Goal: Task Accomplishment & Management: Use online tool/utility

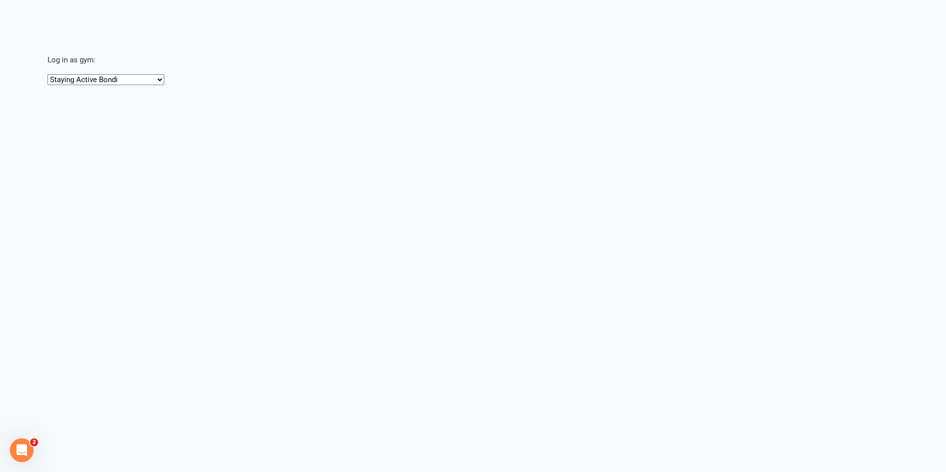
click at [91, 80] on select "Staying Active Bondi Staying Active Gordon" at bounding box center [105, 79] width 117 height 11
select select "https://app.clubworx.com/head_office/masquerades/3592"
click at [47, 74] on select "Staying Active Bondi Staying Active Gordon" at bounding box center [105, 79] width 117 height 11
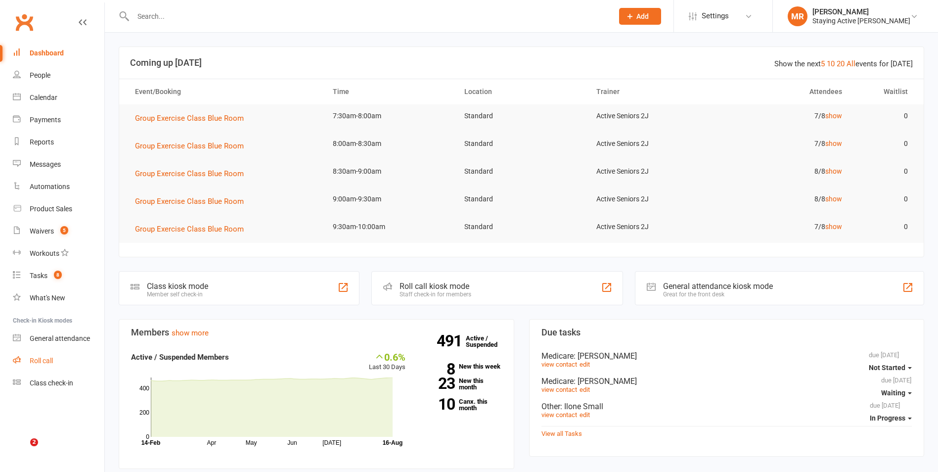
click at [30, 355] on link "Roll call" at bounding box center [58, 361] width 91 height 22
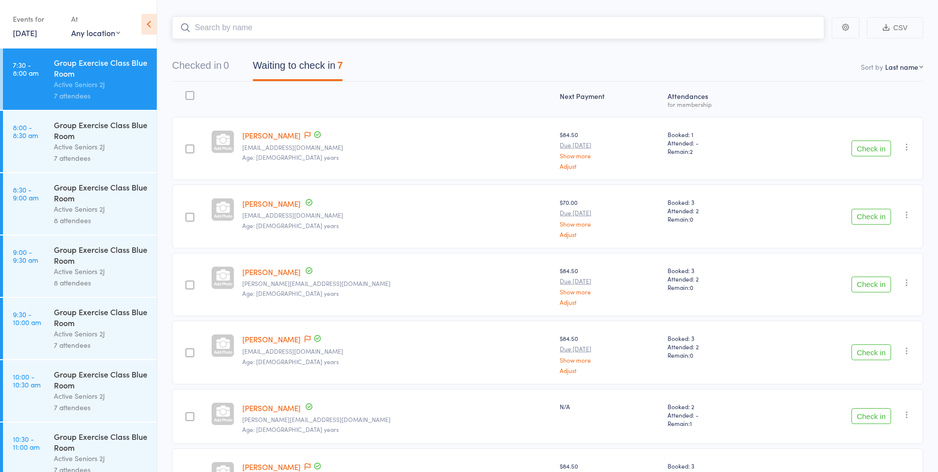
scroll to position [148, 0]
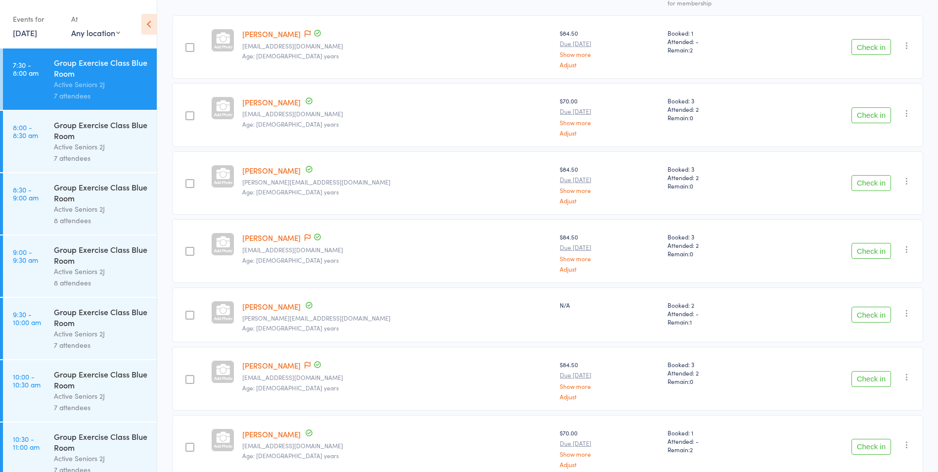
click at [875, 379] on button "Check in" at bounding box center [872, 379] width 40 height 16
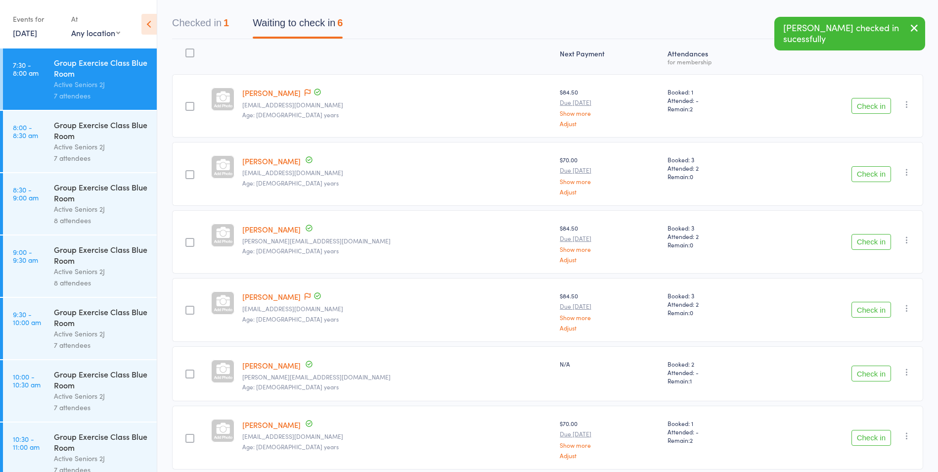
scroll to position [32, 0]
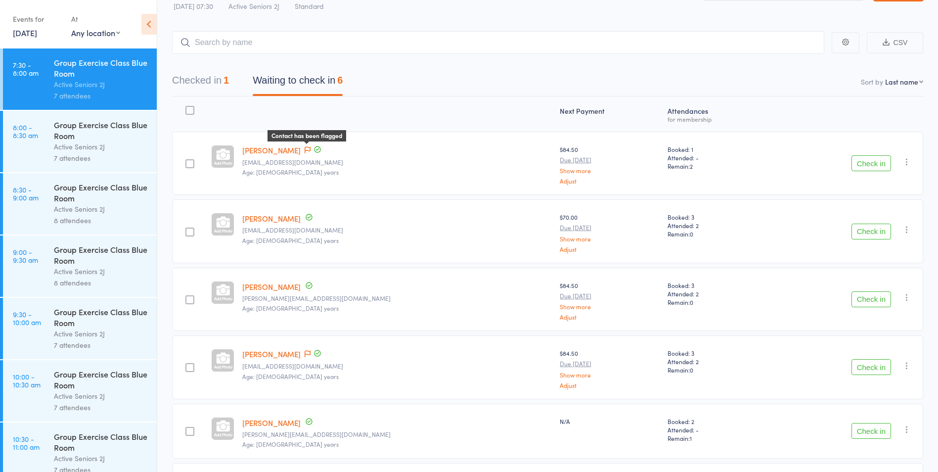
click at [311, 152] on icon at bounding box center [308, 149] width 6 height 7
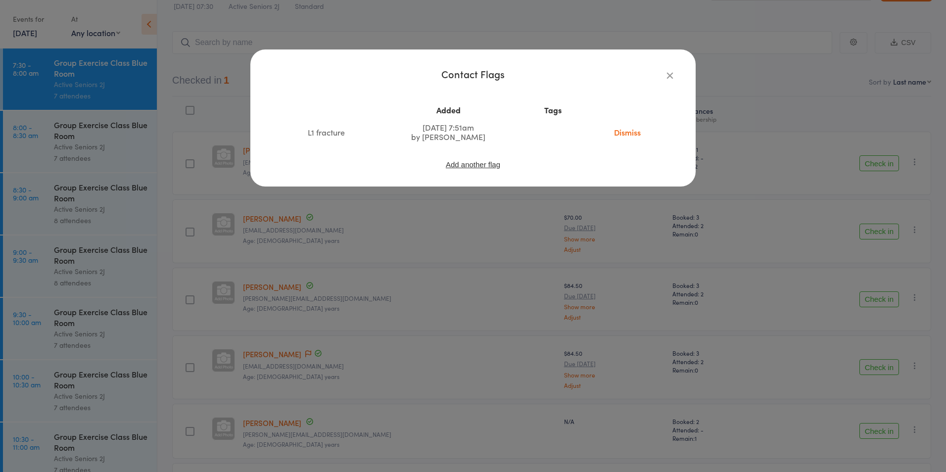
click at [677, 76] on div "Contact Flags Added Tags L1 fracture May 17, 2025 7:51am by Emily Keg Dismiss A…" at bounding box center [472, 117] width 445 height 137
click at [669, 74] on icon "button" at bounding box center [669, 75] width 11 height 11
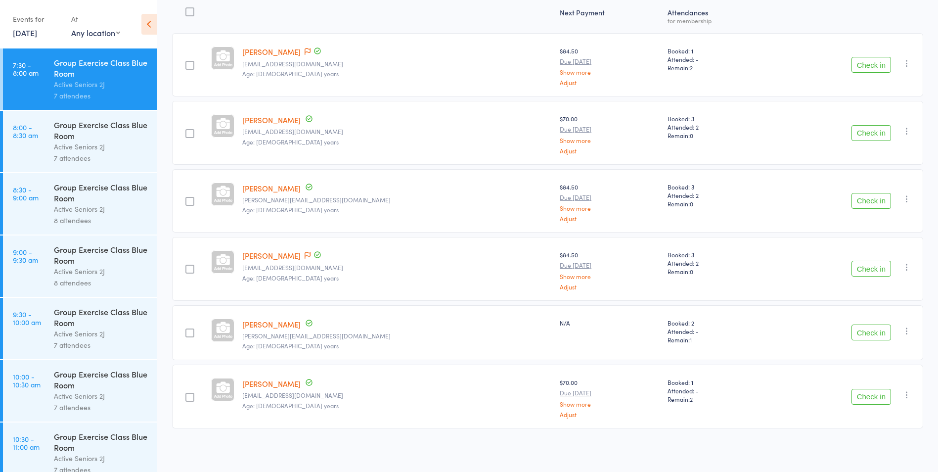
scroll to position [131, 0]
click at [305, 255] on icon at bounding box center [308, 254] width 6 height 7
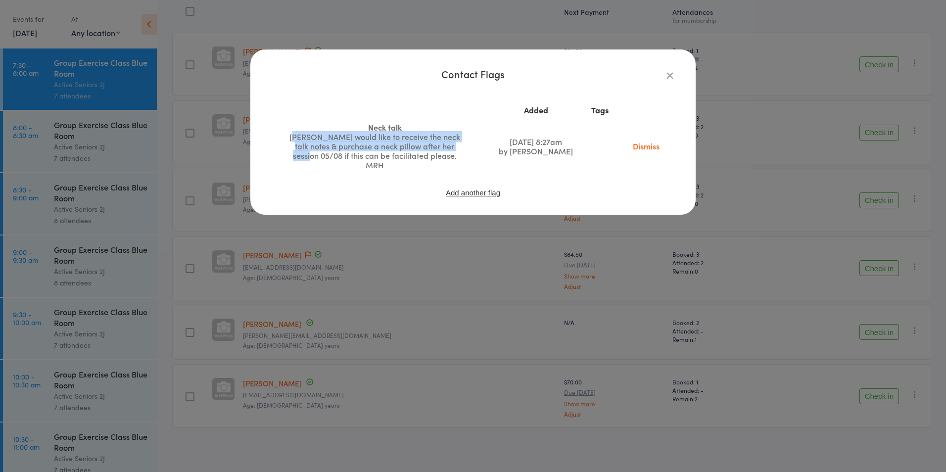
drag, startPoint x: 291, startPoint y: 137, endPoint x: 457, endPoint y: 150, distance: 166.7
click at [457, 150] on div "Irene would like to receive the neck talk notes & purchase a neck pillow after …" at bounding box center [374, 151] width 173 height 38
drag, startPoint x: 457, startPoint y: 150, endPoint x: 563, endPoint y: 136, distance: 106.7
click at [563, 136] on td "Aug 2, 2025 8:27am by Lewis Pedder" at bounding box center [536, 146] width 96 height 55
click at [667, 72] on icon "button" at bounding box center [669, 75] width 11 height 11
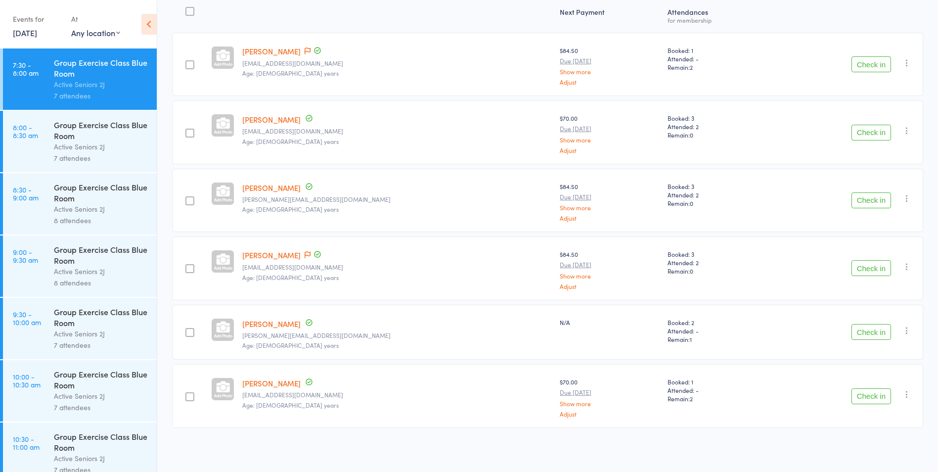
click at [877, 266] on button "Check in" at bounding box center [872, 268] width 40 height 16
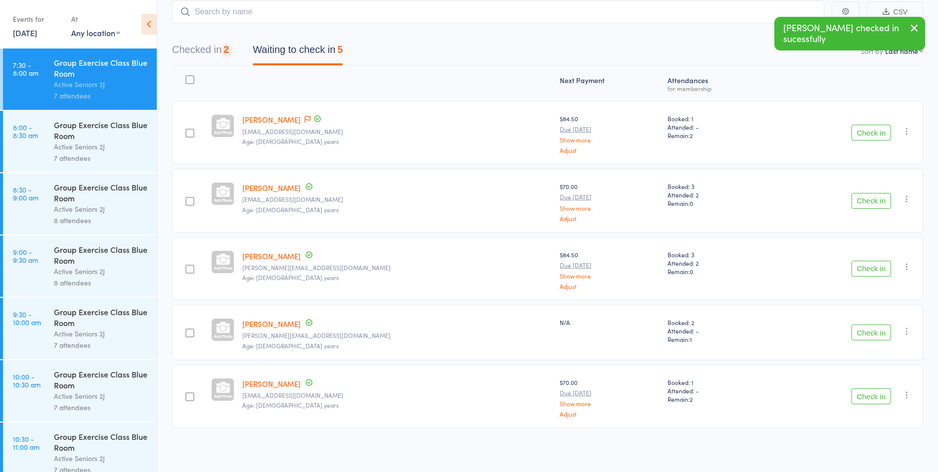
scroll to position [63, 0]
click at [881, 195] on button "Check in" at bounding box center [872, 201] width 40 height 16
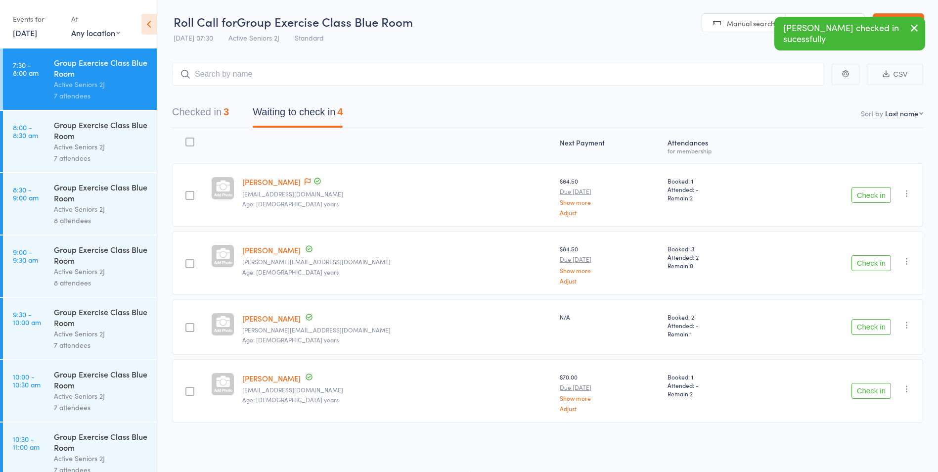
scroll to position [0, 0]
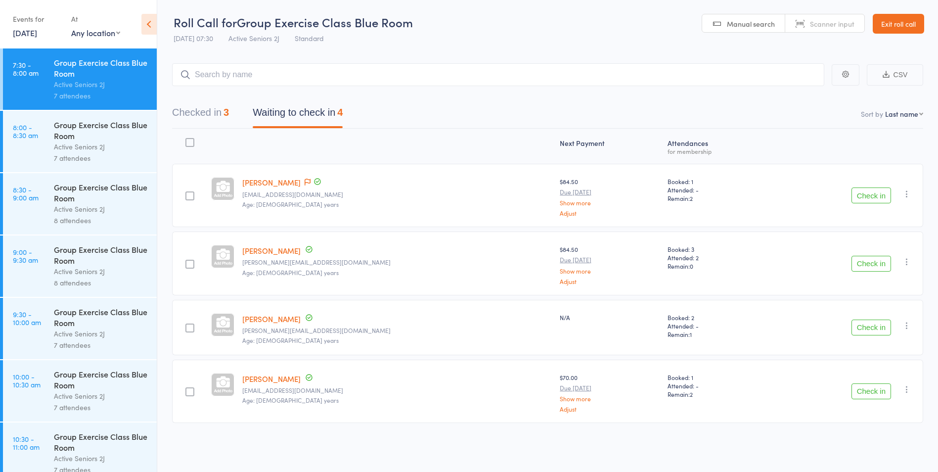
click at [930, 346] on main "CSV Checked in 3 Waiting to check in 4 Sort by Last name First name Last name B…" at bounding box center [547, 257] width 781 height 418
click at [301, 179] on link "Warwick Andison" at bounding box center [271, 182] width 58 height 10
click at [311, 183] on icon at bounding box center [308, 182] width 6 height 7
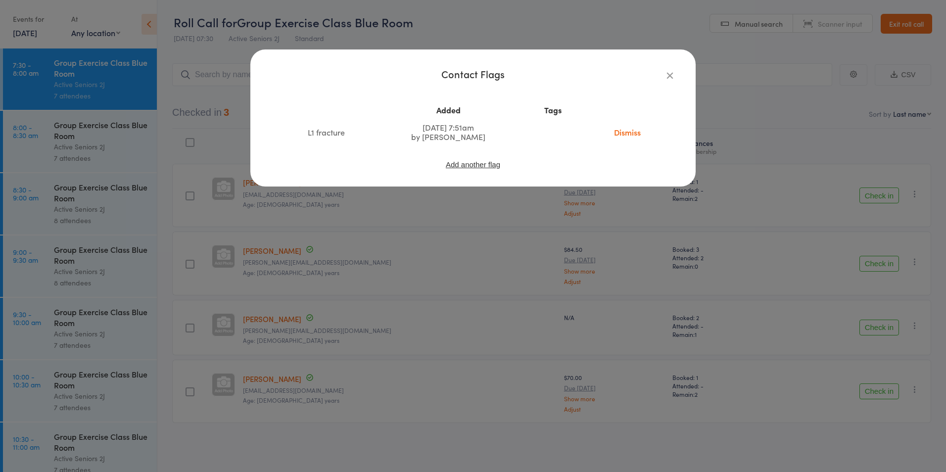
click at [667, 77] on icon "button" at bounding box center [669, 75] width 11 height 11
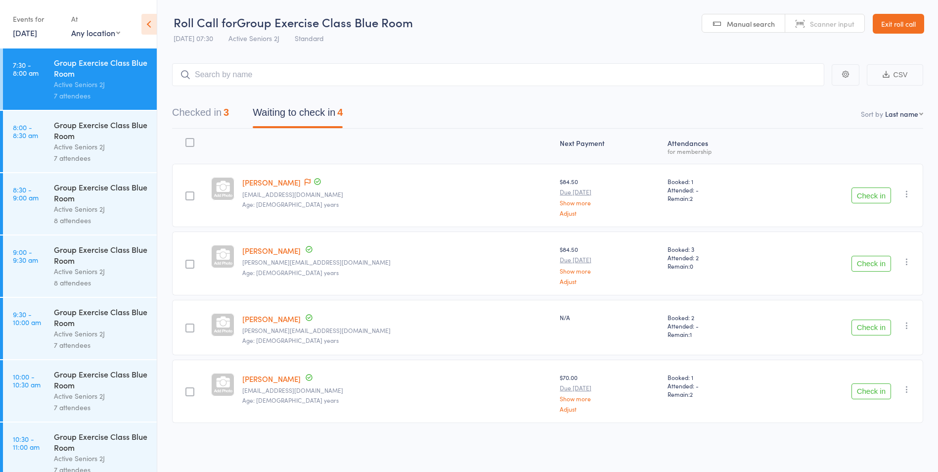
click at [183, 116] on button "Checked in 3" at bounding box center [200, 115] width 57 height 26
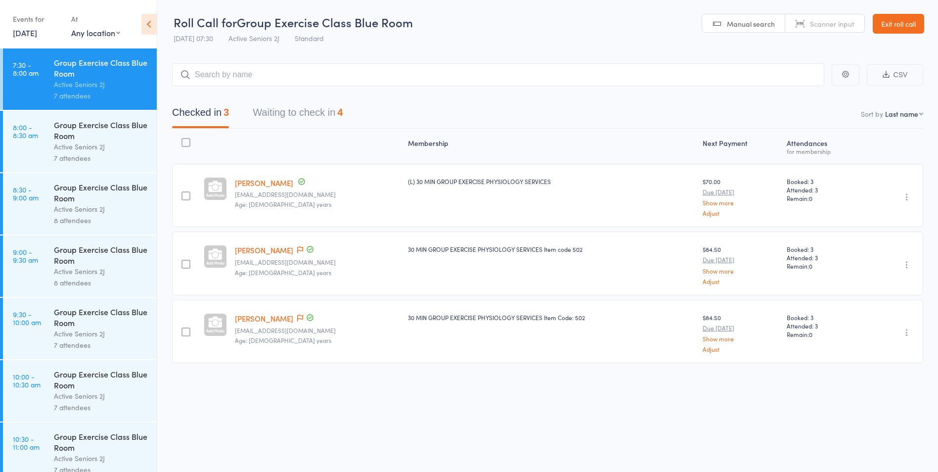
click at [293, 124] on button "Waiting to check in 4" at bounding box center [298, 115] width 90 height 26
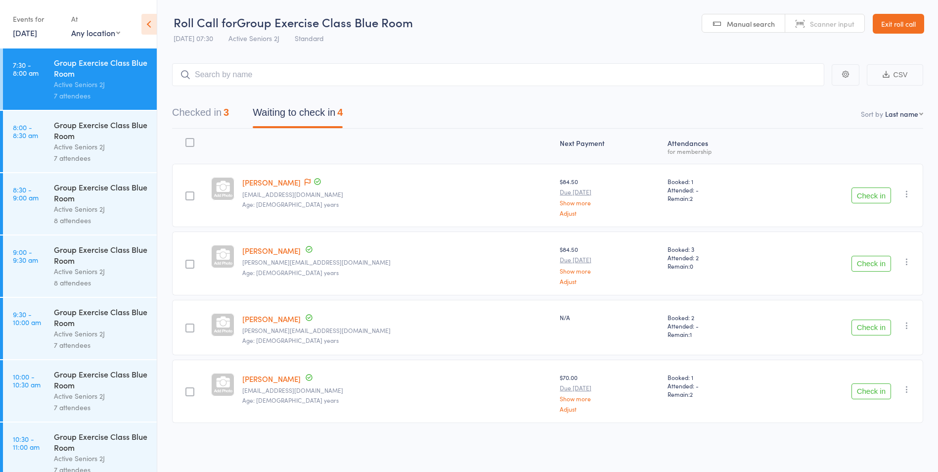
scroll to position [0, 0]
click at [871, 392] on button "Check in" at bounding box center [872, 391] width 40 height 16
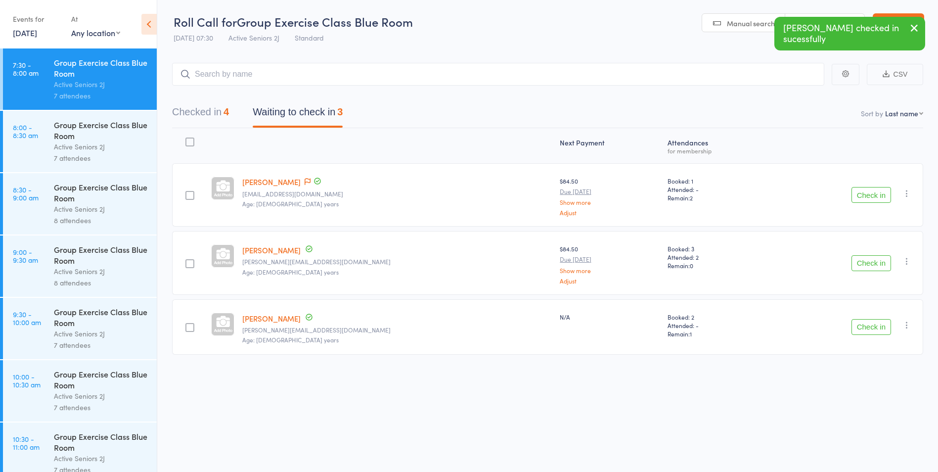
click at [874, 255] on button "Check in" at bounding box center [872, 263] width 40 height 16
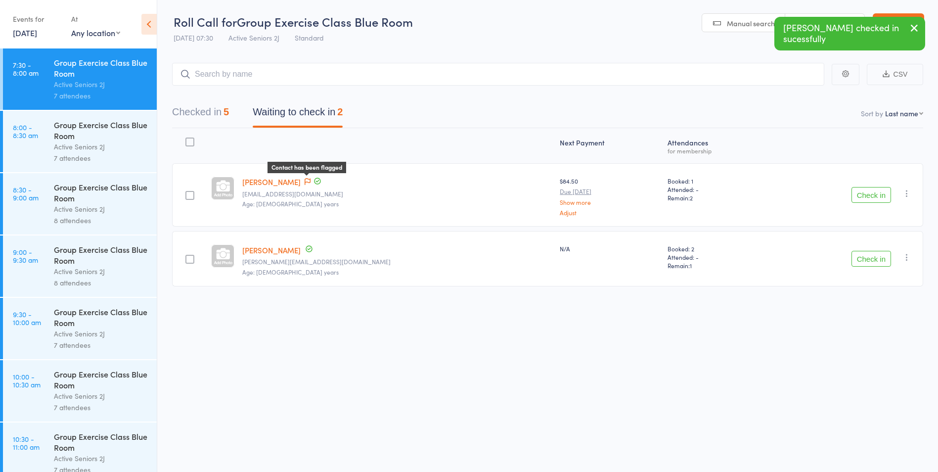
click at [311, 183] on icon at bounding box center [308, 181] width 6 height 7
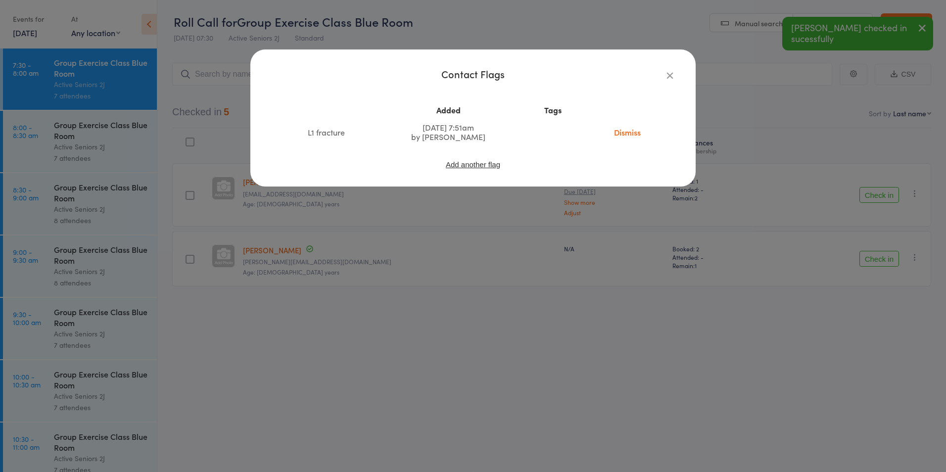
click at [673, 75] on icon "button" at bounding box center [669, 75] width 11 height 11
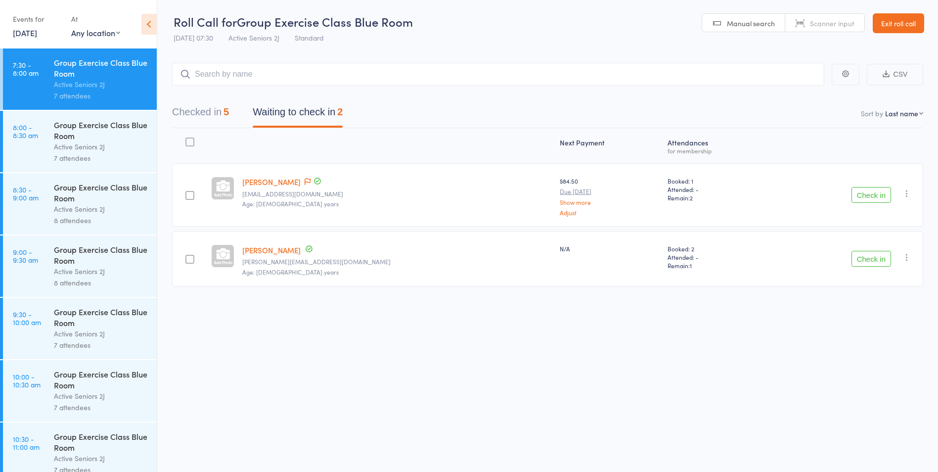
click at [204, 116] on button "Checked in 5" at bounding box center [200, 114] width 57 height 26
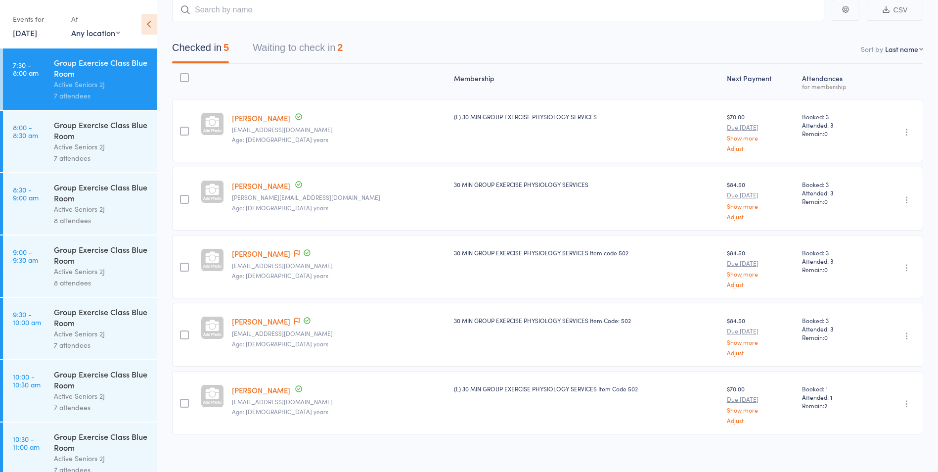
scroll to position [71, 0]
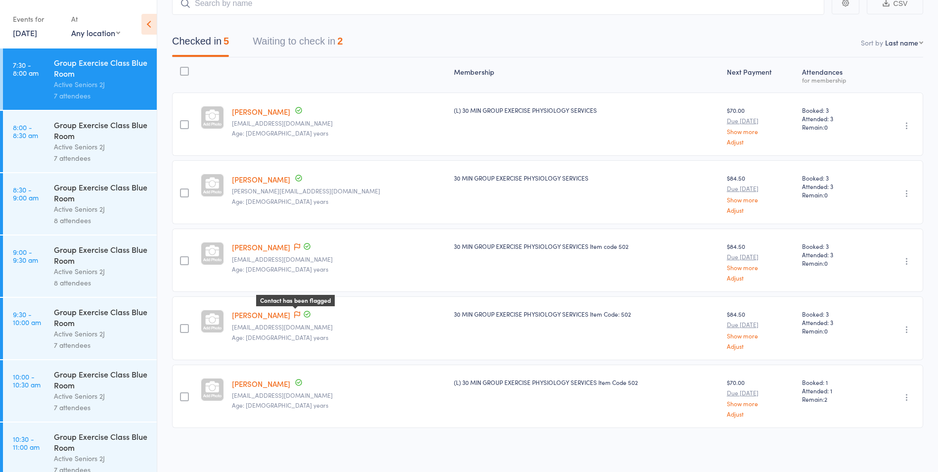
click at [299, 313] on icon at bounding box center [297, 314] width 6 height 7
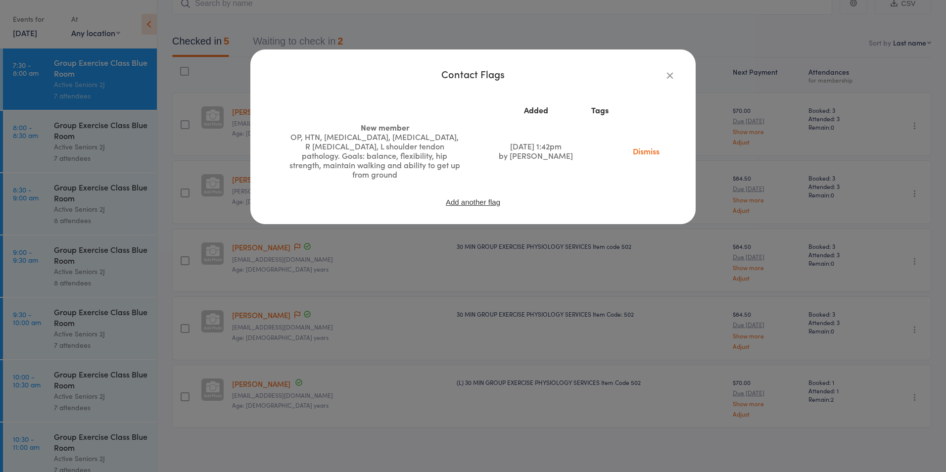
click at [666, 71] on icon "button" at bounding box center [669, 75] width 11 height 11
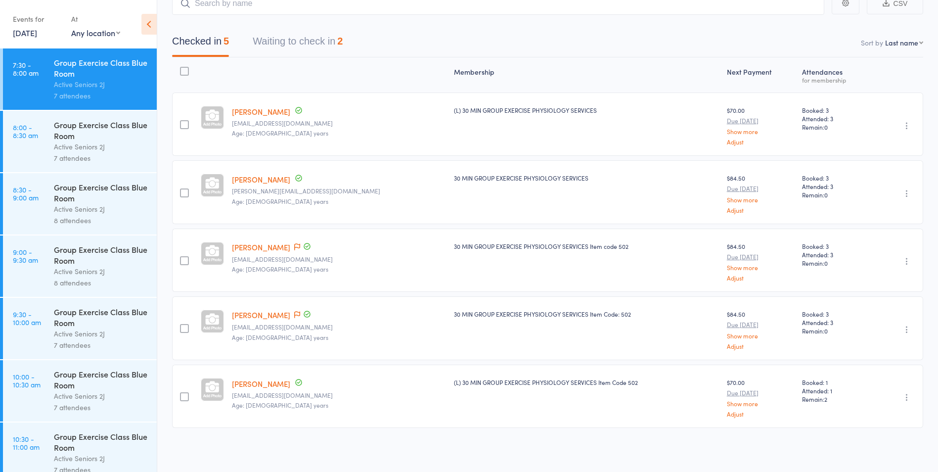
click at [280, 37] on button "Waiting to check in 2" at bounding box center [298, 44] width 90 height 26
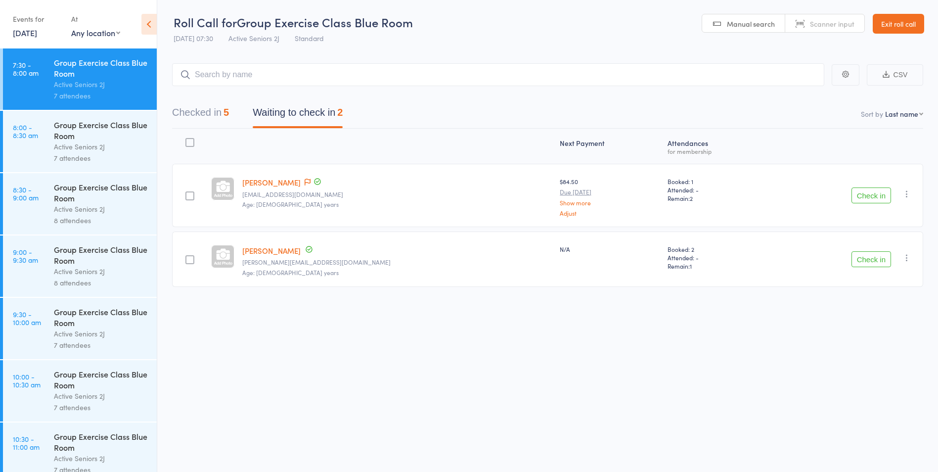
scroll to position [0, 0]
click at [870, 257] on button "Check in" at bounding box center [872, 259] width 40 height 16
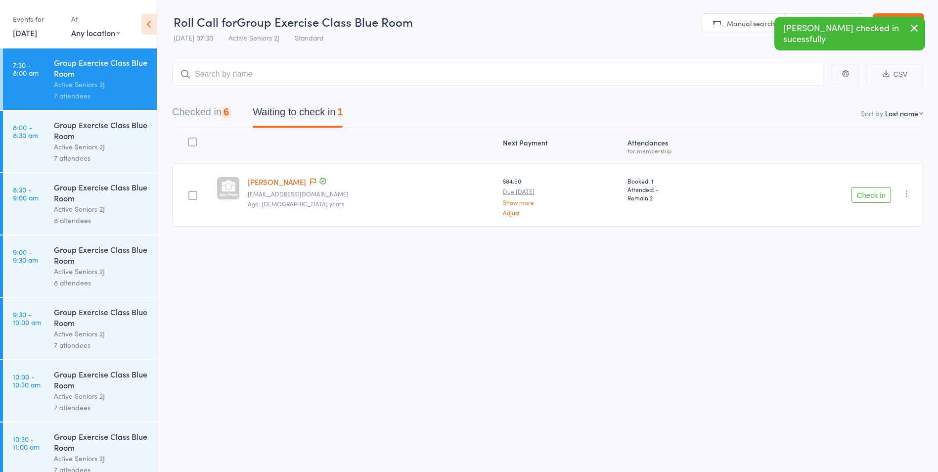
click at [872, 198] on button "Check in" at bounding box center [872, 195] width 40 height 16
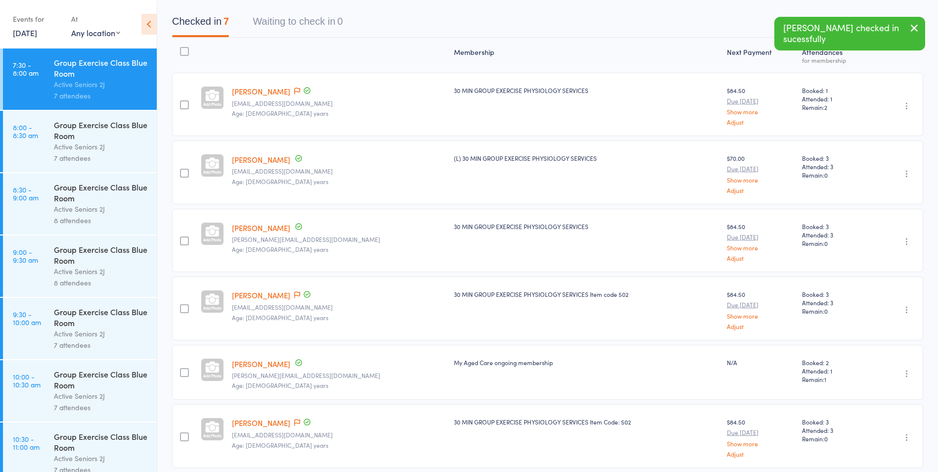
scroll to position [0, 0]
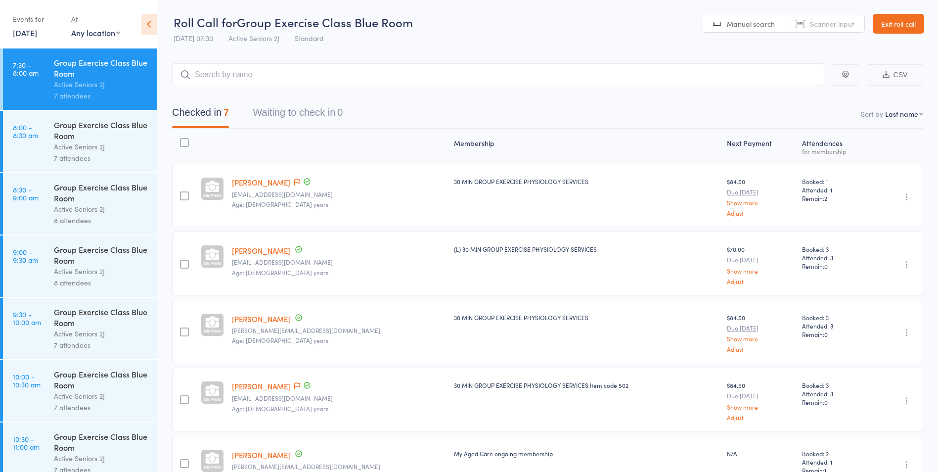
click at [70, 146] on div "Active Seniors 2J" at bounding box center [101, 146] width 94 height 11
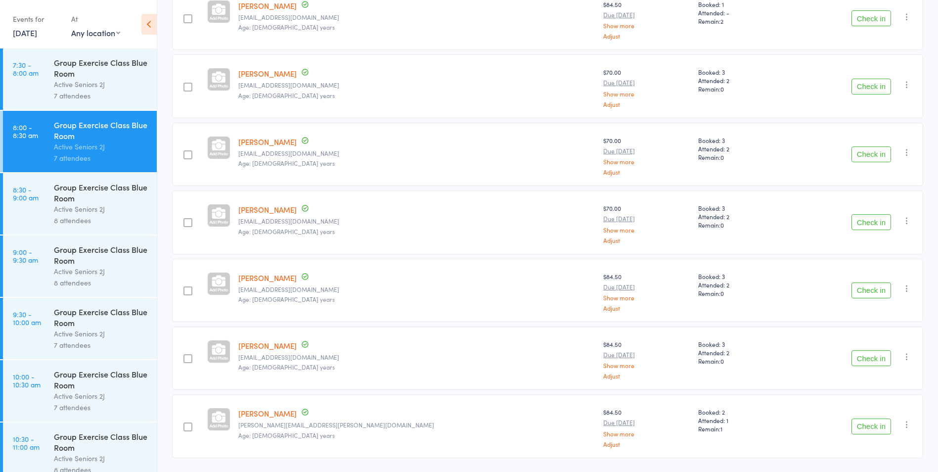
scroll to position [207, 0]
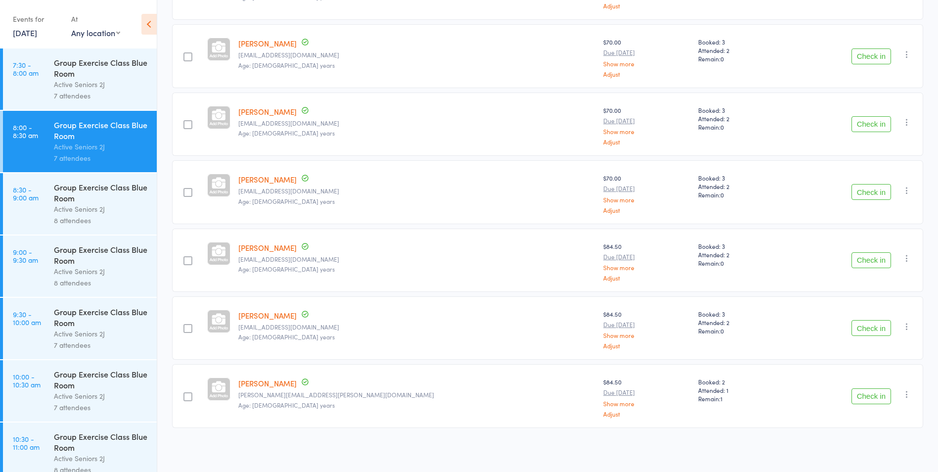
click at [860, 394] on button "Check in" at bounding box center [872, 396] width 40 height 16
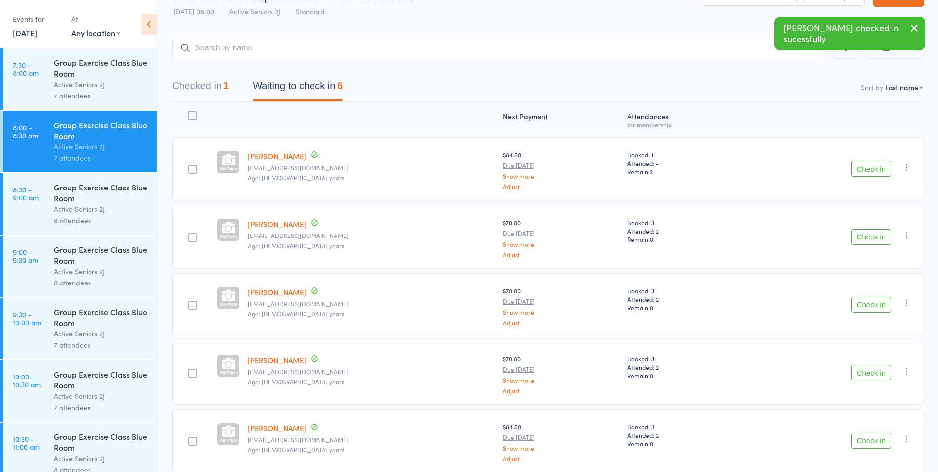
scroll to position [49, 0]
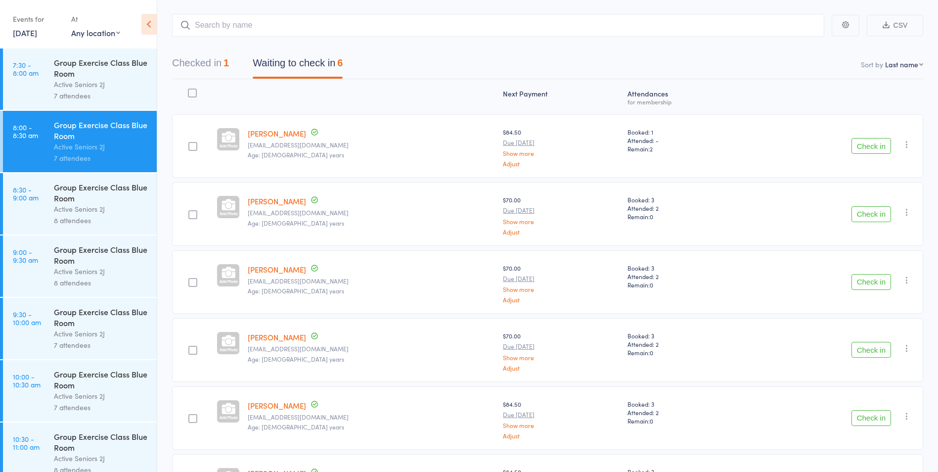
click at [867, 143] on button "Check in" at bounding box center [872, 146] width 40 height 16
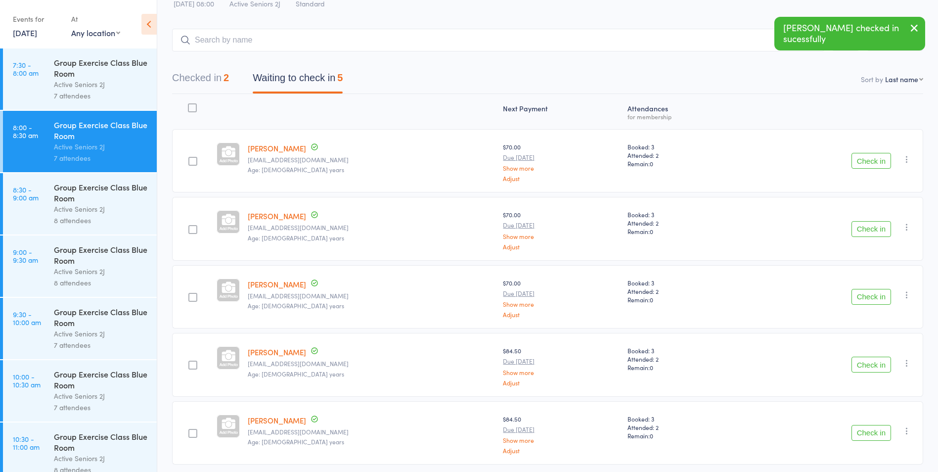
scroll to position [71, 0]
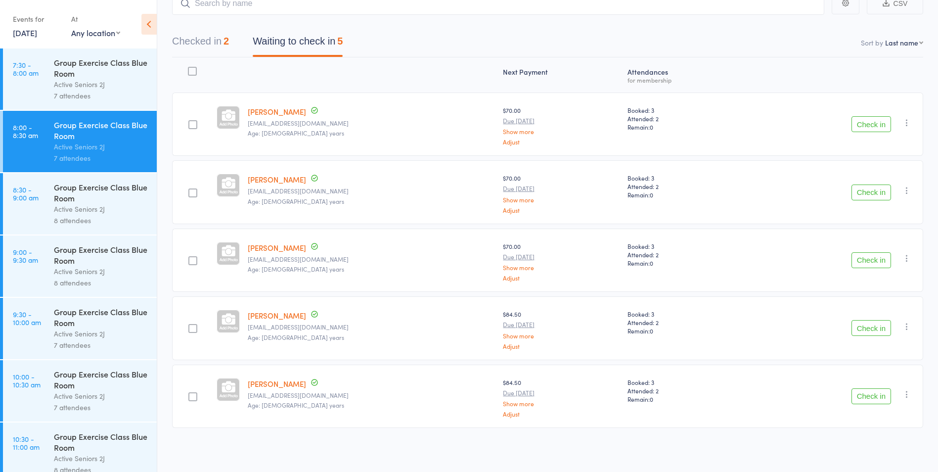
click at [868, 256] on button "Check in" at bounding box center [872, 260] width 40 height 16
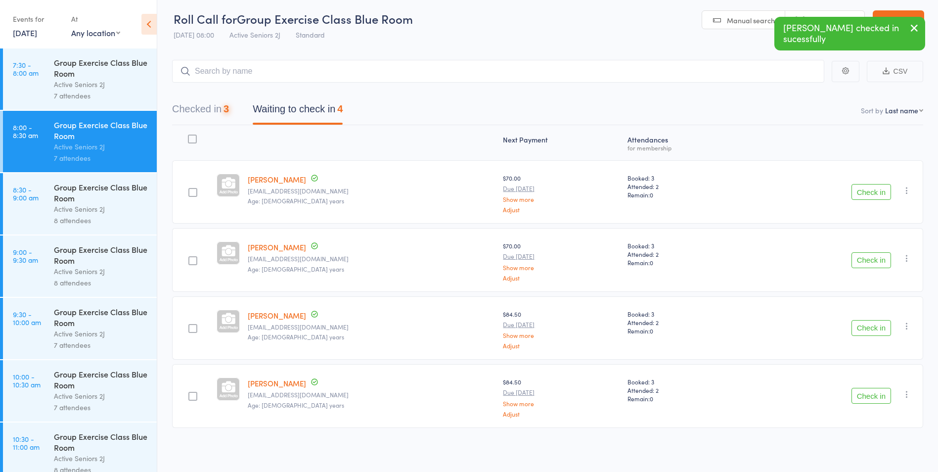
scroll to position [3, 0]
click at [867, 330] on button "Check in" at bounding box center [872, 328] width 40 height 16
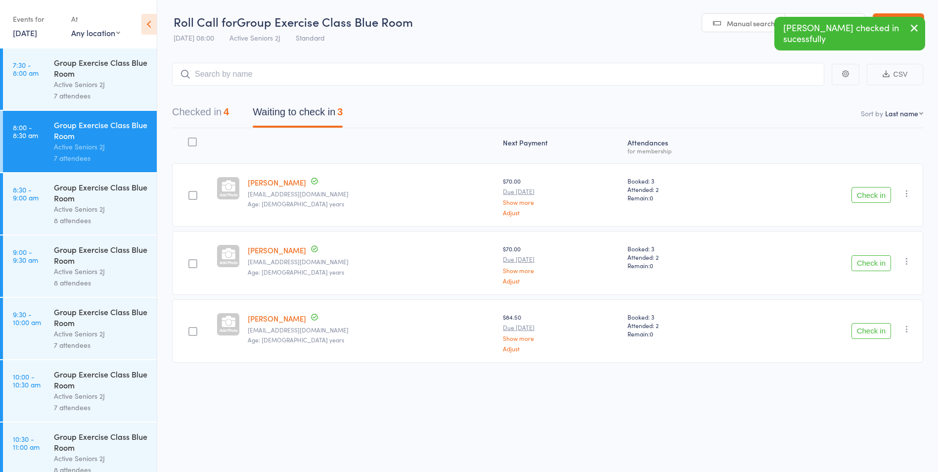
scroll to position [0, 0]
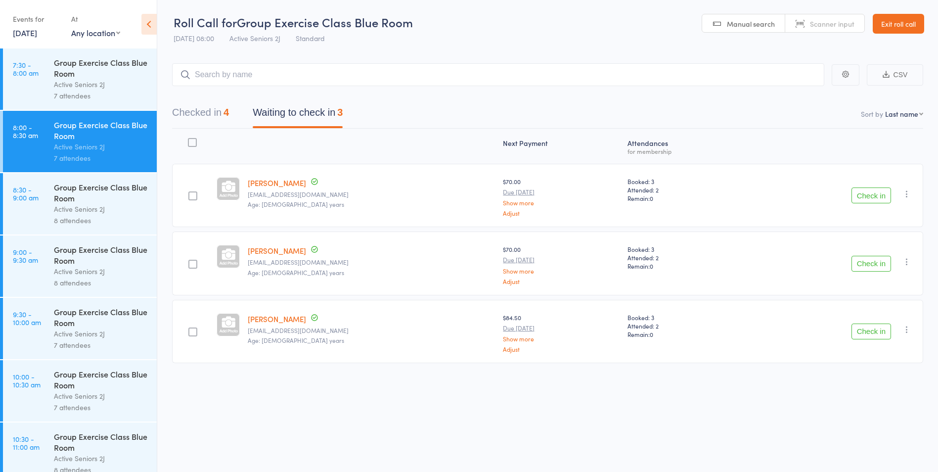
click at [866, 196] on button "Check in" at bounding box center [872, 195] width 40 height 16
click at [871, 196] on button "Check in" at bounding box center [872, 195] width 40 height 16
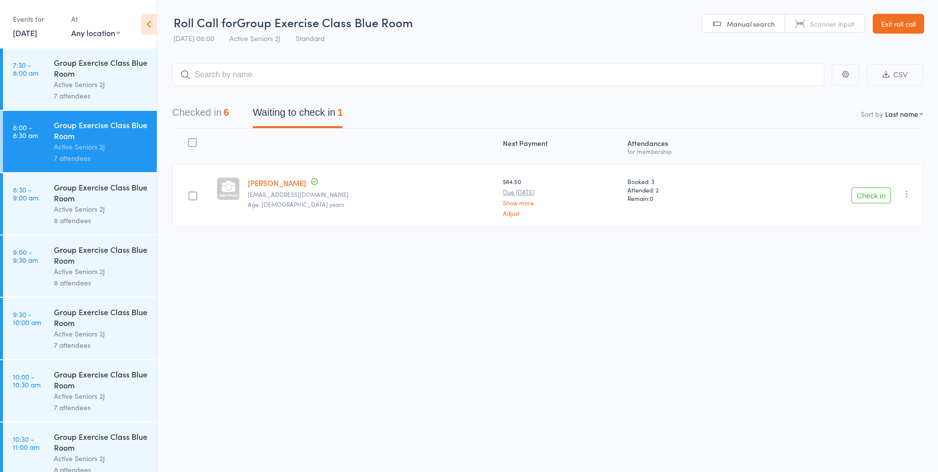
click at [37, 37] on link "16 Aug, 2025" at bounding box center [25, 32] width 24 height 11
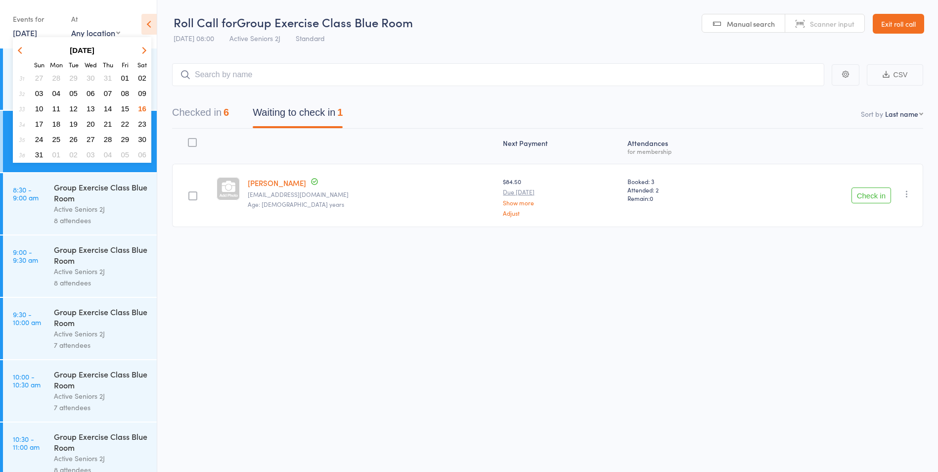
click at [142, 124] on span "23" at bounding box center [142, 124] width 8 height 8
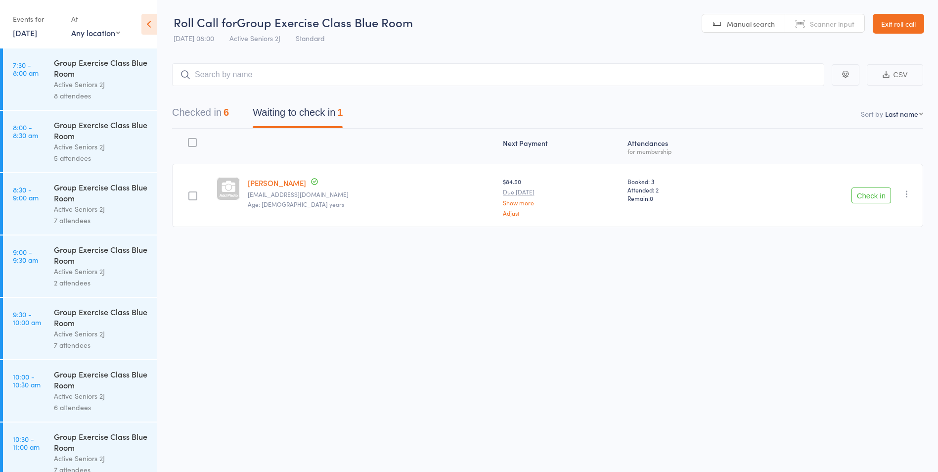
click at [100, 98] on div "8 attendees" at bounding box center [101, 95] width 94 height 11
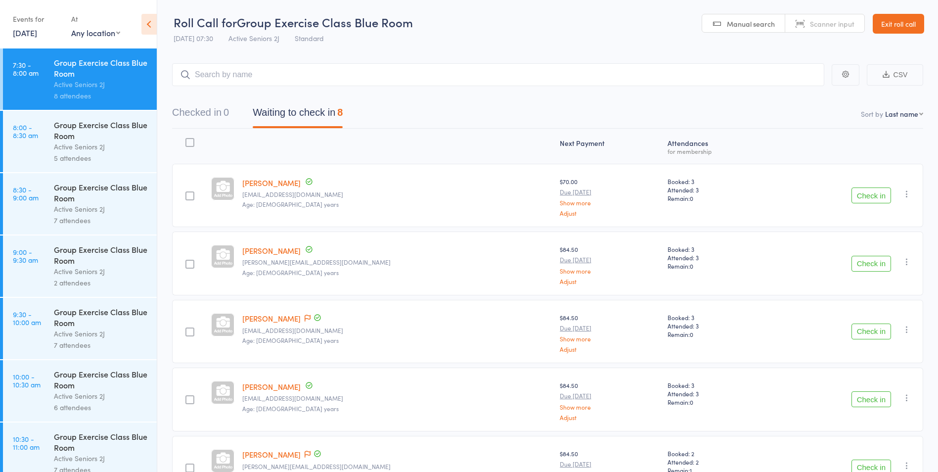
click at [29, 34] on link "23 Aug, 2025" at bounding box center [25, 32] width 24 height 11
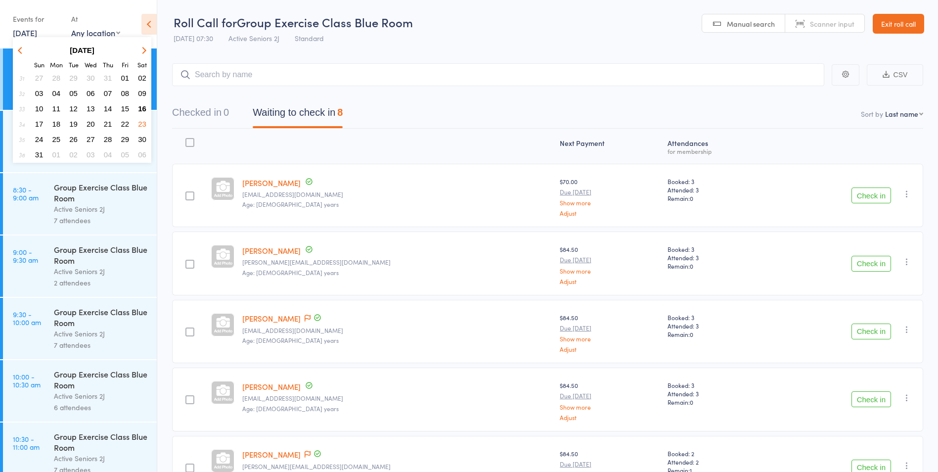
click at [73, 139] on span "26" at bounding box center [73, 139] width 8 height 8
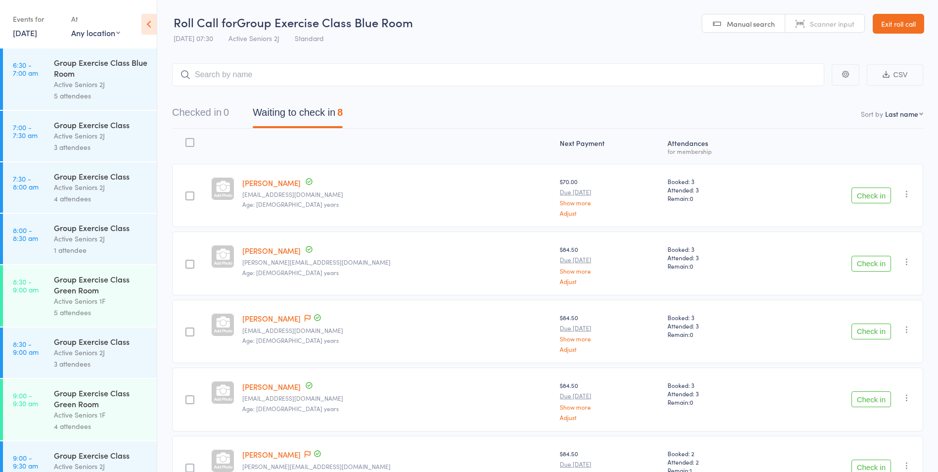
click at [69, 88] on div "Active Seniors 2J" at bounding box center [101, 84] width 94 height 11
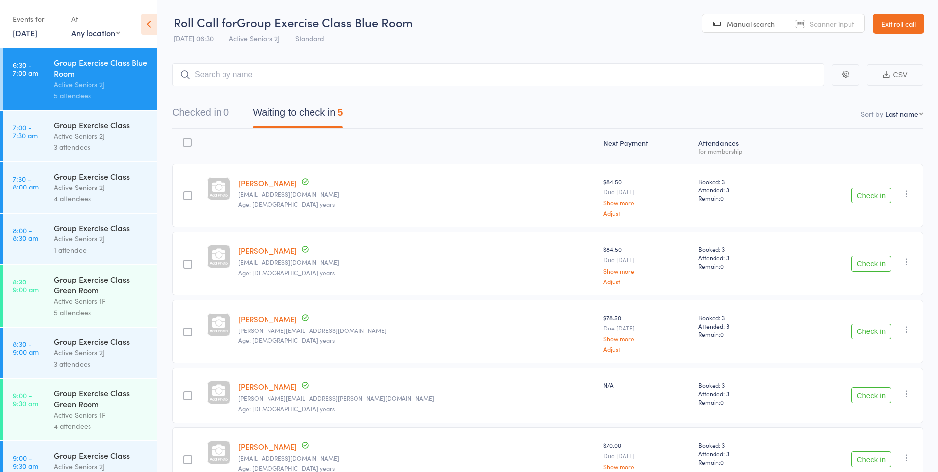
click at [264, 83] on input "search" at bounding box center [498, 74] width 652 height 23
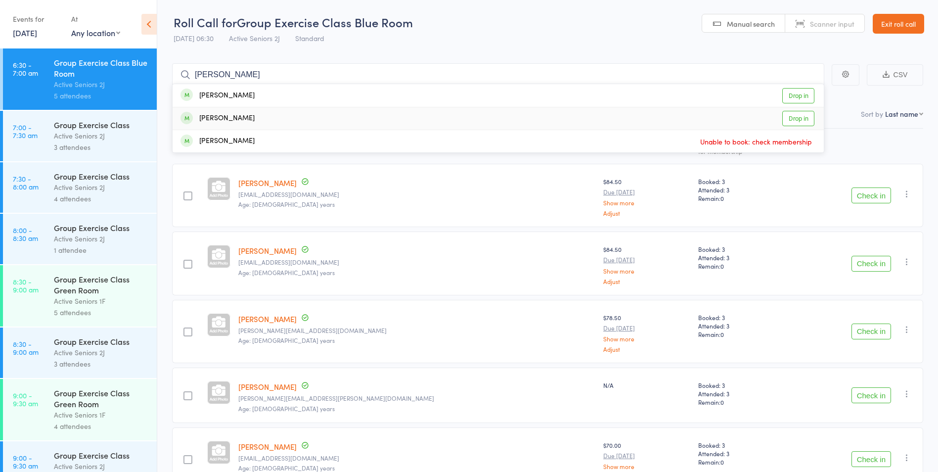
type input "irene"
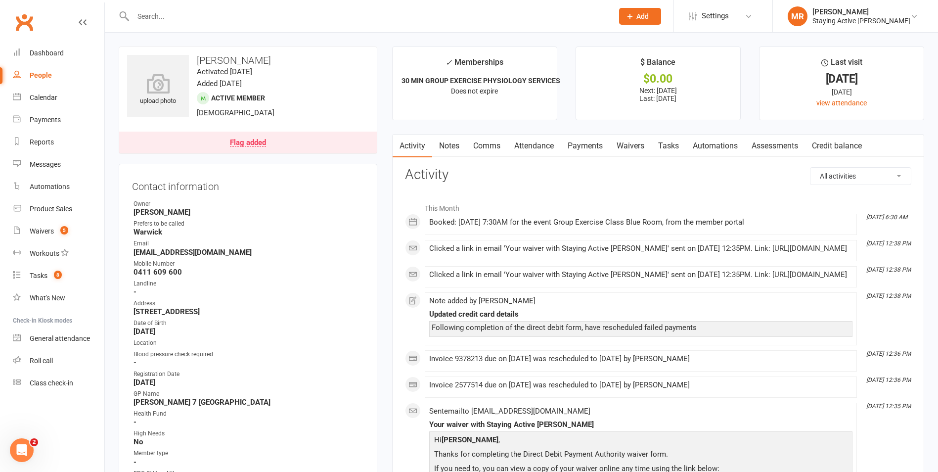
click at [267, 20] on input "text" at bounding box center [368, 16] width 476 height 14
click at [54, 206] on div "Product Sales" at bounding box center [51, 209] width 43 height 8
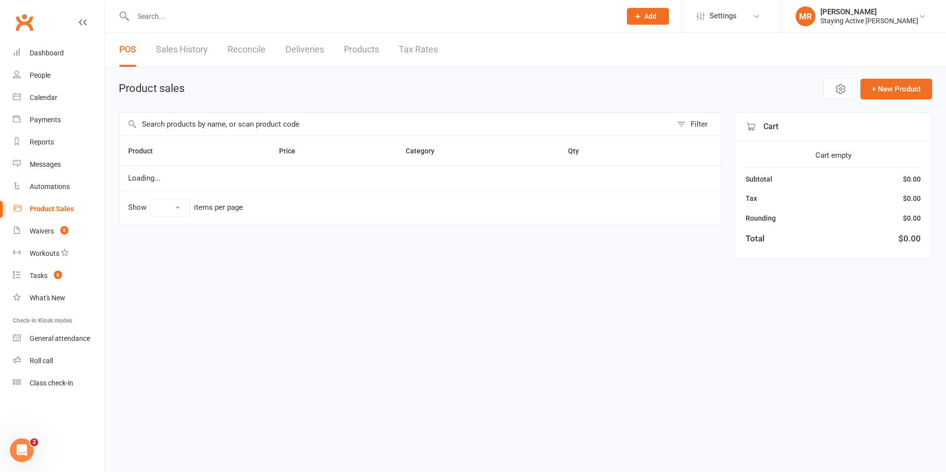
select select "10"
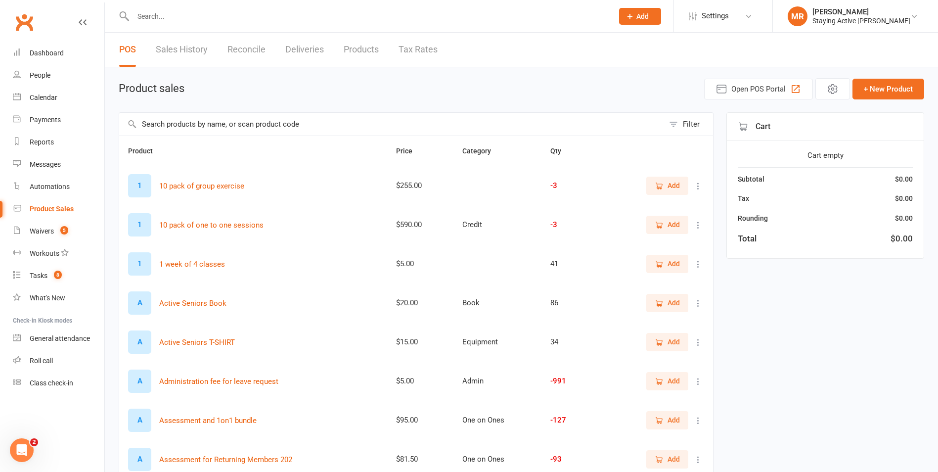
click at [270, 141] on th "Product" at bounding box center [253, 151] width 268 height 30
click at [247, 130] on input "text" at bounding box center [391, 124] width 545 height 23
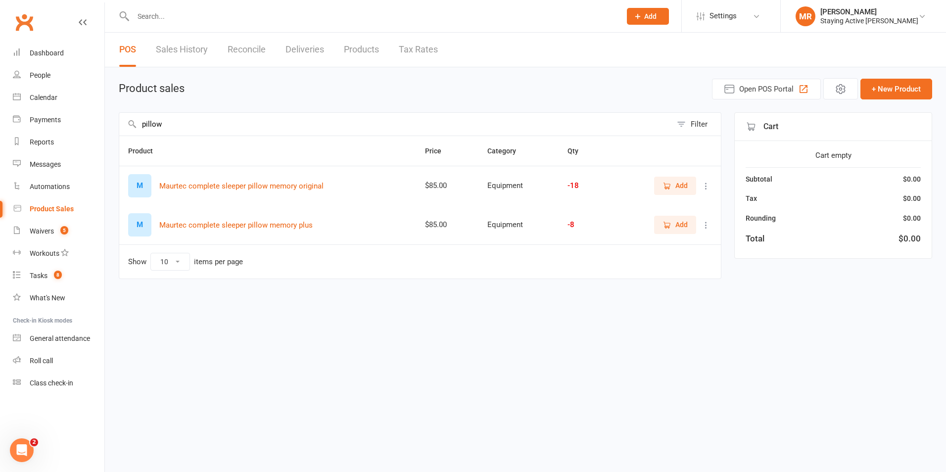
type input "pillow"
click at [704, 187] on icon at bounding box center [706, 186] width 10 height 10
click at [683, 211] on link "View / Edit" at bounding box center [662, 205] width 98 height 20
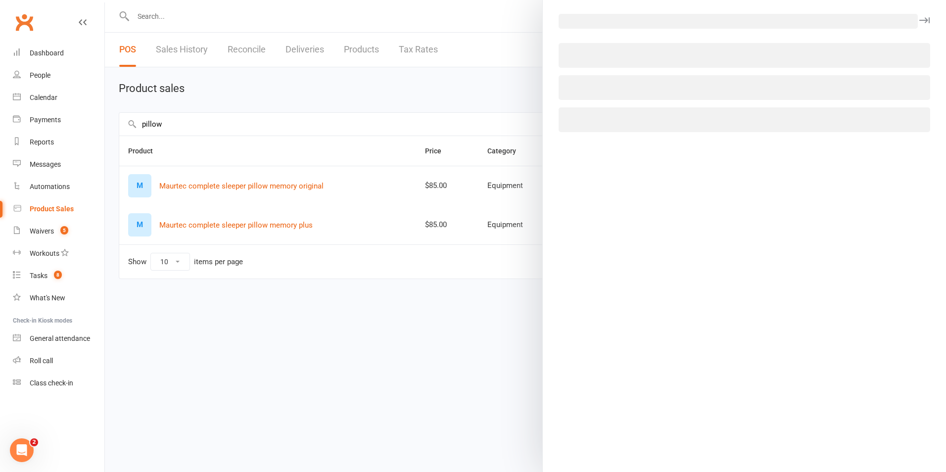
select select "650"
select select "544"
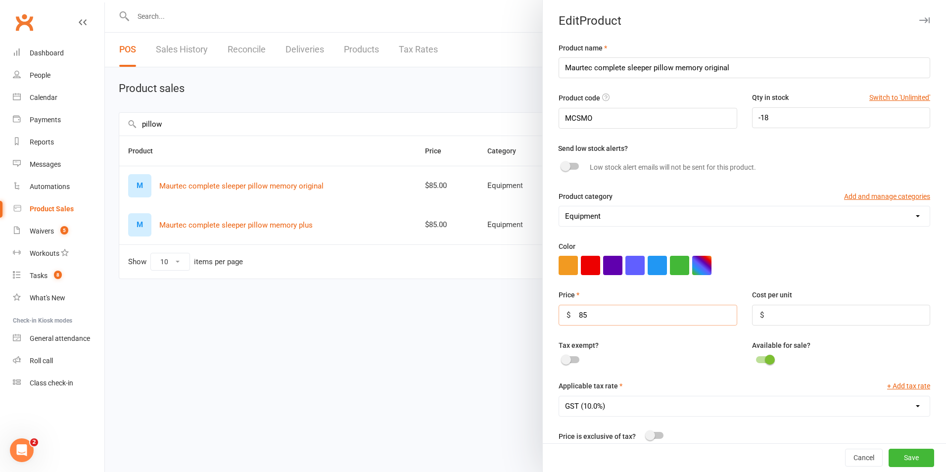
drag, startPoint x: 615, startPoint y: 325, endPoint x: 570, endPoint y: 307, distance: 48.4
click at [570, 307] on input "85" at bounding box center [647, 315] width 179 height 21
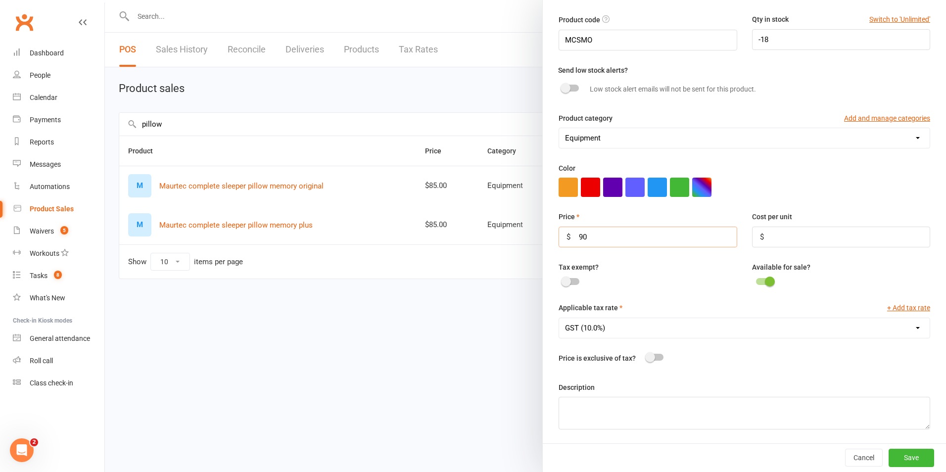
scroll to position [82, 0]
type input "90"
click at [892, 456] on button "Save" at bounding box center [911, 458] width 46 height 18
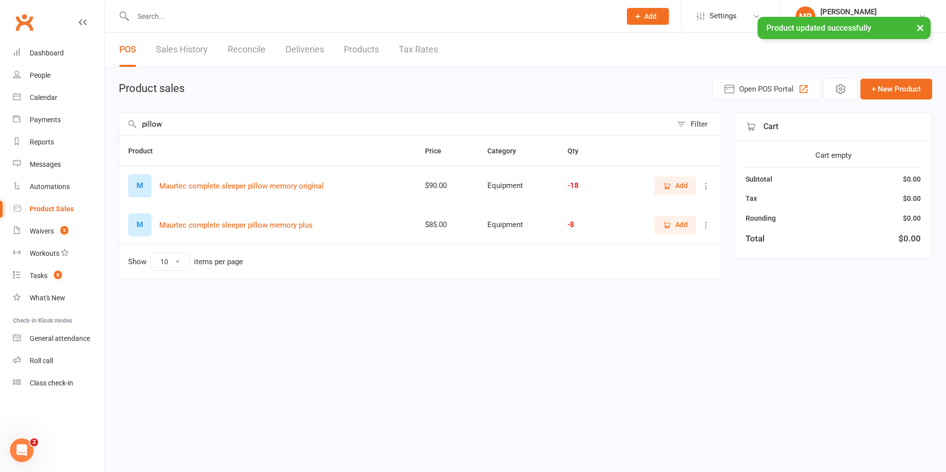
click at [682, 184] on span "Add" at bounding box center [681, 185] width 12 height 11
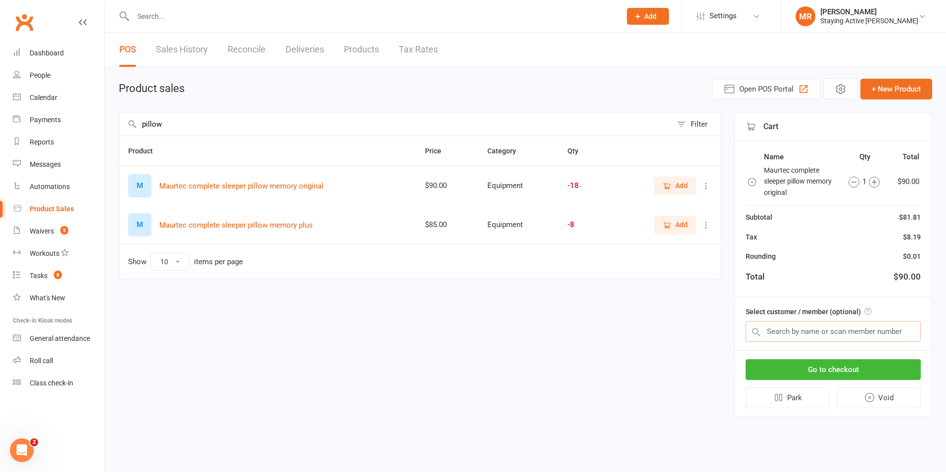
click at [818, 337] on input "text" at bounding box center [832, 331] width 175 height 21
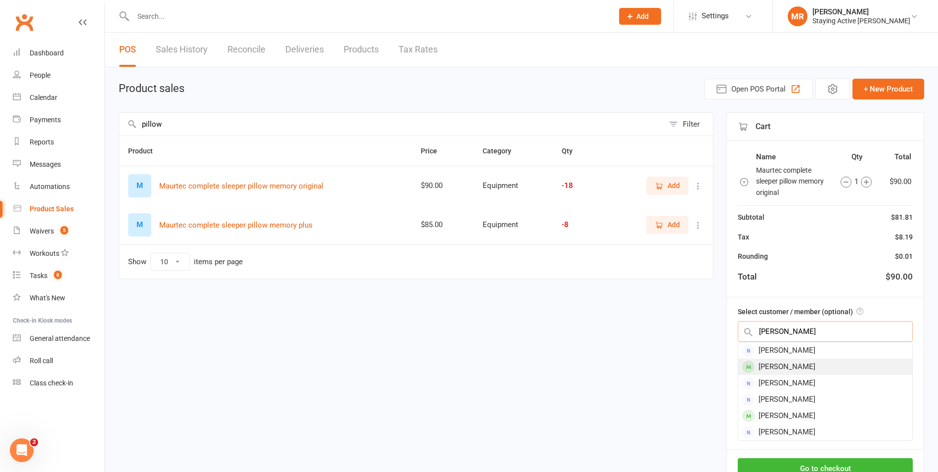
type input "irene"
click at [779, 366] on div "Irene Hansma" at bounding box center [825, 367] width 174 height 16
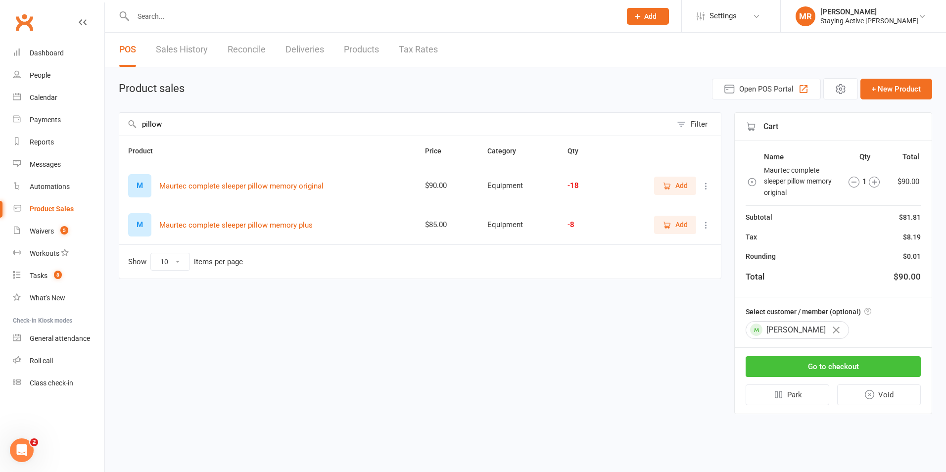
click at [827, 368] on button "Go to checkout" at bounding box center [832, 366] width 175 height 21
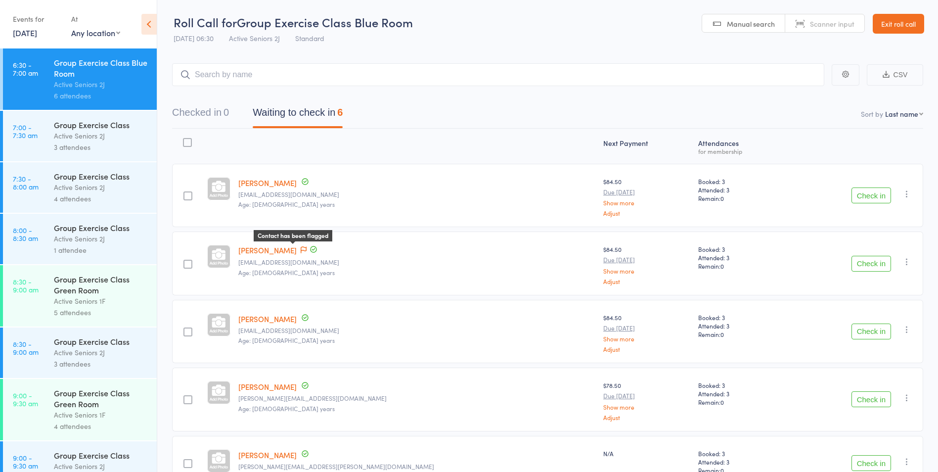
click at [307, 252] on icon at bounding box center [304, 249] width 6 height 7
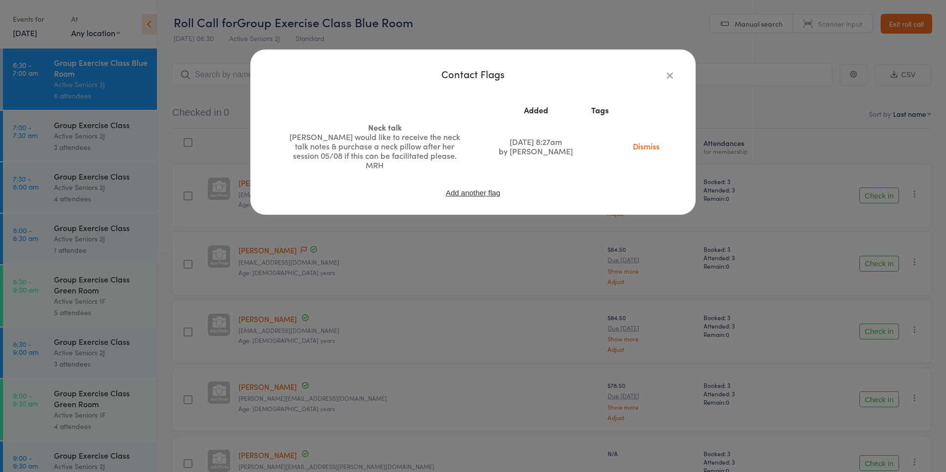
click at [647, 145] on link "Dismiss" at bounding box center [646, 145] width 42 height 11
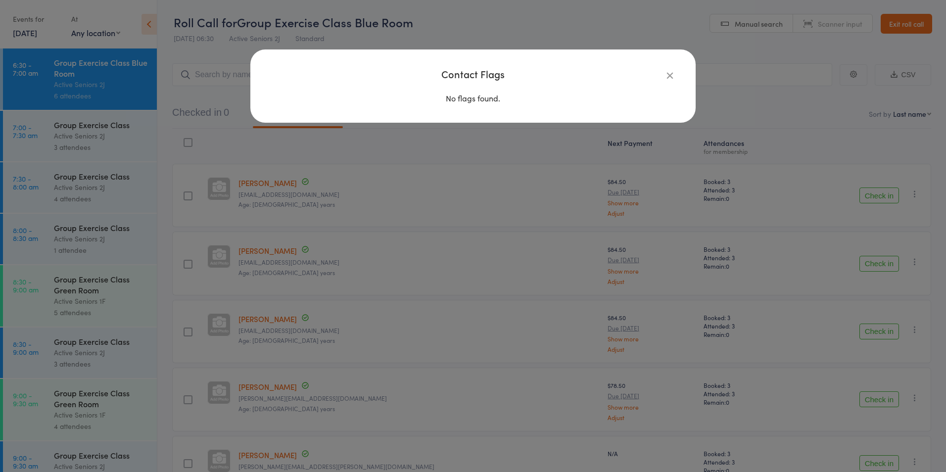
click at [669, 75] on icon "button" at bounding box center [669, 75] width 11 height 11
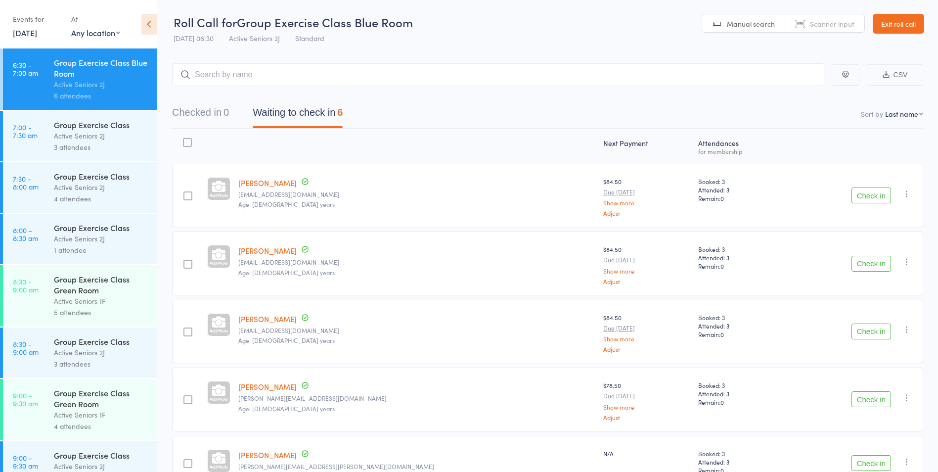
click at [37, 27] on link "[DATE]" at bounding box center [25, 32] width 24 height 11
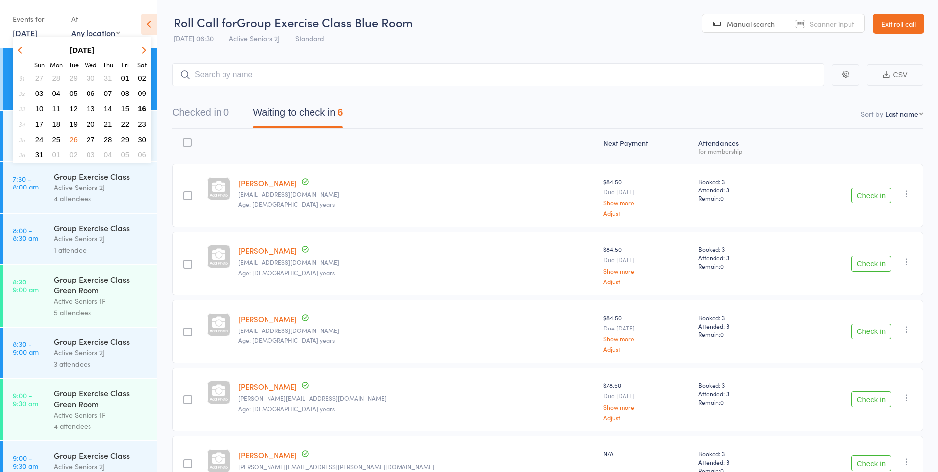
click at [144, 106] on span "16" at bounding box center [142, 108] width 8 height 8
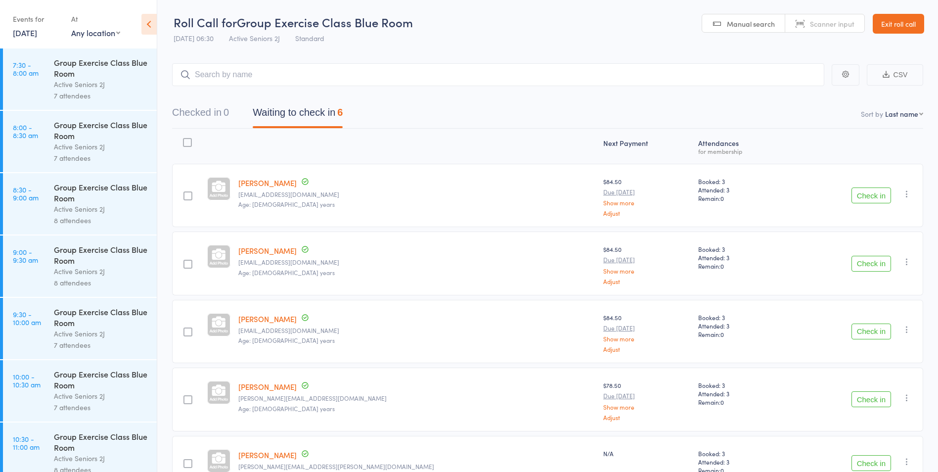
click at [58, 126] on div "Group Exercise Class Blue Room" at bounding box center [101, 130] width 94 height 22
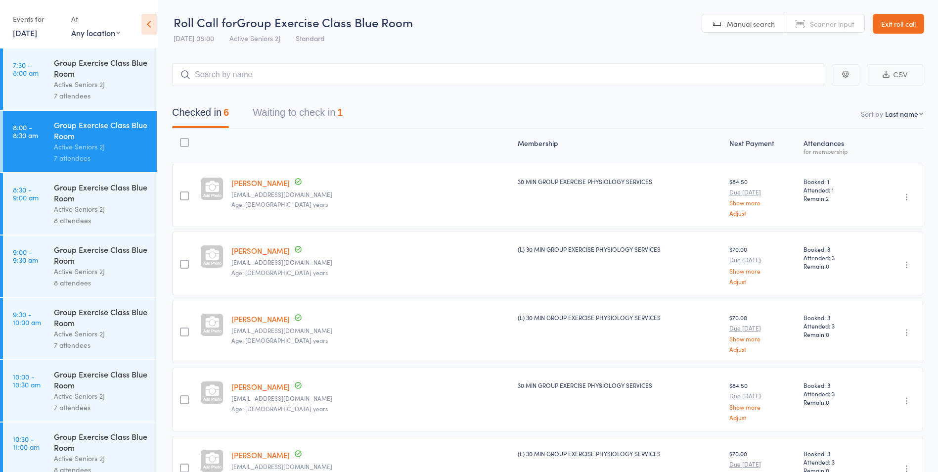
click at [307, 109] on button "Waiting to check in 1" at bounding box center [298, 115] width 90 height 26
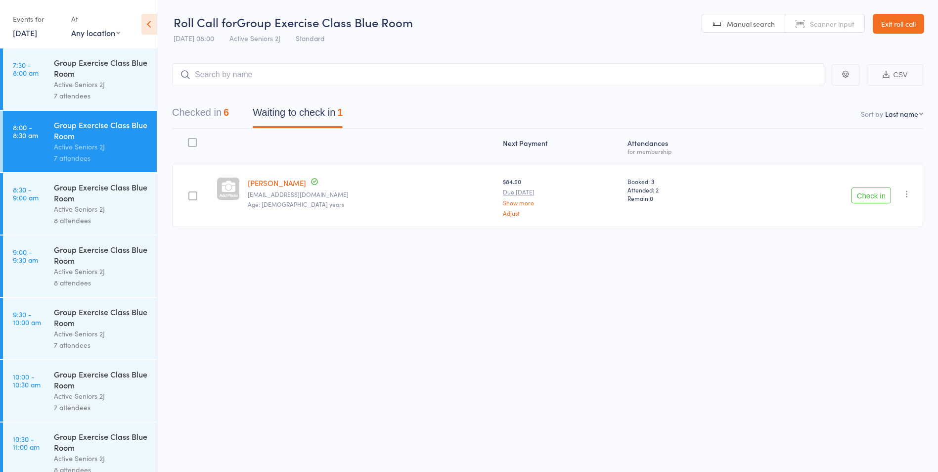
click at [864, 190] on button "Check in" at bounding box center [872, 195] width 40 height 16
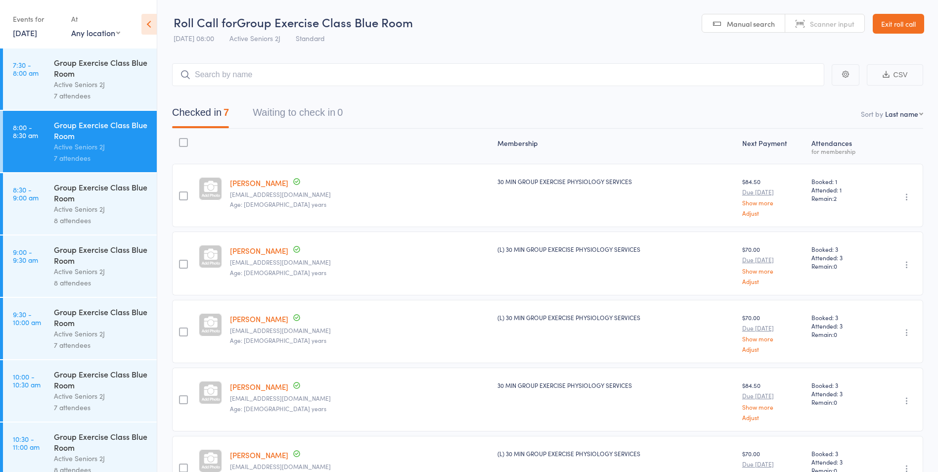
click at [59, 205] on div "Active Seniors 2J" at bounding box center [101, 208] width 94 height 11
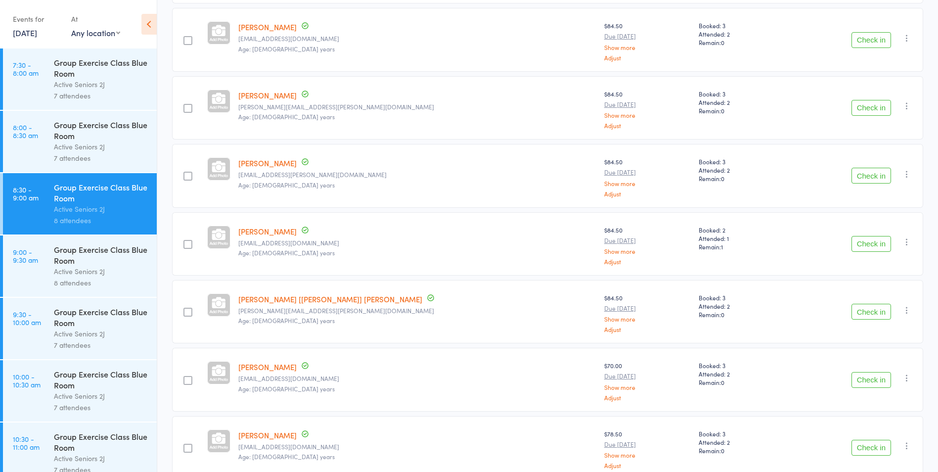
scroll to position [176, 0]
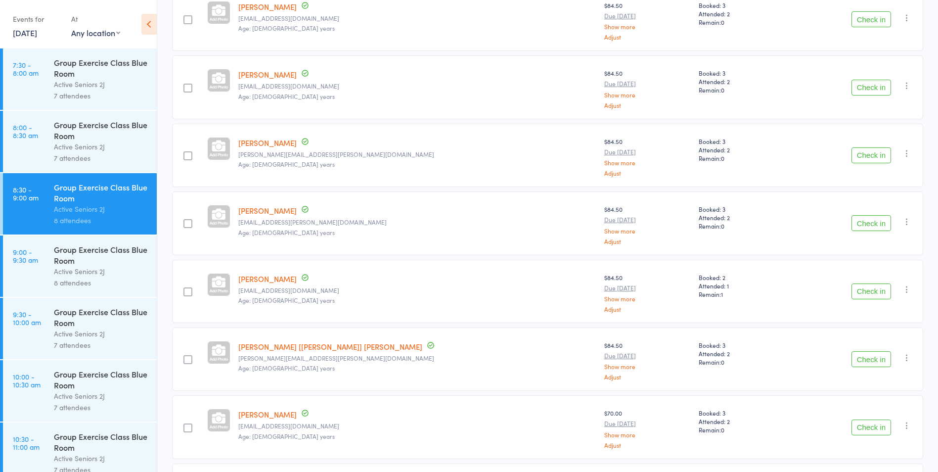
click at [874, 151] on button "Check in" at bounding box center [872, 155] width 40 height 16
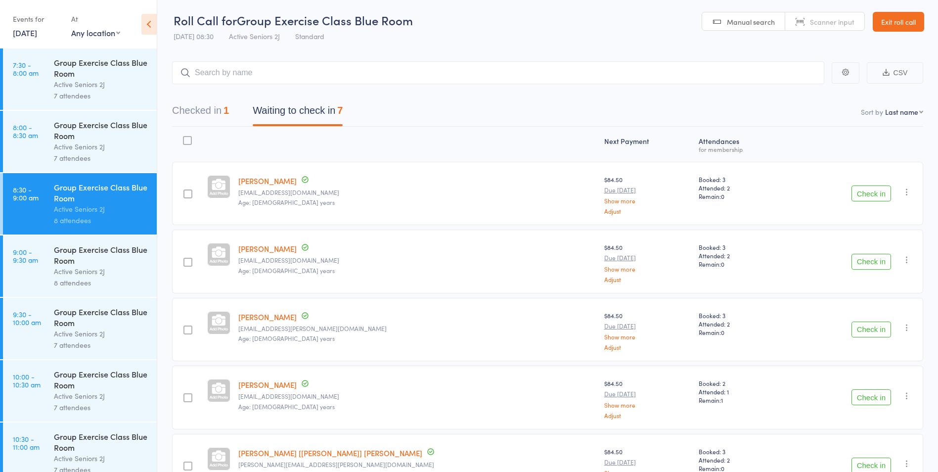
scroll to position [0, 0]
click at [878, 193] on button "Check in" at bounding box center [872, 195] width 40 height 16
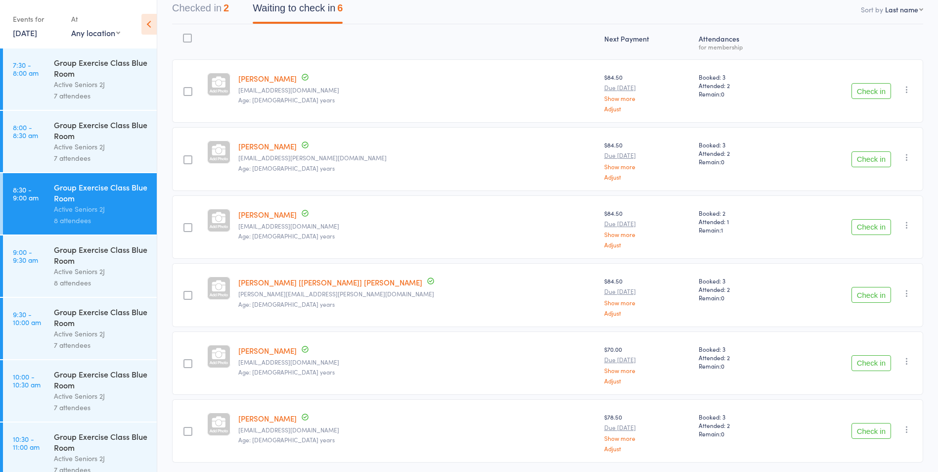
scroll to position [139, 0]
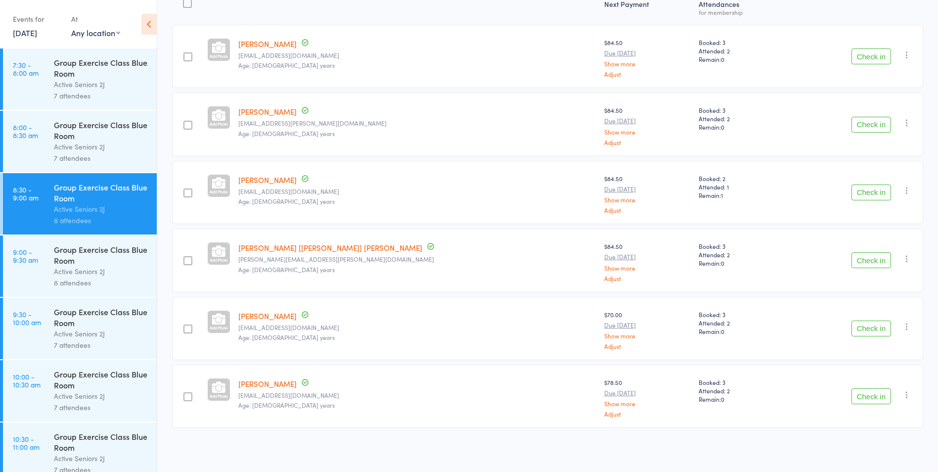
click at [868, 396] on button "Check in" at bounding box center [872, 396] width 40 height 16
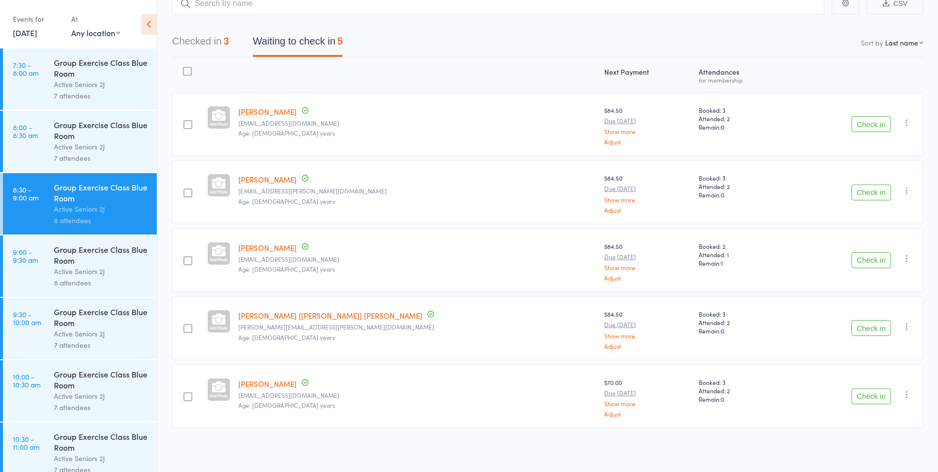
click at [870, 184] on button "Check in" at bounding box center [872, 192] width 40 height 16
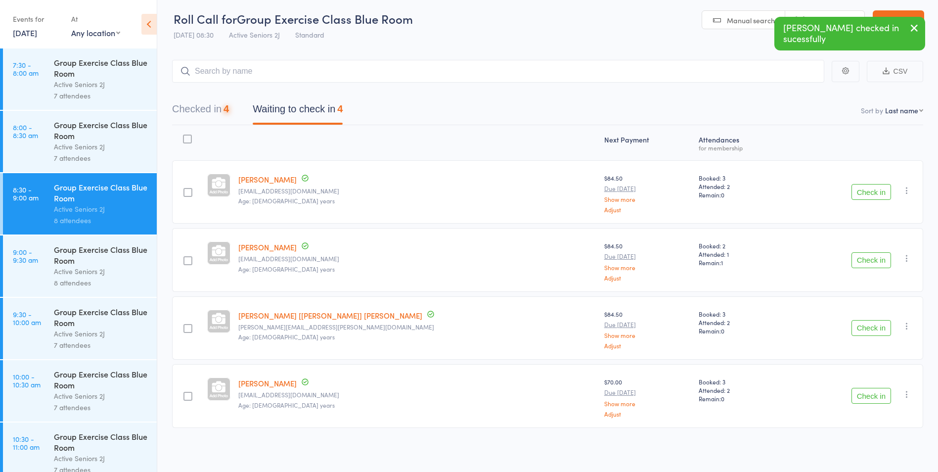
scroll to position [3, 0]
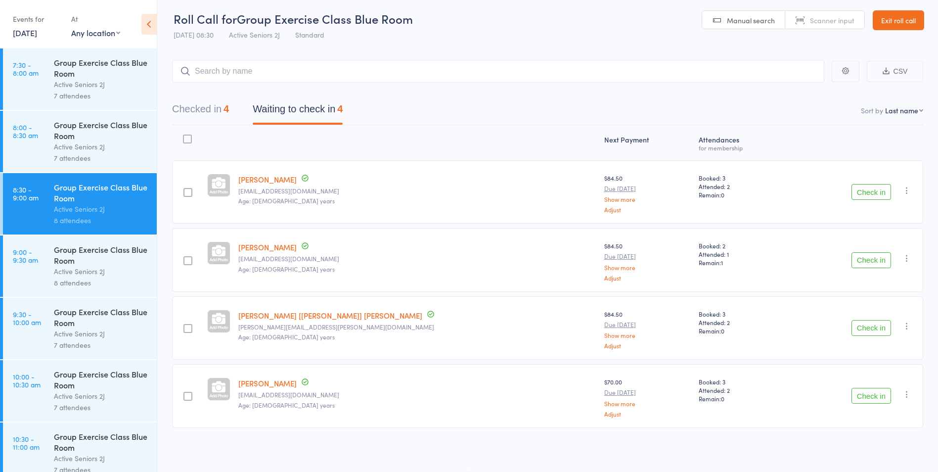
click at [869, 397] on button "Check in" at bounding box center [872, 396] width 40 height 16
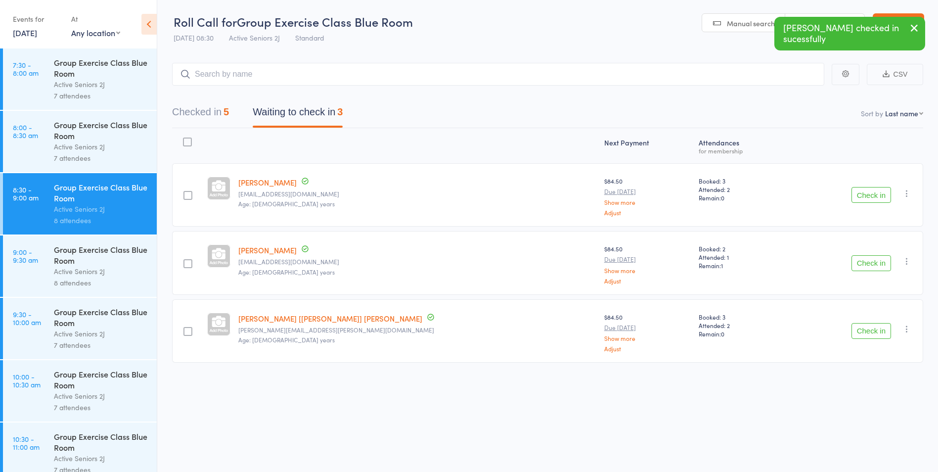
click at [227, 107] on div "5" at bounding box center [226, 111] width 5 height 11
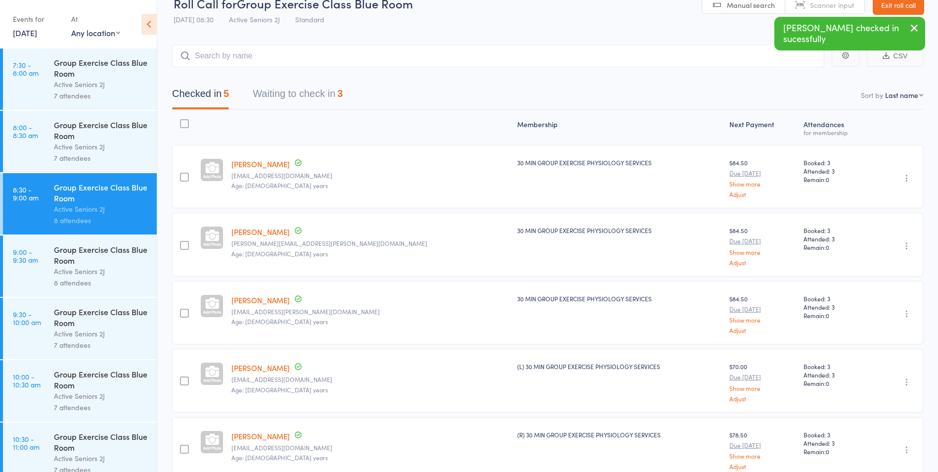
scroll to position [3, 0]
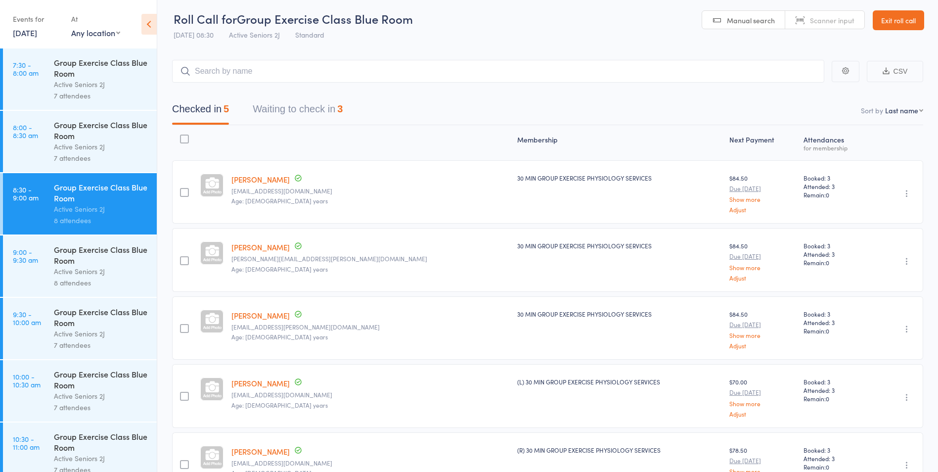
click at [303, 120] on button "Waiting to check in 3" at bounding box center [298, 111] width 90 height 26
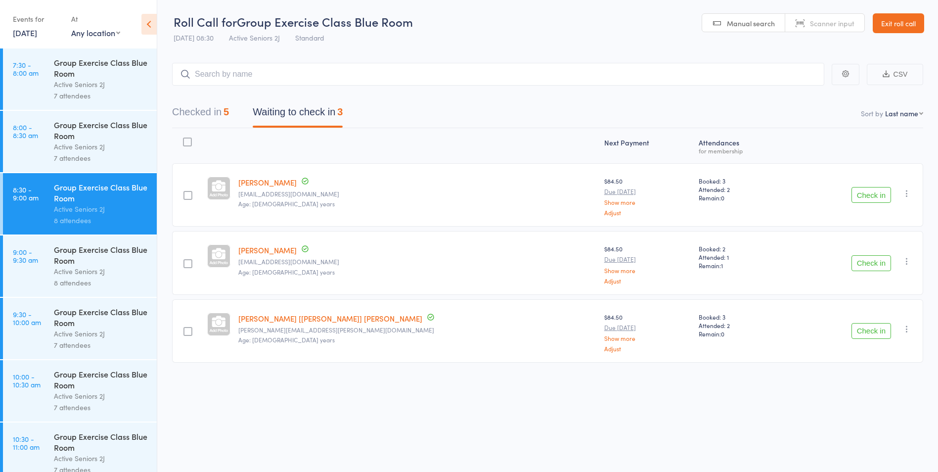
scroll to position [0, 0]
click at [228, 113] on div "5" at bounding box center [226, 111] width 5 height 11
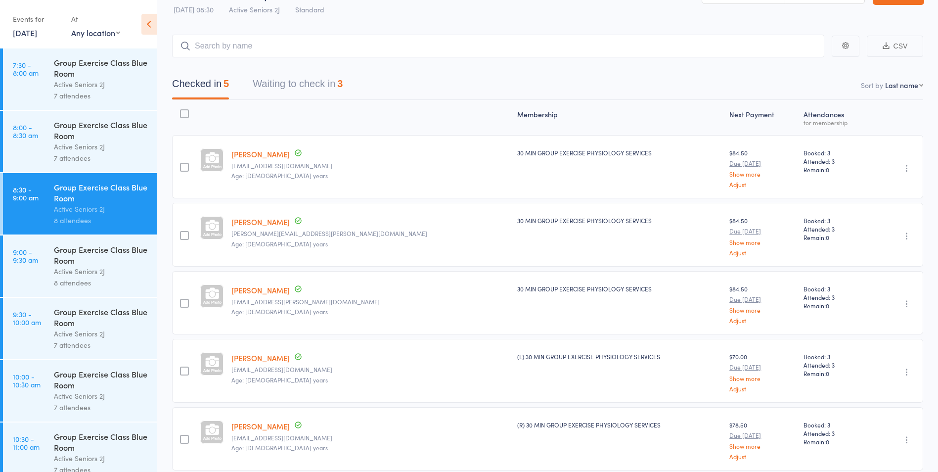
scroll to position [53, 0]
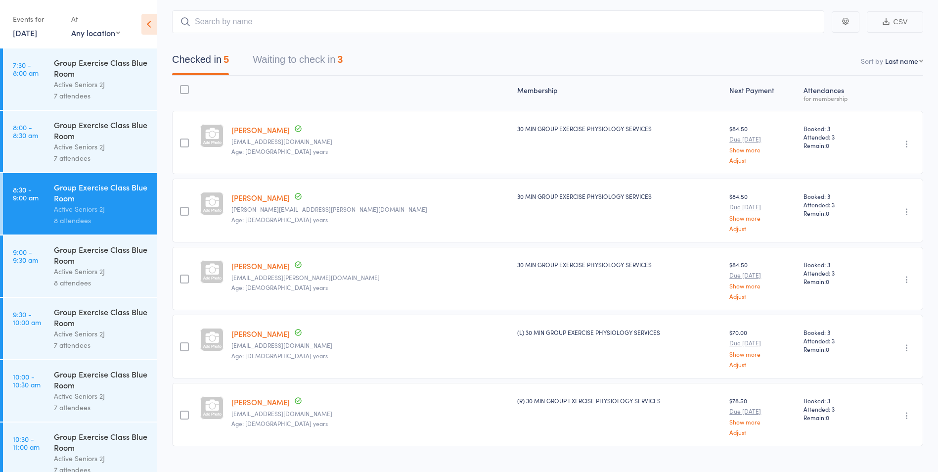
click at [317, 65] on button "Waiting to check in 3" at bounding box center [298, 62] width 90 height 26
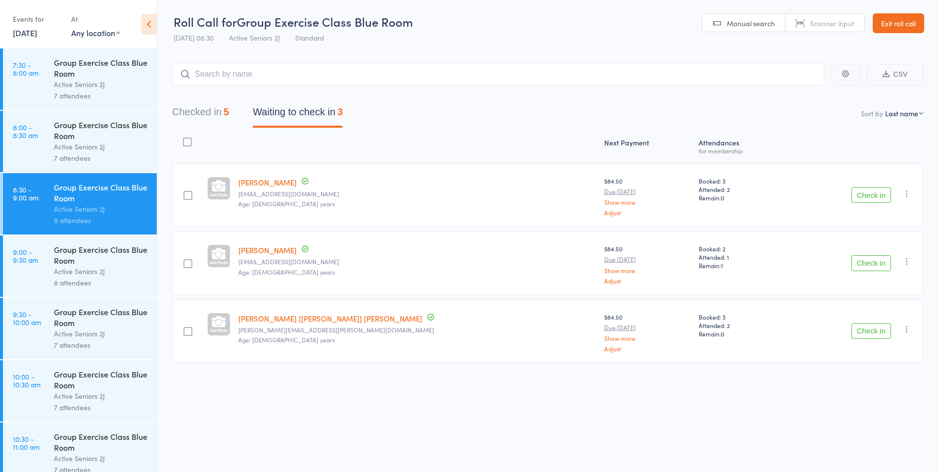
click at [212, 117] on button "Checked in 5" at bounding box center [200, 114] width 57 height 26
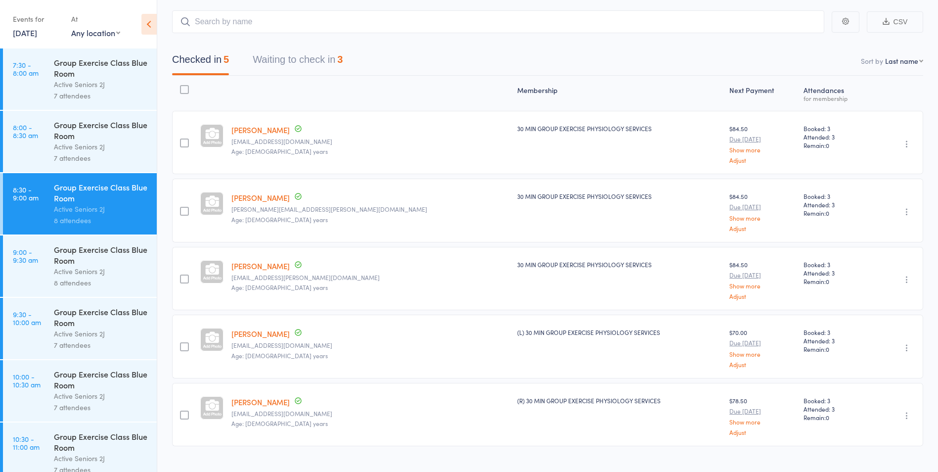
click at [331, 59] on button "Waiting to check in 3" at bounding box center [298, 62] width 90 height 26
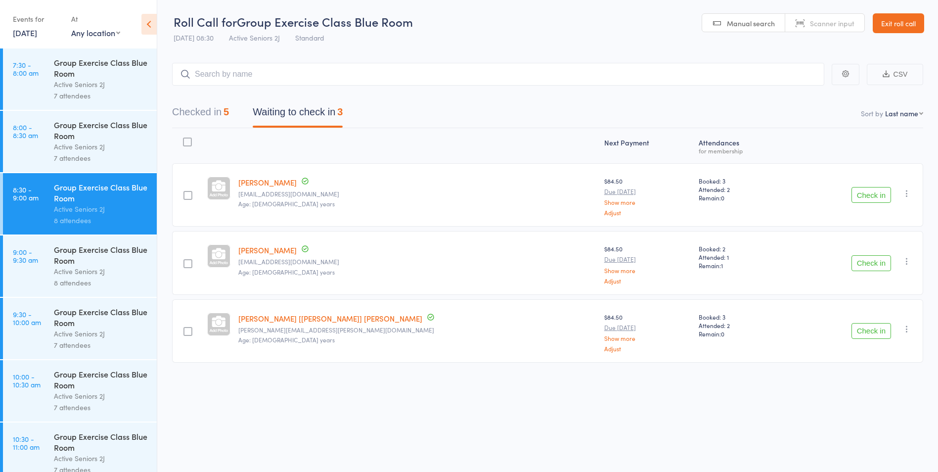
scroll to position [0, 0]
click at [213, 109] on button "Checked in 5" at bounding box center [200, 114] width 57 height 26
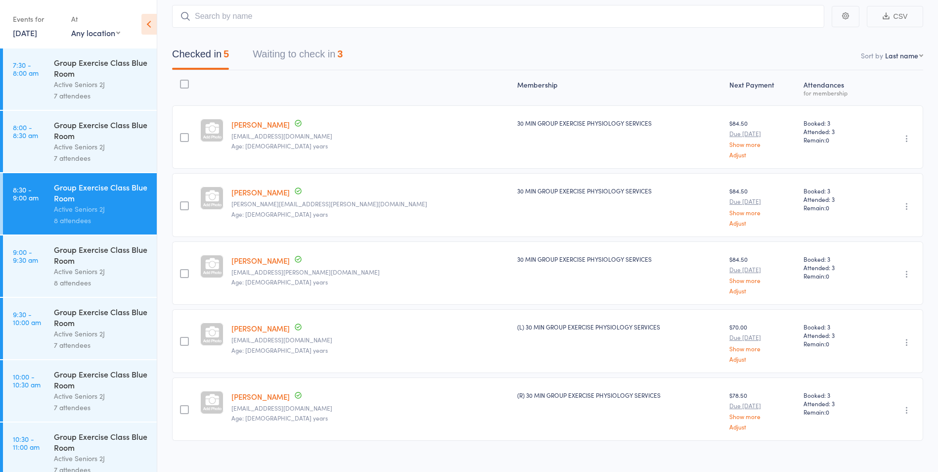
scroll to position [22, 0]
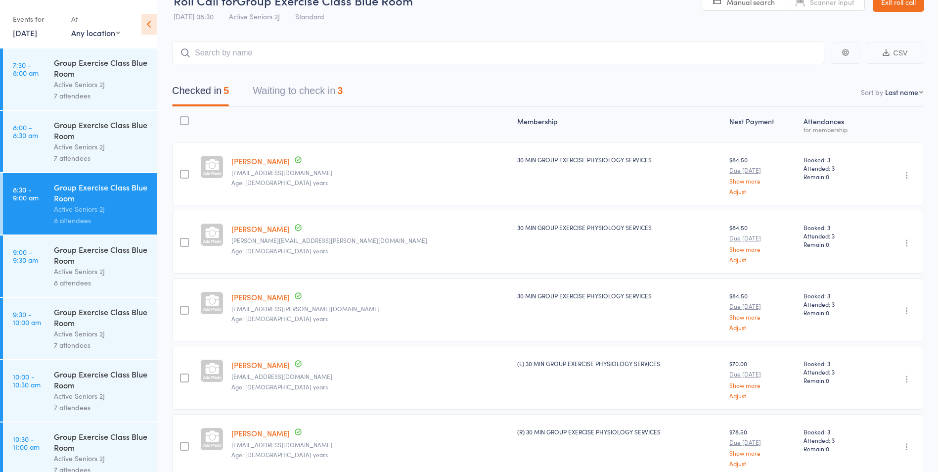
click at [314, 94] on button "Waiting to check in 3" at bounding box center [298, 93] width 90 height 26
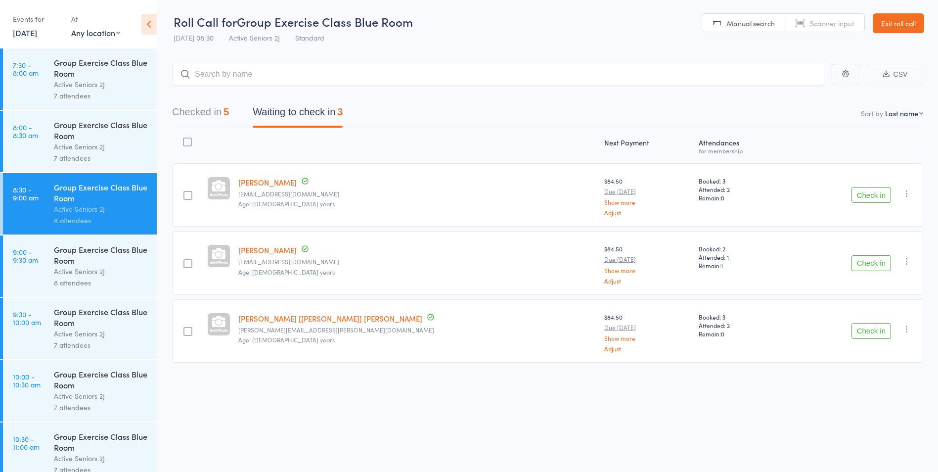
click at [878, 265] on button "Check in" at bounding box center [872, 263] width 40 height 16
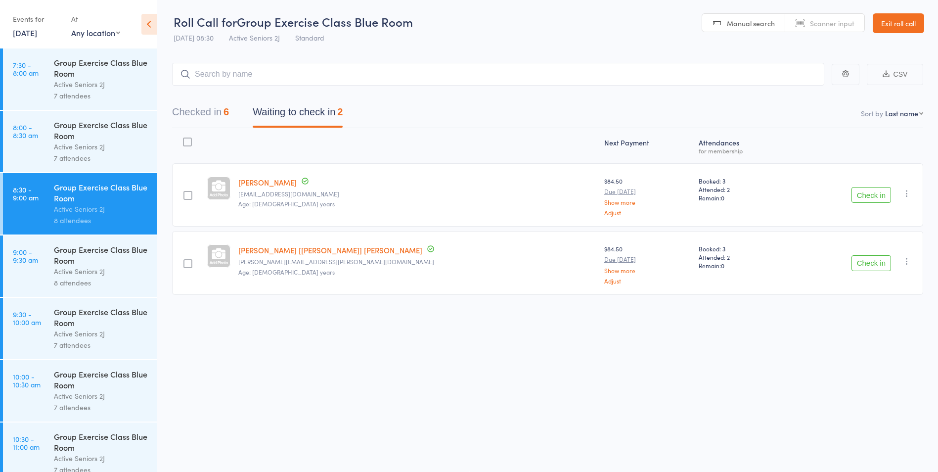
scroll to position [0, 0]
click at [873, 189] on button "Check in" at bounding box center [872, 195] width 40 height 16
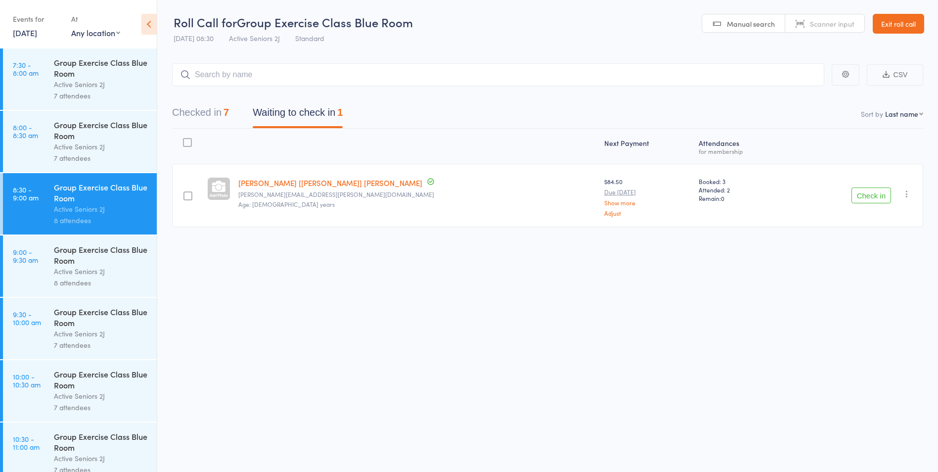
click at [874, 201] on button "Check in" at bounding box center [872, 195] width 40 height 16
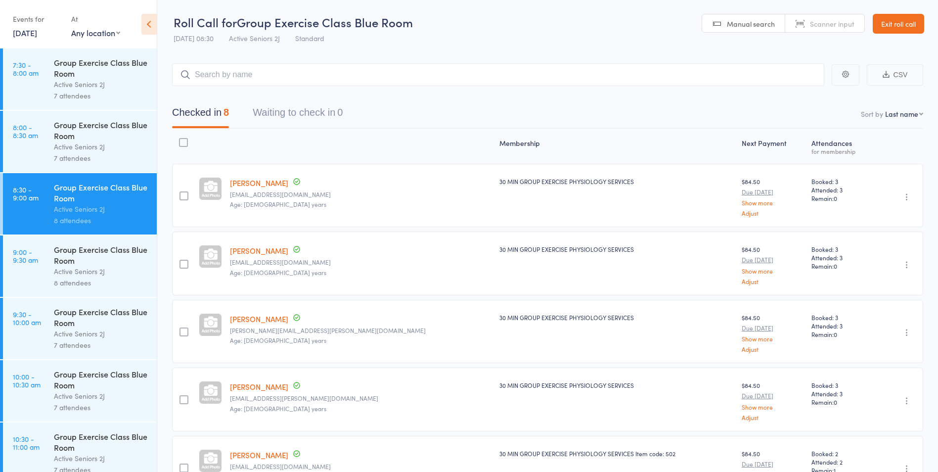
click at [62, 252] on div "Group Exercise Class Blue Room" at bounding box center [101, 255] width 94 height 22
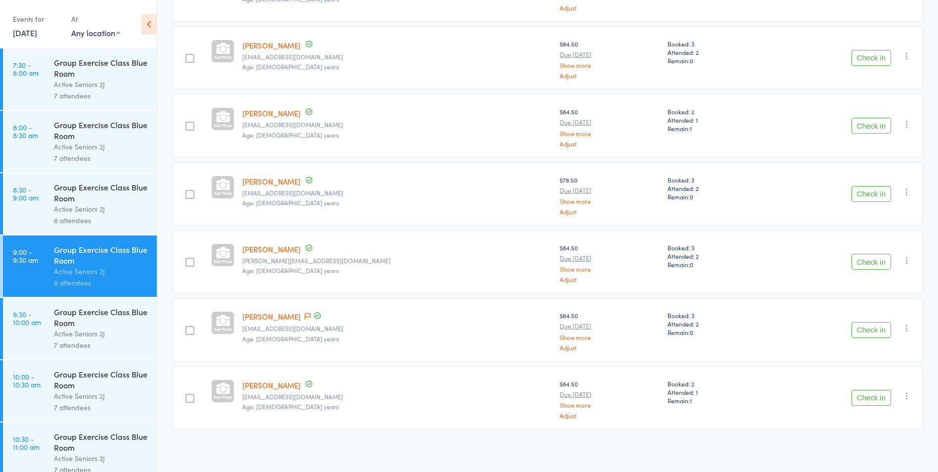
scroll to position [275, 0]
click at [875, 396] on button "Check in" at bounding box center [872, 396] width 40 height 16
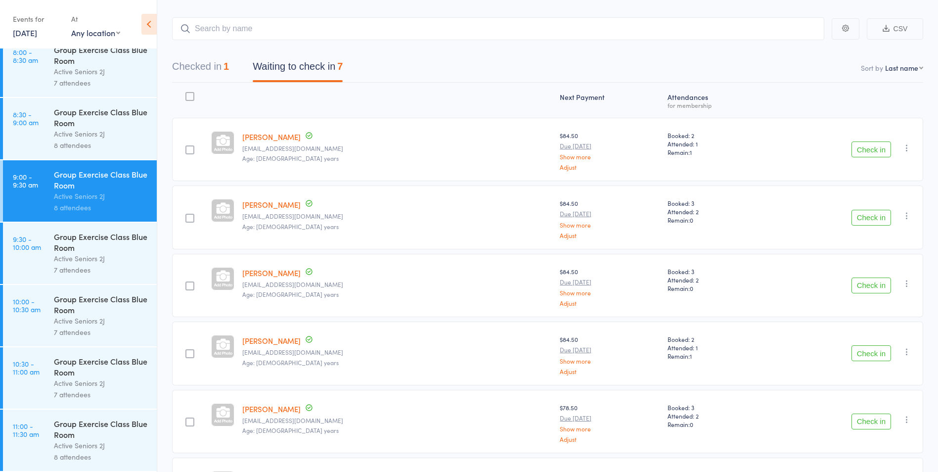
scroll to position [108, 0]
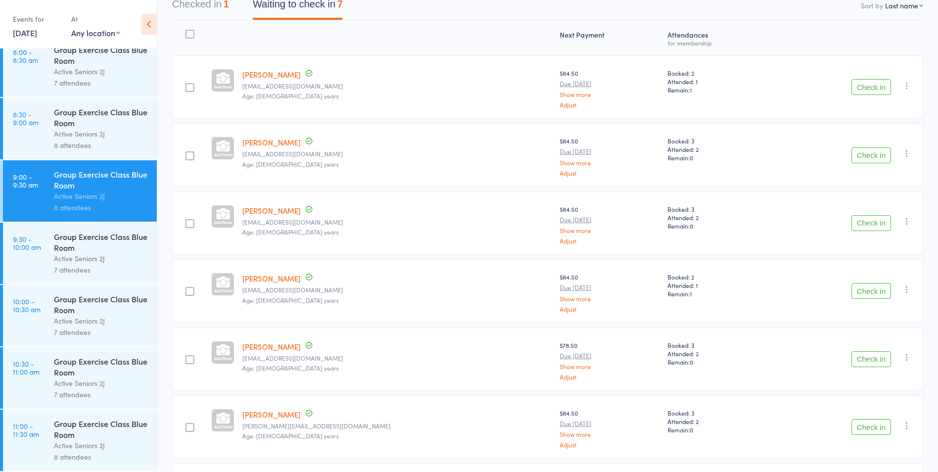
click at [876, 160] on button "Check in" at bounding box center [872, 155] width 40 height 16
click at [305, 412] on icon at bounding box center [308, 413] width 6 height 7
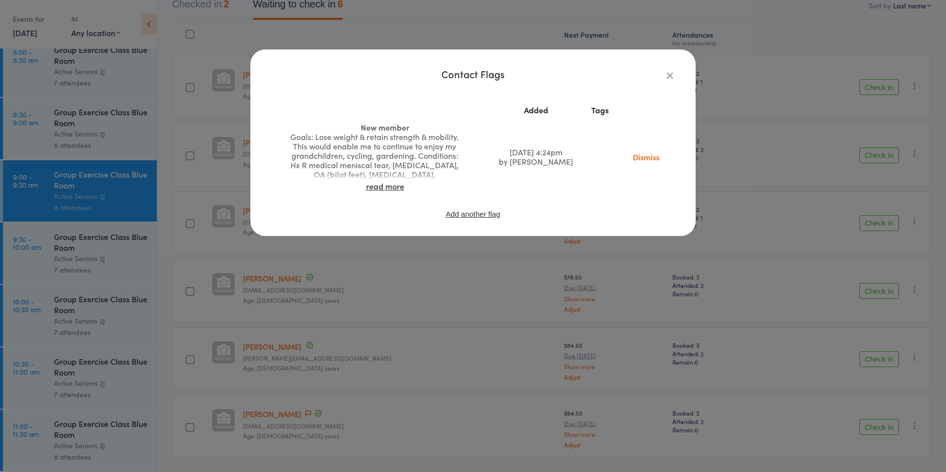
click at [664, 71] on icon "button" at bounding box center [669, 75] width 11 height 11
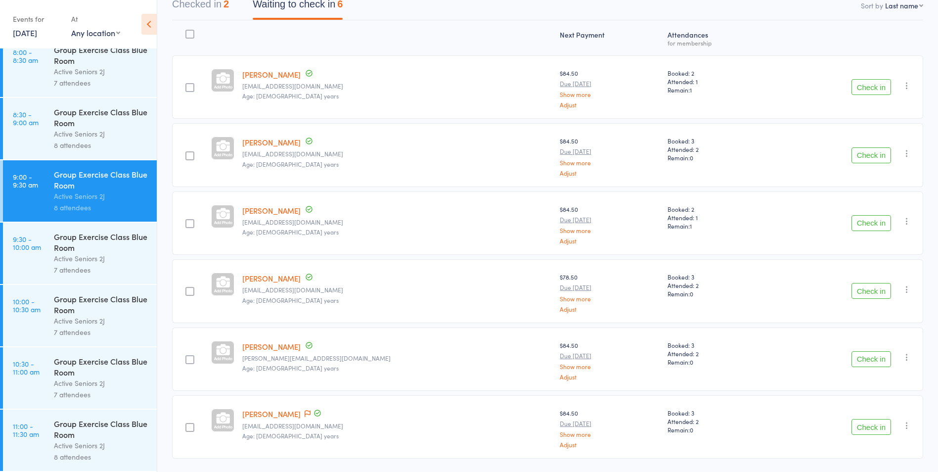
click at [860, 427] on button "Check in" at bounding box center [872, 427] width 40 height 16
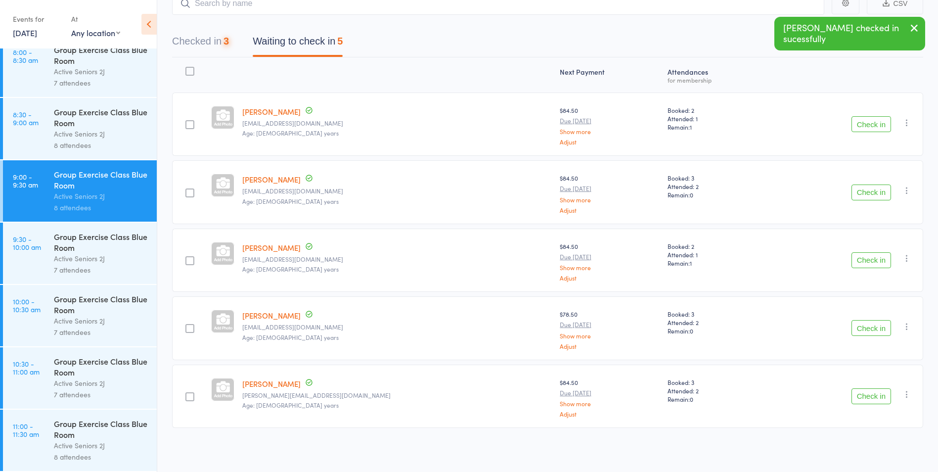
scroll to position [71, 0]
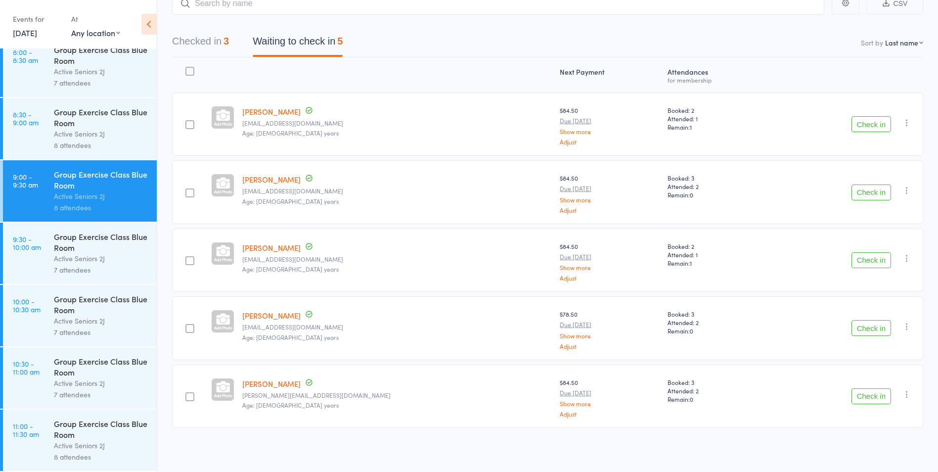
click at [882, 323] on button "Check in" at bounding box center [872, 328] width 40 height 16
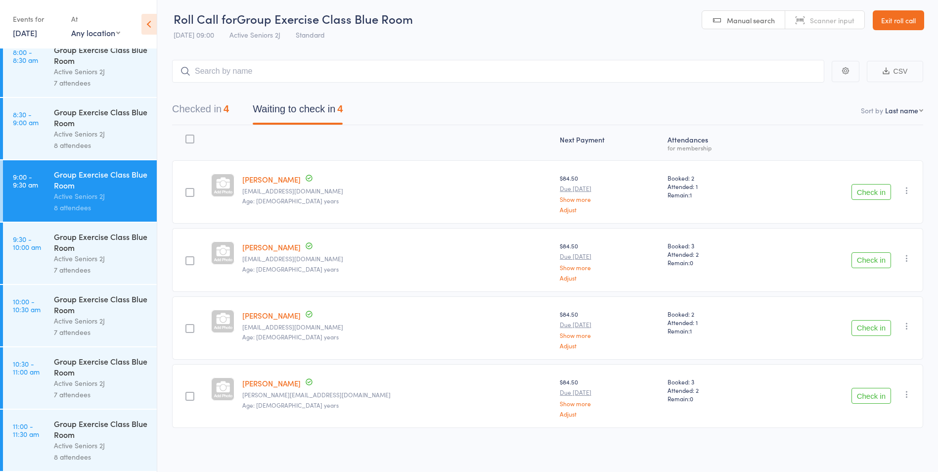
click at [862, 264] on button "Check in" at bounding box center [872, 260] width 40 height 16
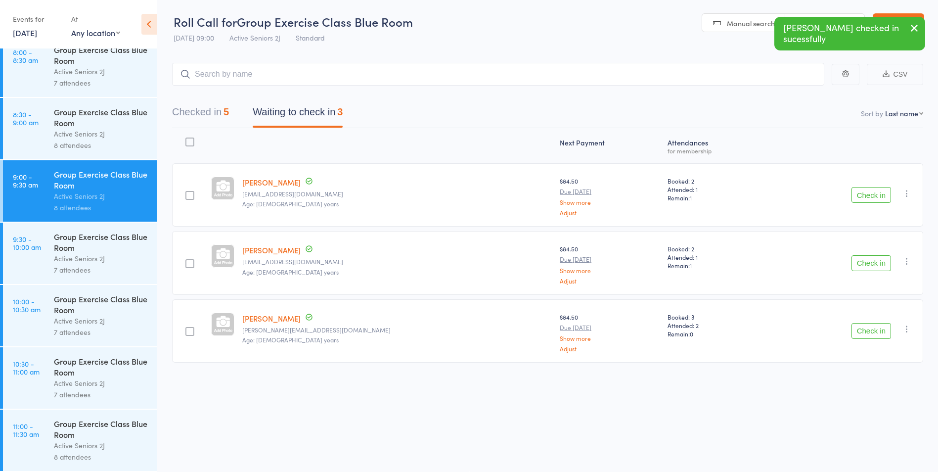
click at [218, 105] on button "Checked in 5" at bounding box center [200, 114] width 57 height 26
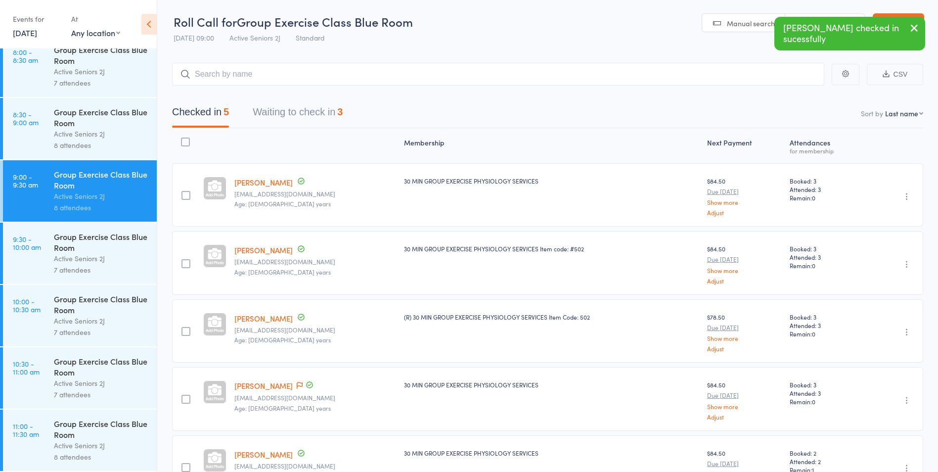
scroll to position [3, 0]
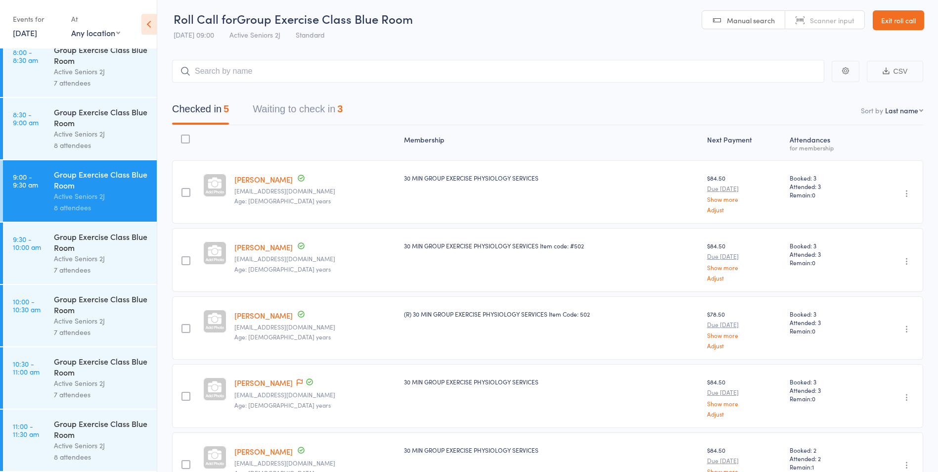
click at [324, 117] on button "Waiting to check in 3" at bounding box center [298, 111] width 90 height 26
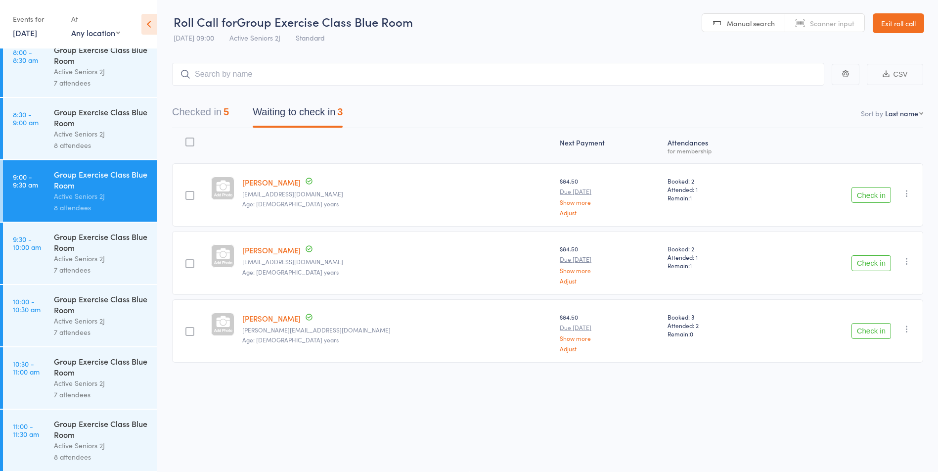
scroll to position [0, 0]
click at [206, 105] on button "Checked in 5" at bounding box center [200, 114] width 57 height 26
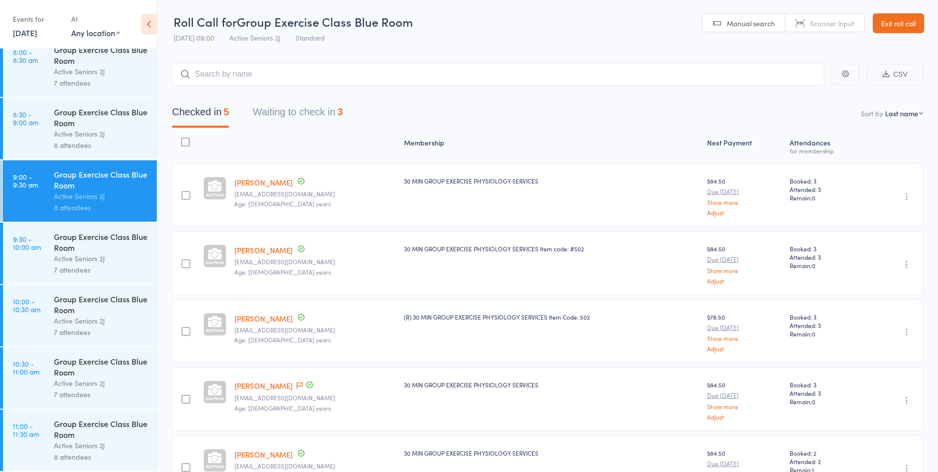
scroll to position [3, 0]
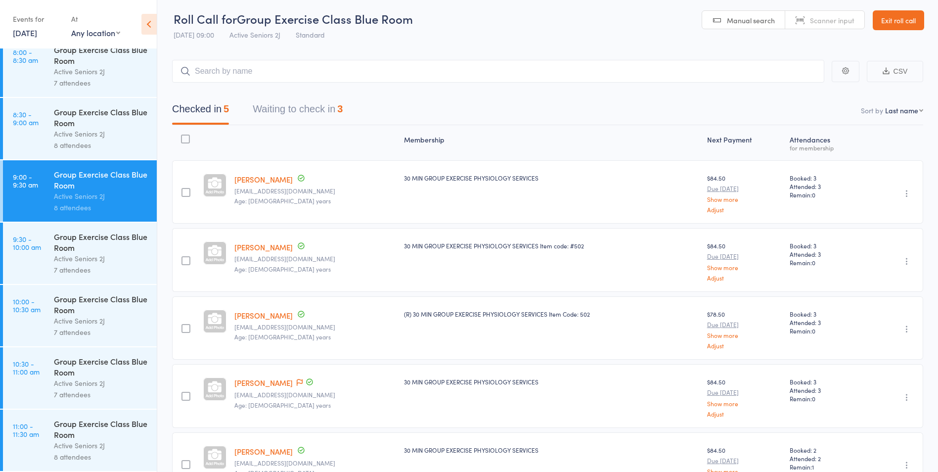
click at [267, 115] on button "Waiting to check in 3" at bounding box center [298, 111] width 90 height 26
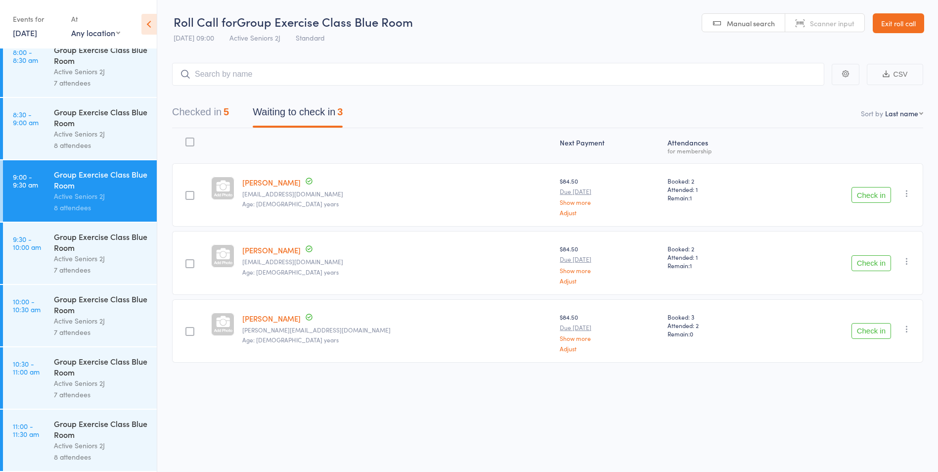
scroll to position [0, 0]
click at [880, 262] on button "Check in" at bounding box center [872, 263] width 40 height 16
click at [94, 247] on div "Group Exercise Class Blue Room" at bounding box center [101, 242] width 94 height 22
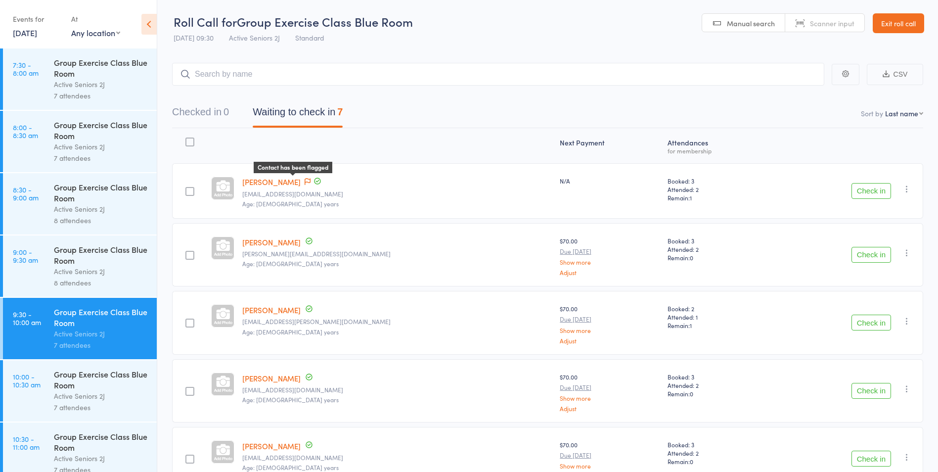
click at [305, 183] on icon at bounding box center [308, 181] width 6 height 7
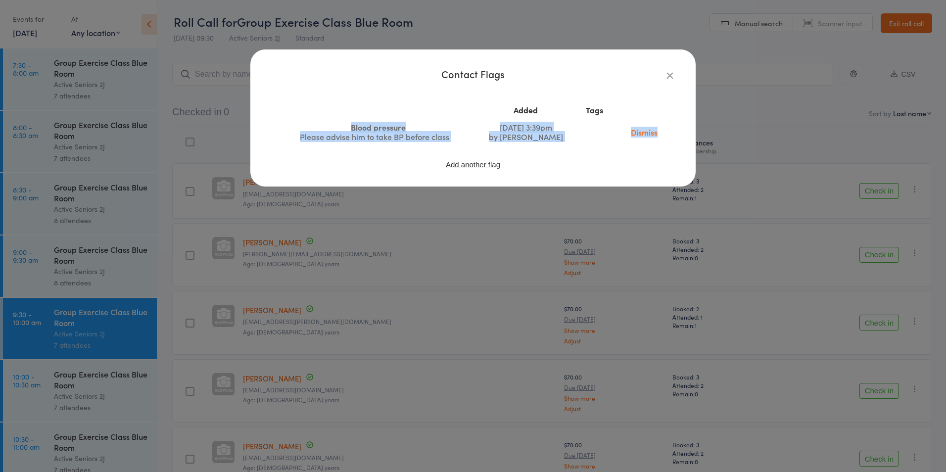
drag, startPoint x: 283, startPoint y: 129, endPoint x: 480, endPoint y: 149, distance: 197.9
click at [480, 149] on div "Added Tags Blood pressure Please advise him to take BP before class Mar 18, 202…" at bounding box center [473, 134] width 406 height 83
drag, startPoint x: 480, startPoint y: 149, endPoint x: 574, endPoint y: 131, distance: 95.2
click at [571, 131] on td "Mar 18, 2025 3:39pm by Shantelle King" at bounding box center [525, 132] width 103 height 27
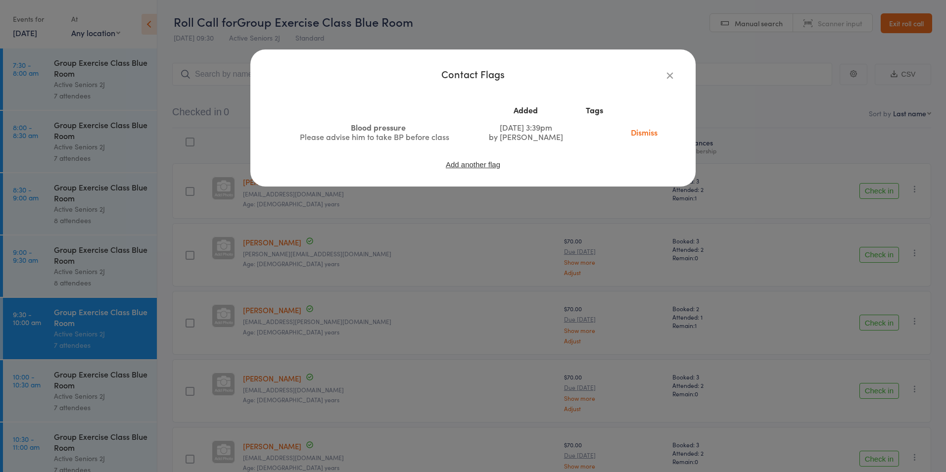
click at [673, 73] on icon "button" at bounding box center [669, 75] width 11 height 11
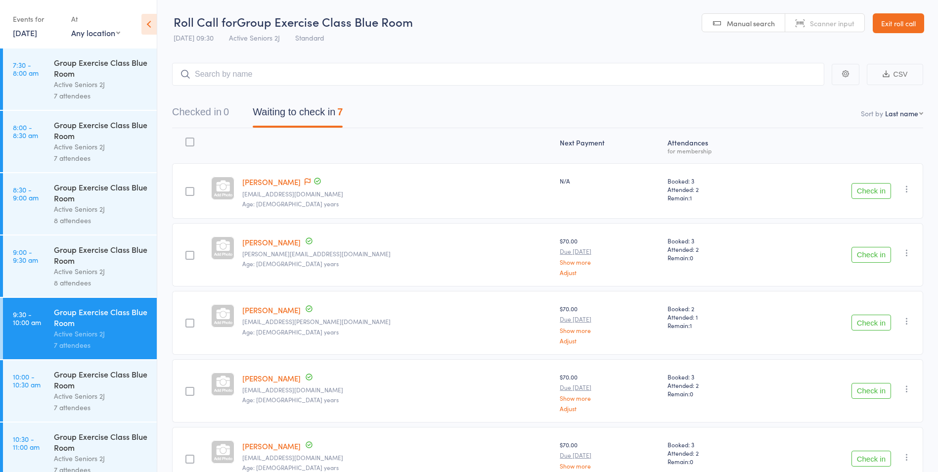
click at [861, 187] on button "Check in" at bounding box center [872, 191] width 40 height 16
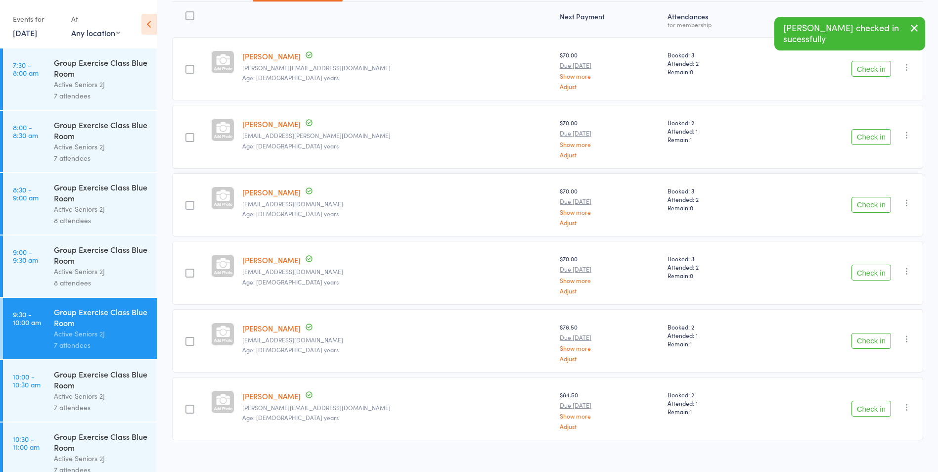
scroll to position [139, 0]
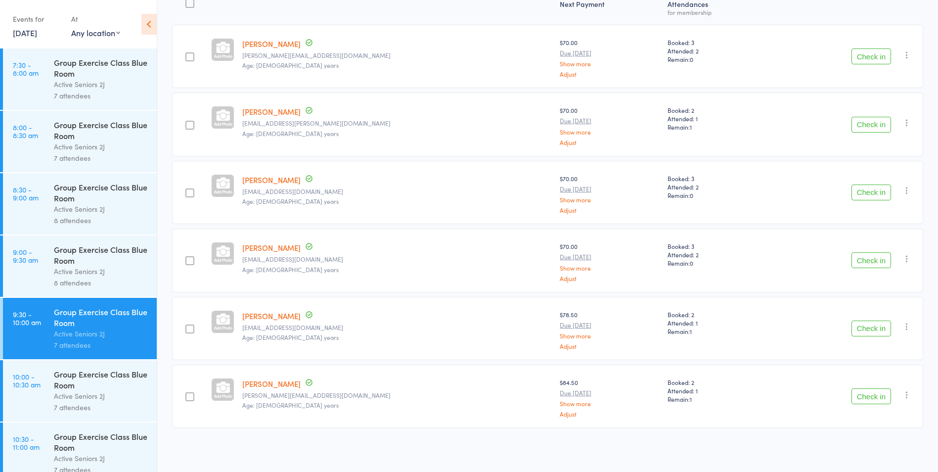
click at [867, 258] on button "Check in" at bounding box center [872, 260] width 40 height 16
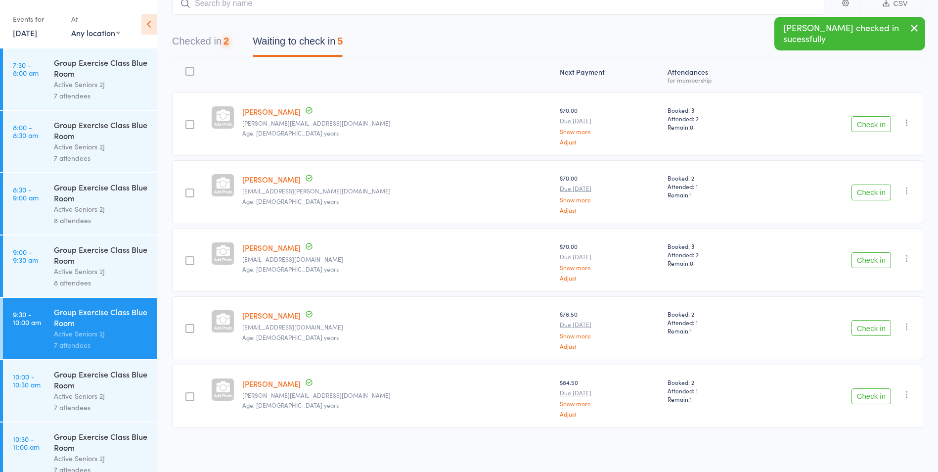
scroll to position [71, 0]
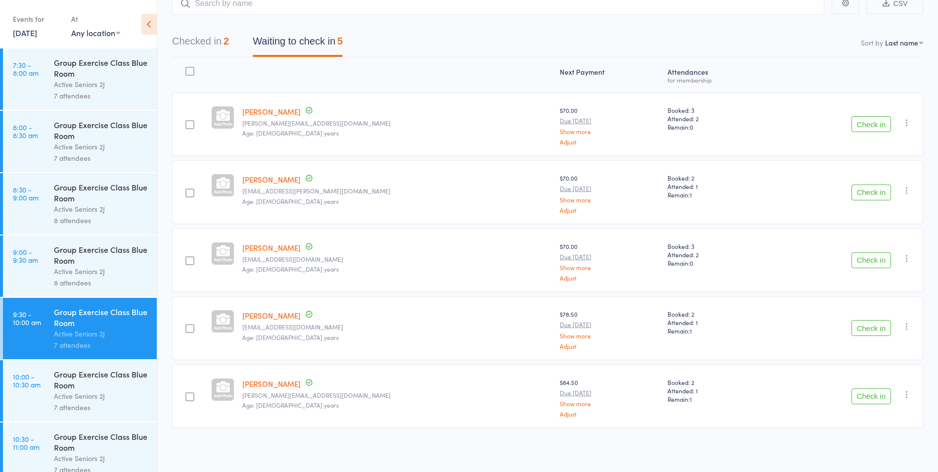
click at [16, 29] on link "16 Aug, 2025" at bounding box center [25, 32] width 24 height 11
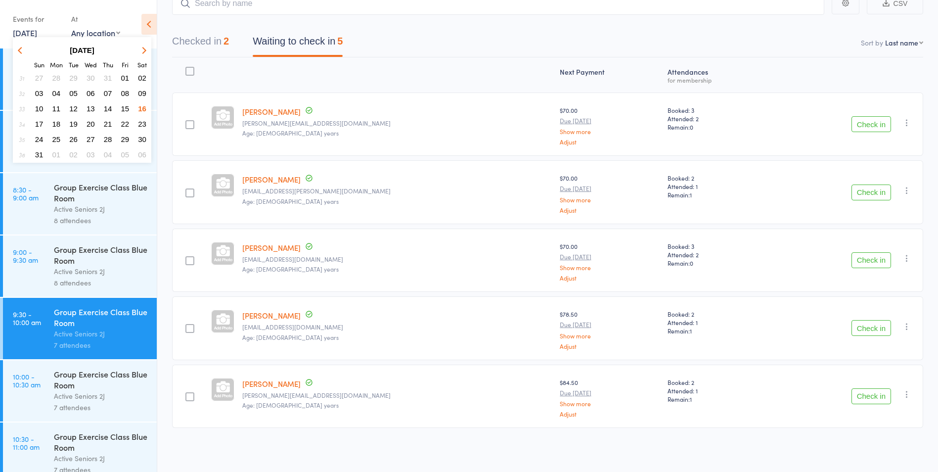
click at [54, 139] on span "25" at bounding box center [56, 139] width 8 height 8
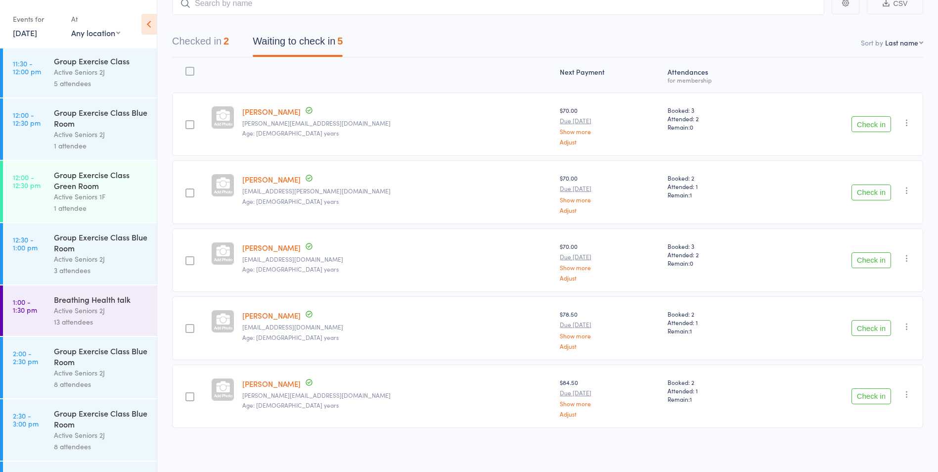
scroll to position [1088, 0]
click at [86, 300] on div "Breathing Health talk" at bounding box center [101, 298] width 94 height 11
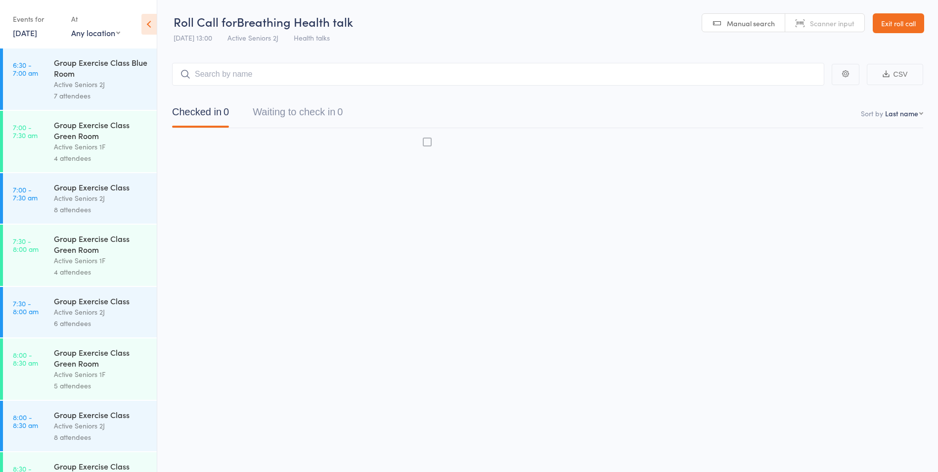
scroll to position [0, 0]
click at [905, 193] on icon "button" at bounding box center [907, 192] width 10 height 10
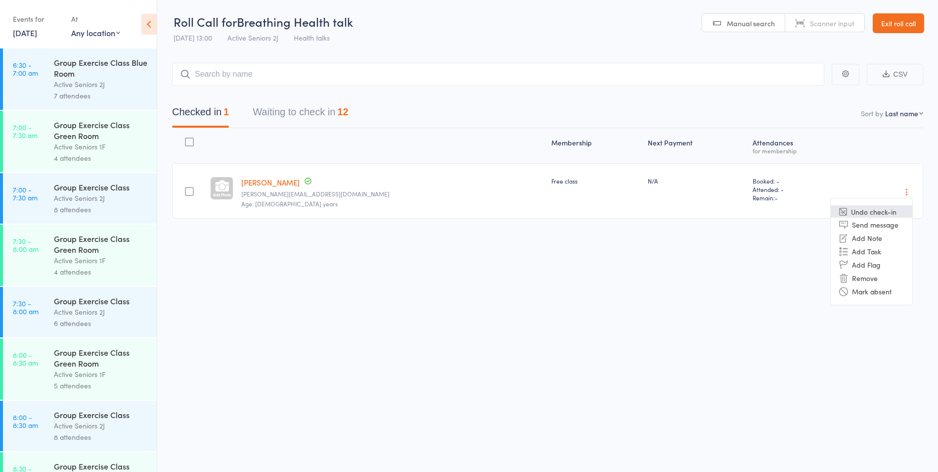
click at [898, 210] on li "Undo check-in" at bounding box center [872, 211] width 82 height 12
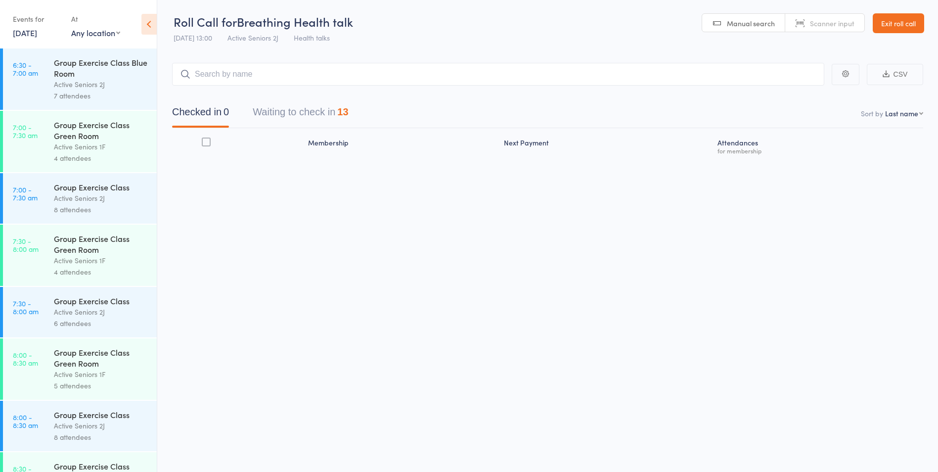
click at [315, 101] on button "Waiting to check in 13" at bounding box center [300, 114] width 95 height 26
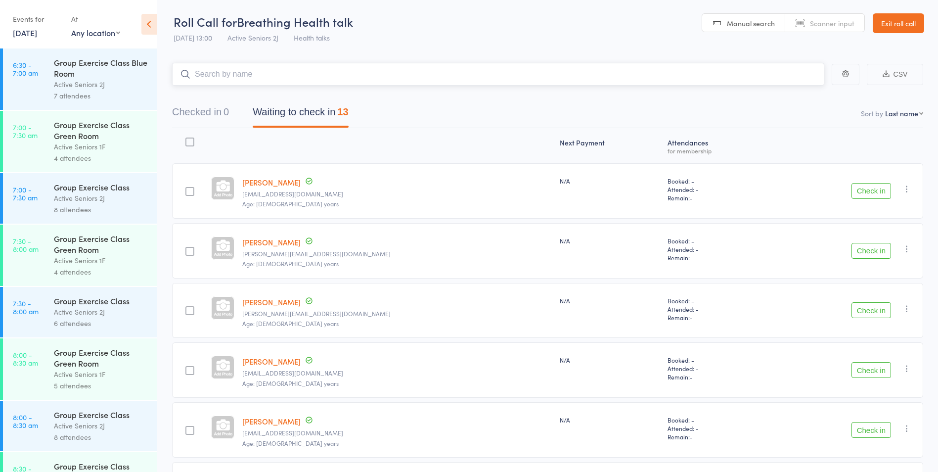
click at [330, 81] on input "search" at bounding box center [498, 74] width 652 height 23
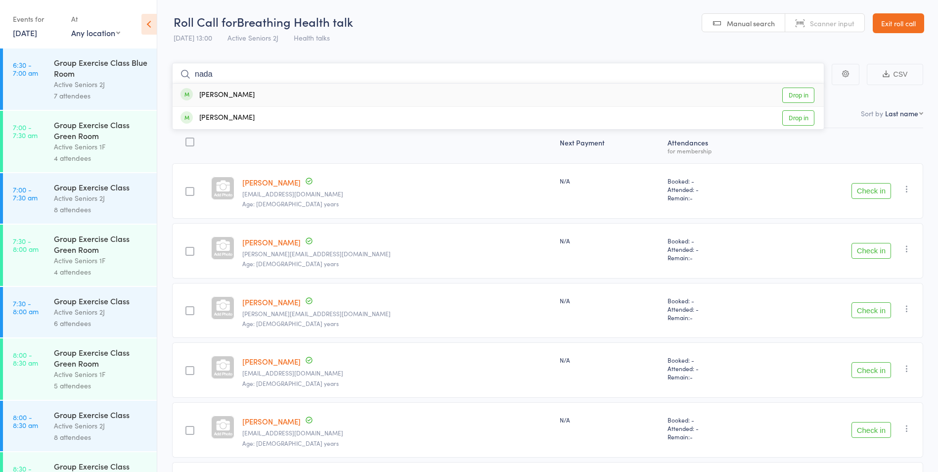
type input "nada"
click at [755, 94] on div "Nada Curac Drop in" at bounding box center [498, 95] width 651 height 23
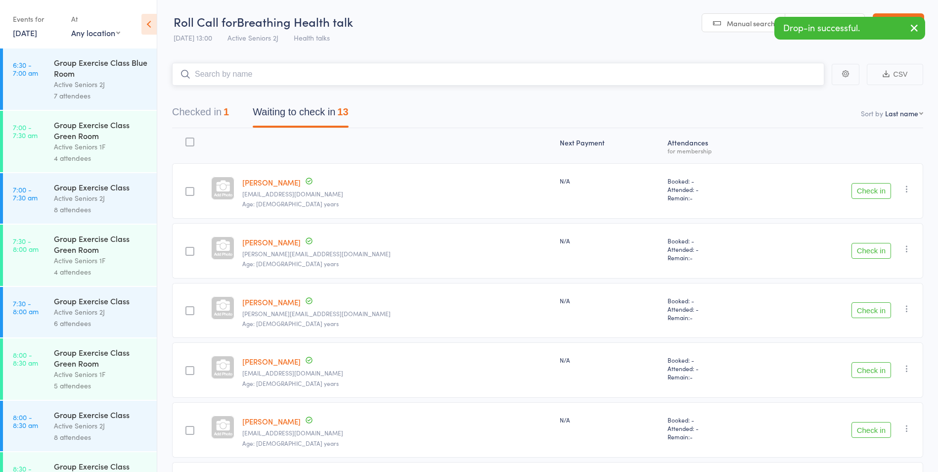
click at [196, 109] on button "Checked in 1" at bounding box center [200, 114] width 57 height 26
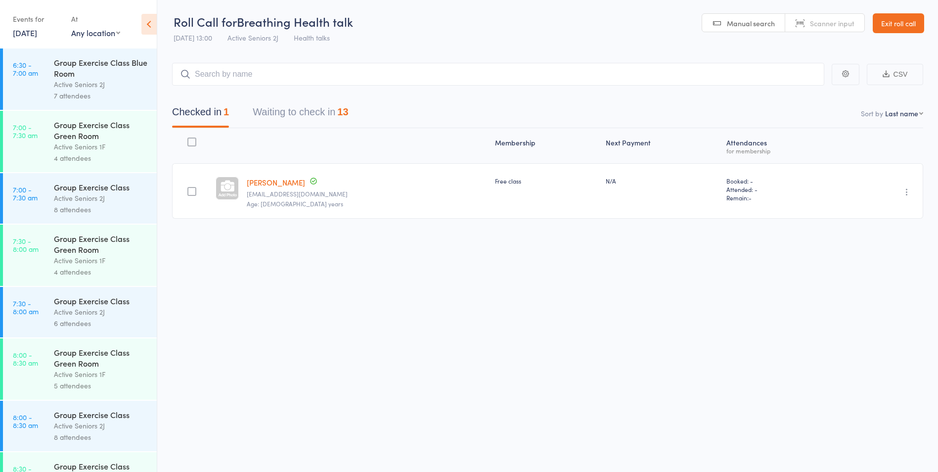
click at [907, 189] on icon "button" at bounding box center [907, 192] width 10 height 10
click at [878, 210] on li "Undo check-in" at bounding box center [872, 211] width 82 height 12
click at [23, 27] on link "25 Aug, 2025" at bounding box center [25, 32] width 24 height 11
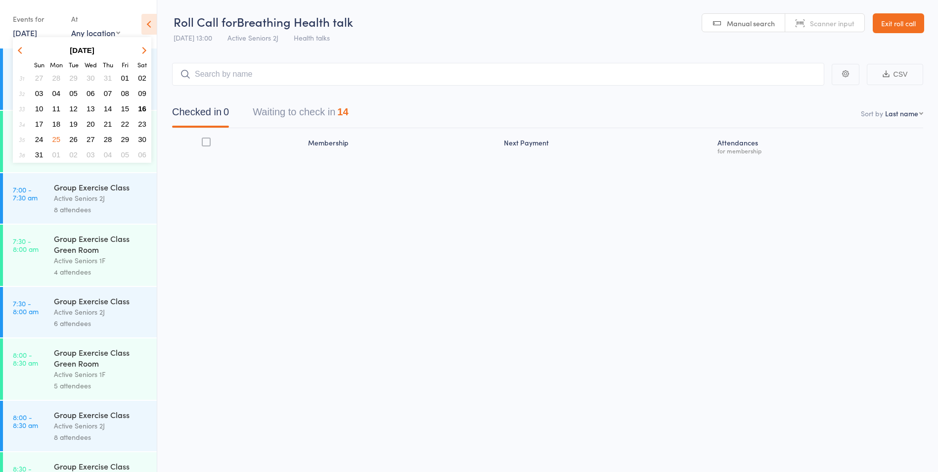
click at [142, 110] on span "16" at bounding box center [142, 108] width 8 height 8
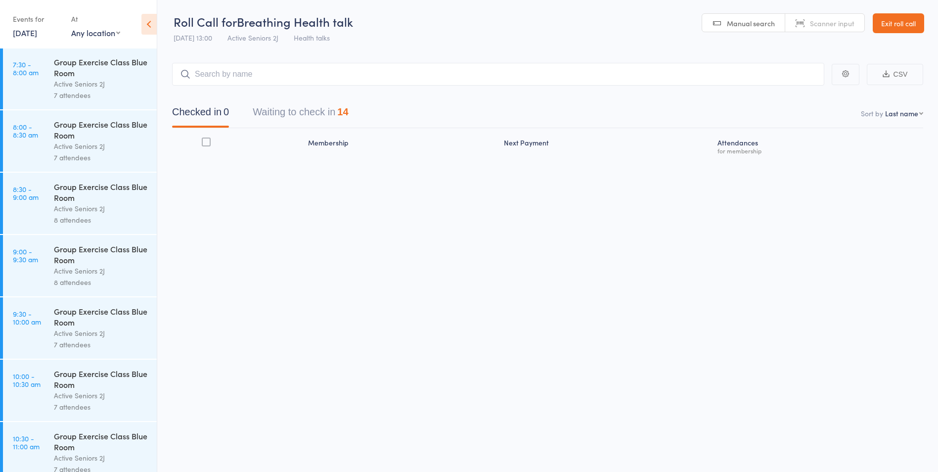
scroll to position [0, 0]
click at [70, 265] on div "Group Exercise Class Blue Room" at bounding box center [101, 255] width 94 height 22
click at [72, 314] on div "Group Exercise Class Blue Room" at bounding box center [101, 317] width 94 height 22
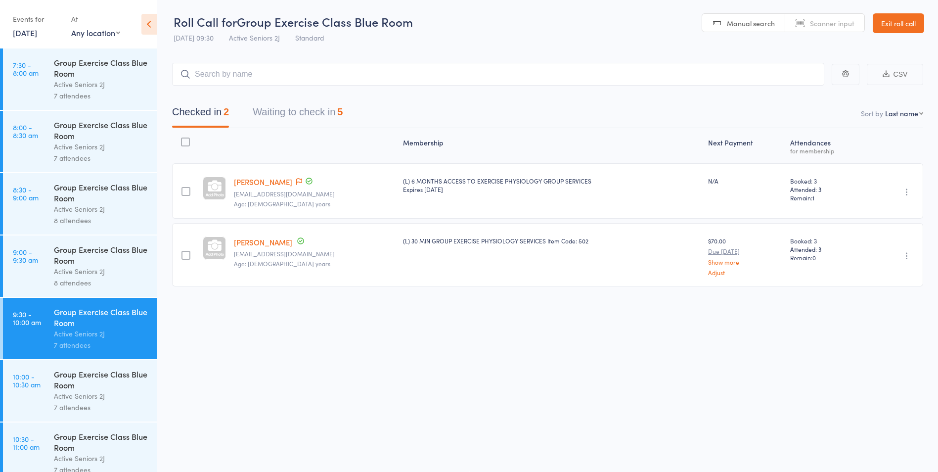
click at [302, 110] on button "Waiting to check in 5" at bounding box center [298, 114] width 90 height 26
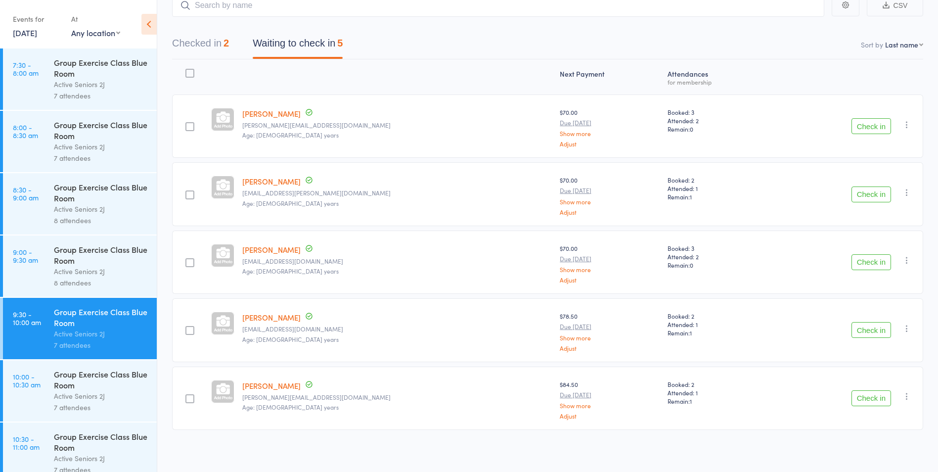
scroll to position [71, 0]
click at [868, 256] on button "Check in" at bounding box center [872, 260] width 40 height 16
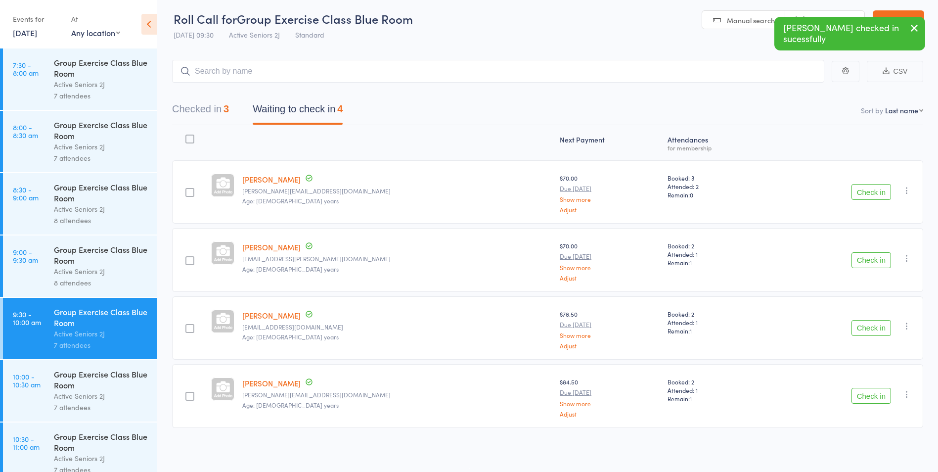
click at [203, 104] on button "Checked in 3" at bounding box center [200, 111] width 57 height 26
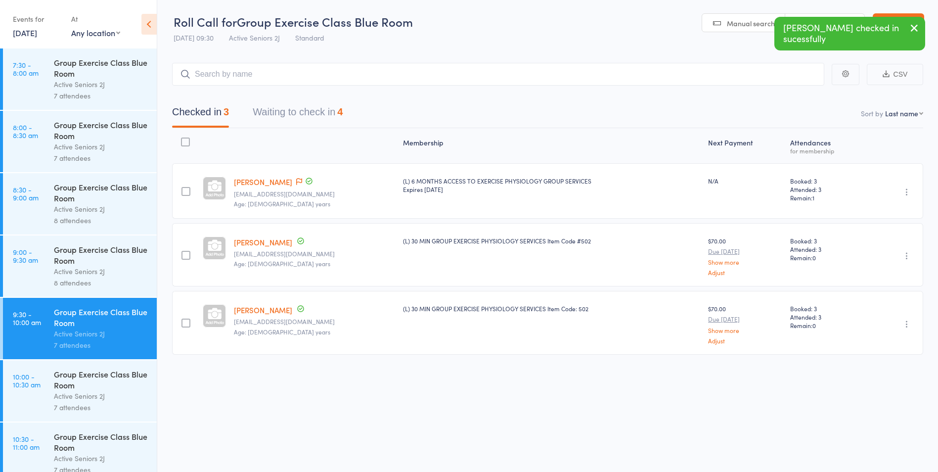
click at [905, 190] on icon "button" at bounding box center [907, 192] width 10 height 10
click at [881, 210] on li "Undo check-in" at bounding box center [872, 211] width 82 height 12
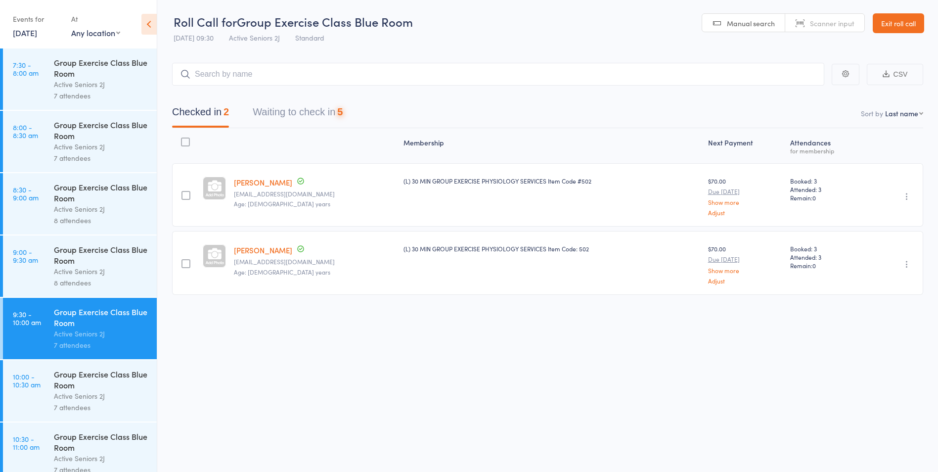
click at [308, 111] on button "Waiting to check in 5" at bounding box center [298, 114] width 90 height 26
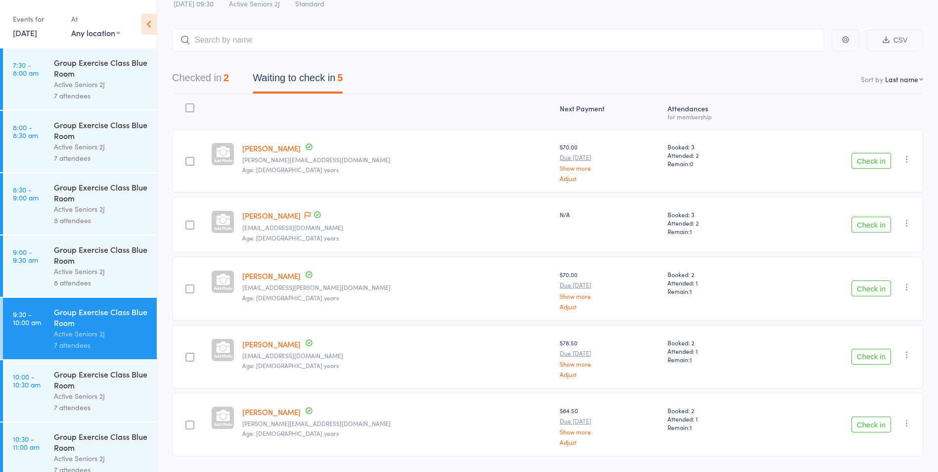
scroll to position [50, 0]
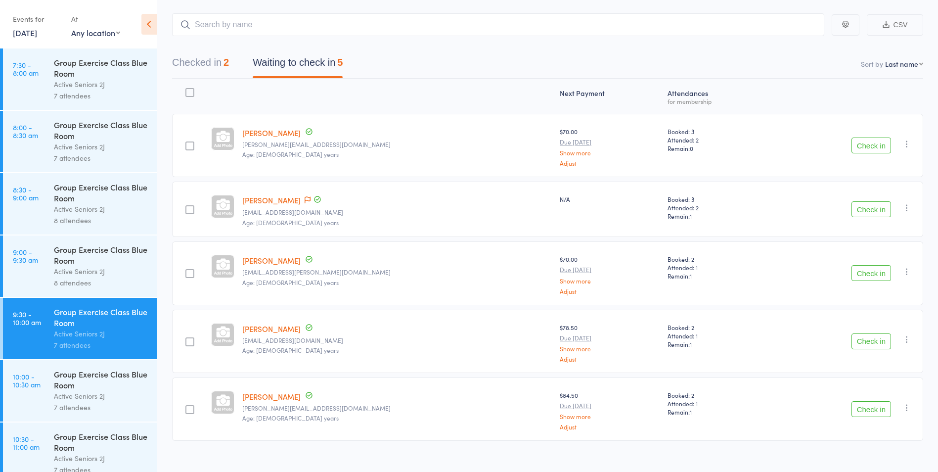
click at [869, 270] on button "Check in" at bounding box center [872, 273] width 40 height 16
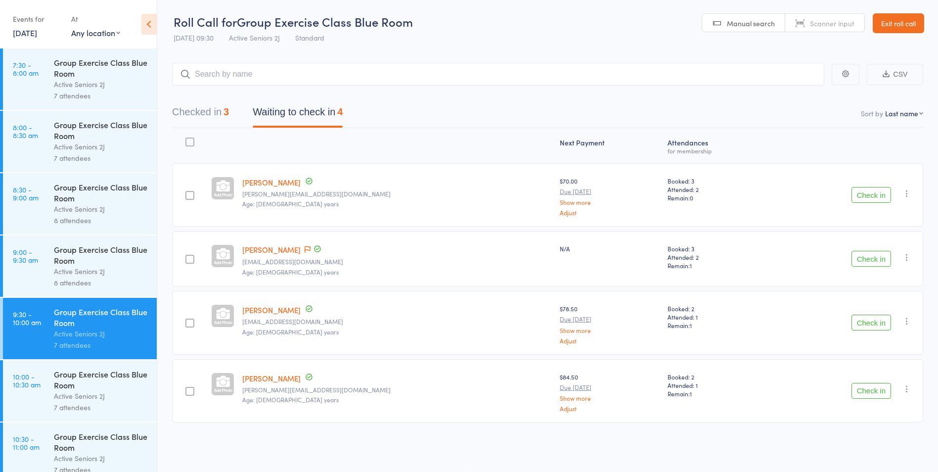
click at [865, 321] on button "Check in" at bounding box center [872, 323] width 40 height 16
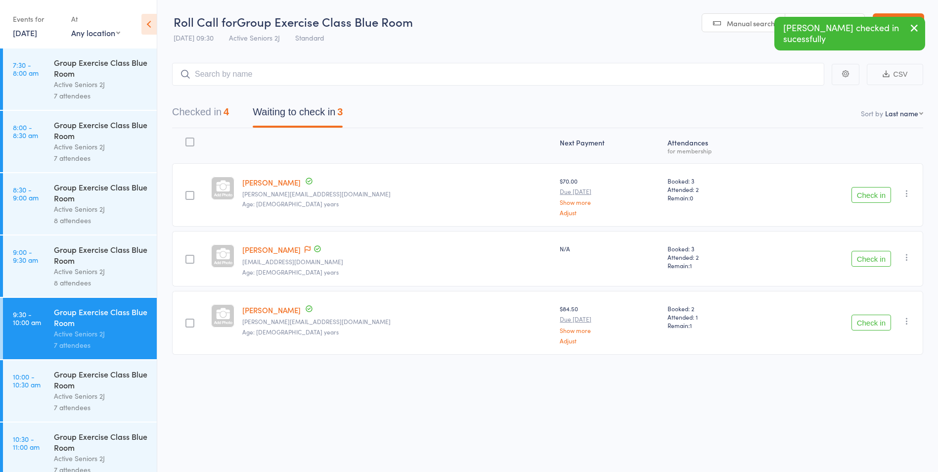
click at [200, 117] on button "Checked in 4" at bounding box center [200, 114] width 57 height 26
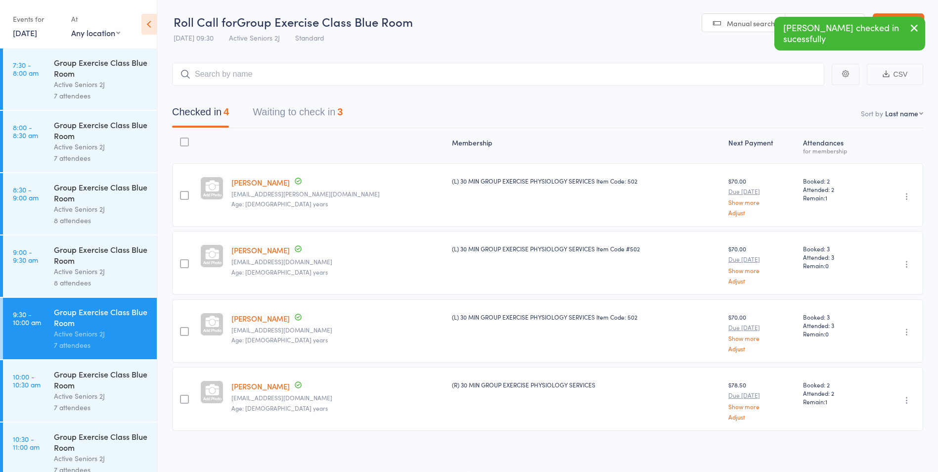
click at [302, 125] on button "Waiting to check in 3" at bounding box center [298, 114] width 90 height 26
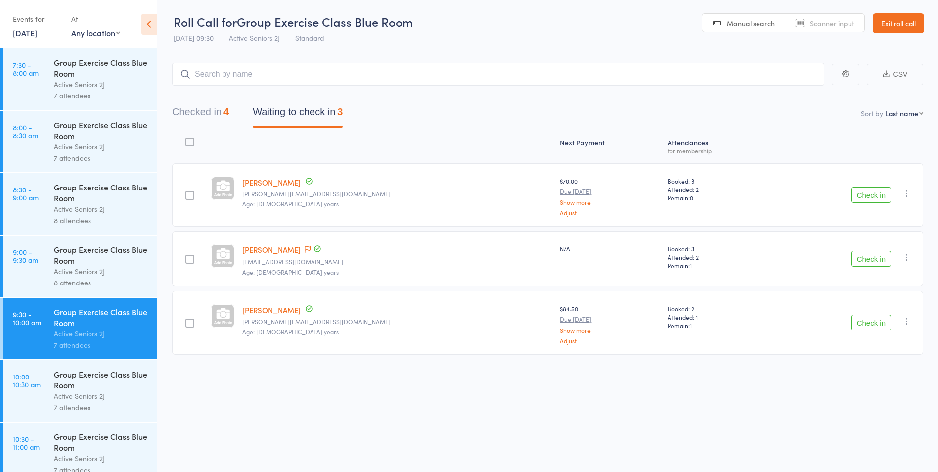
click at [867, 197] on button "Check in" at bounding box center [872, 195] width 40 height 16
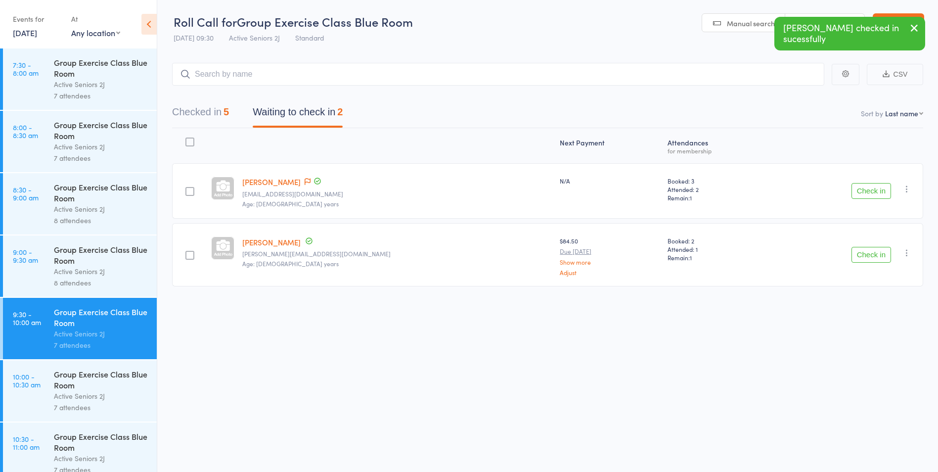
click at [867, 197] on button "Check in" at bounding box center [872, 191] width 40 height 16
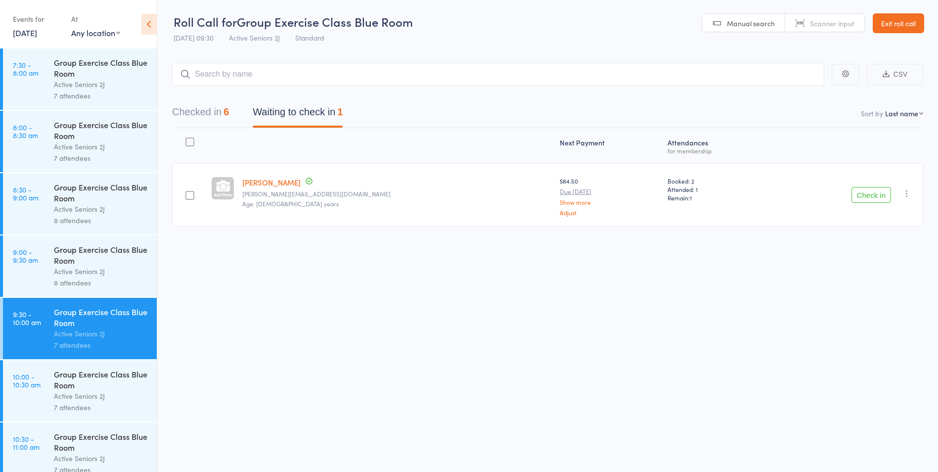
click at [871, 192] on button "Check in" at bounding box center [872, 195] width 40 height 16
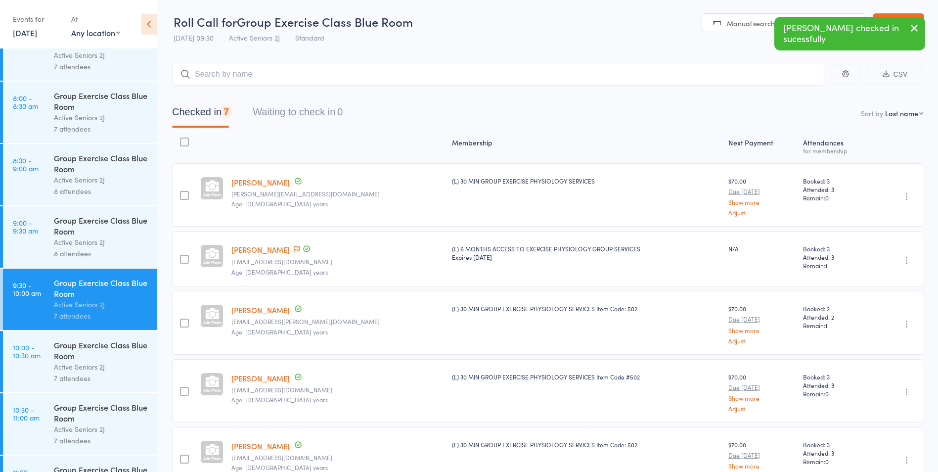
scroll to position [75, 0]
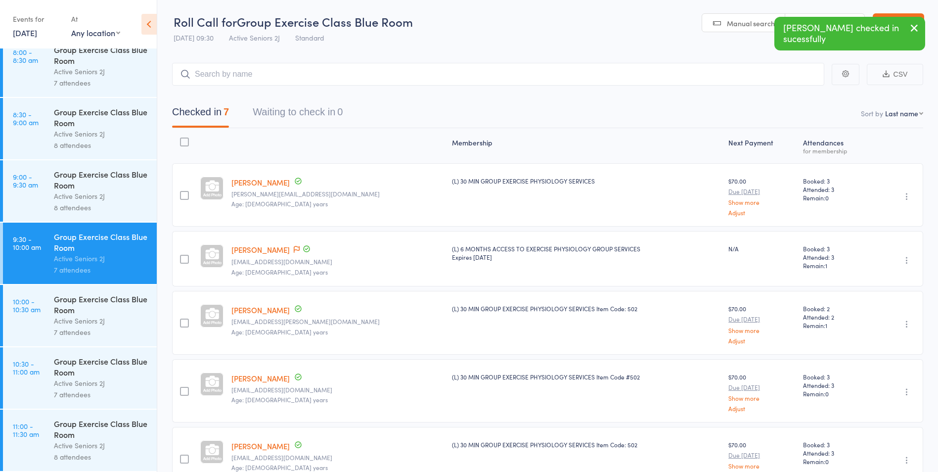
click at [60, 304] on div "Group Exercise Class Blue Room" at bounding box center [101, 304] width 94 height 22
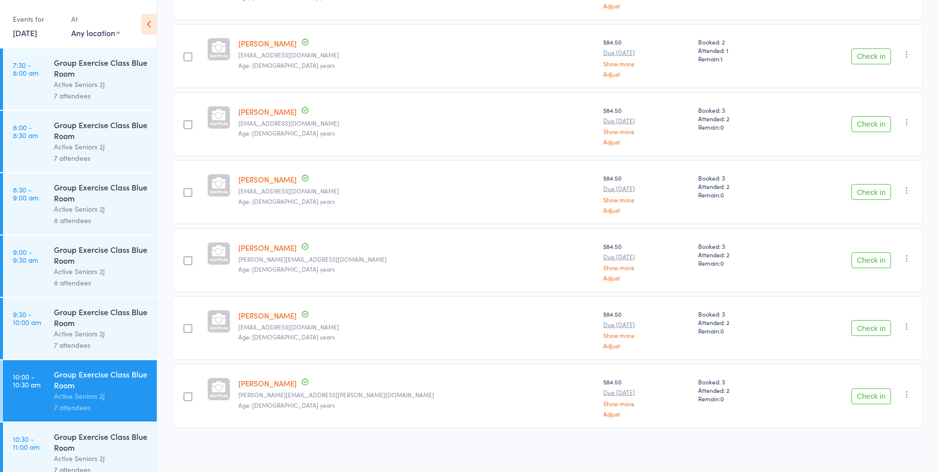
scroll to position [59, 0]
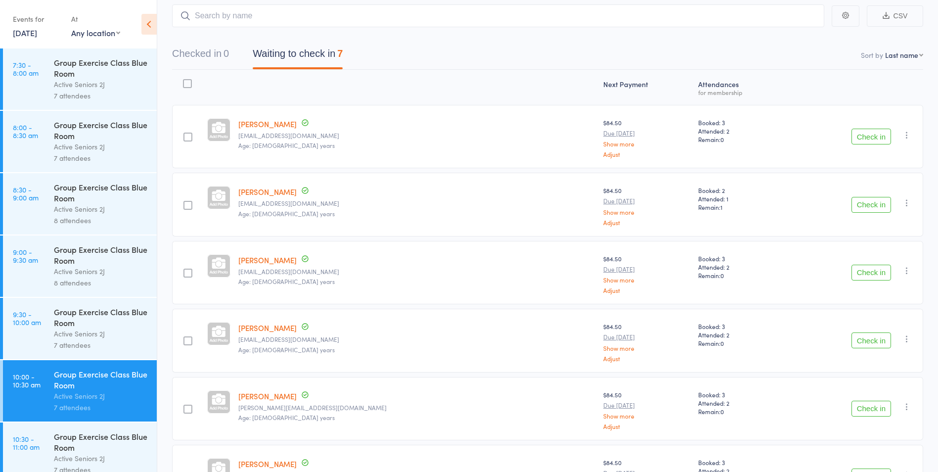
click at [73, 343] on div "7 attendees" at bounding box center [101, 344] width 94 height 11
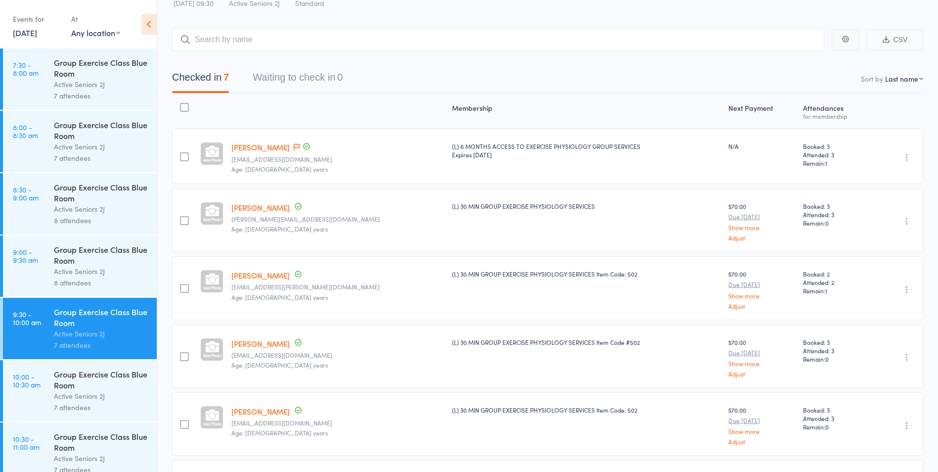
scroll to position [50, 0]
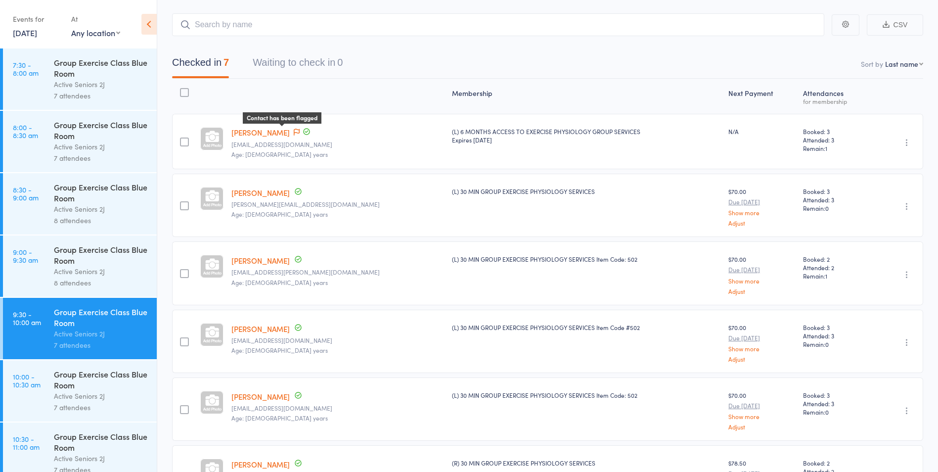
click at [294, 129] on icon at bounding box center [297, 132] width 6 height 7
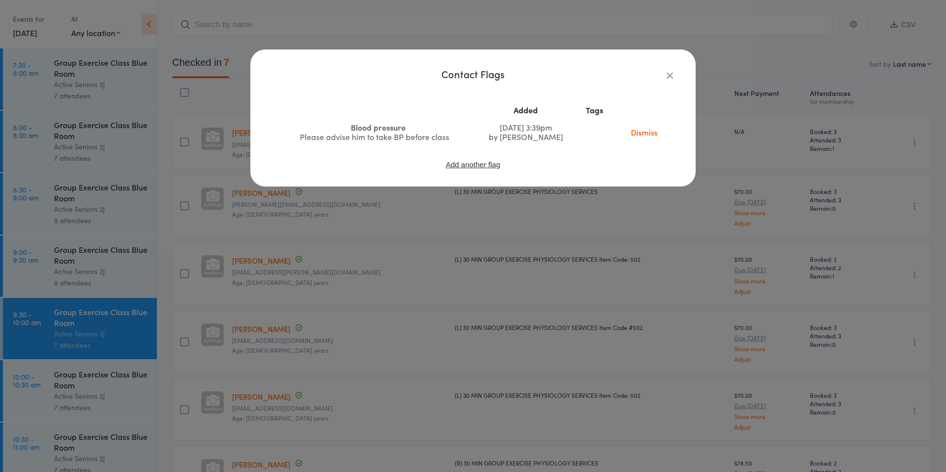
click at [671, 74] on icon "button" at bounding box center [669, 75] width 11 height 11
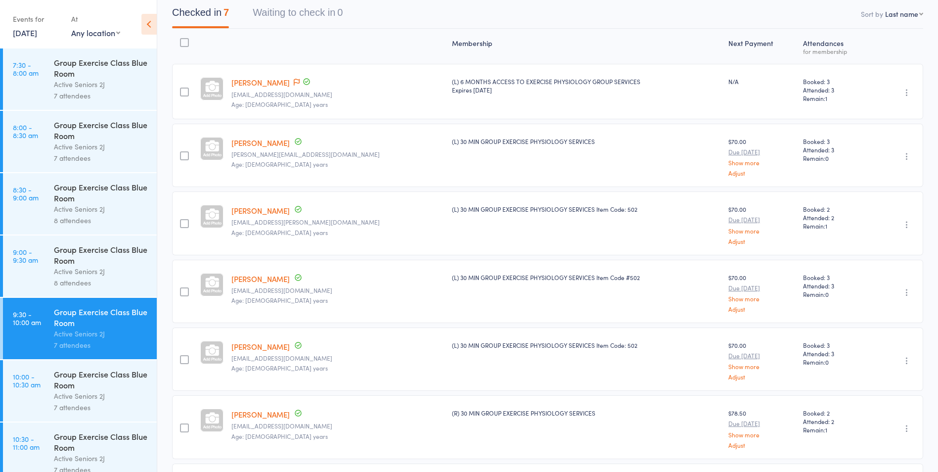
scroll to position [50, 0]
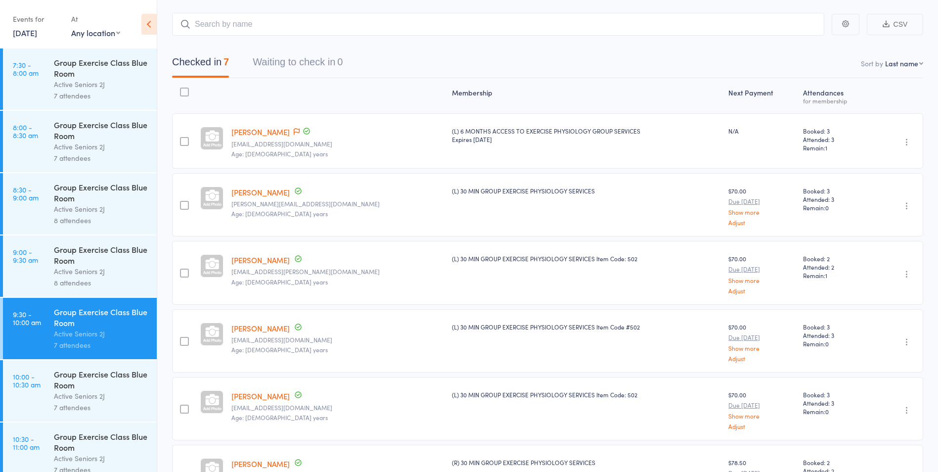
click at [69, 396] on div "Active Seniors 2J" at bounding box center [101, 395] width 94 height 11
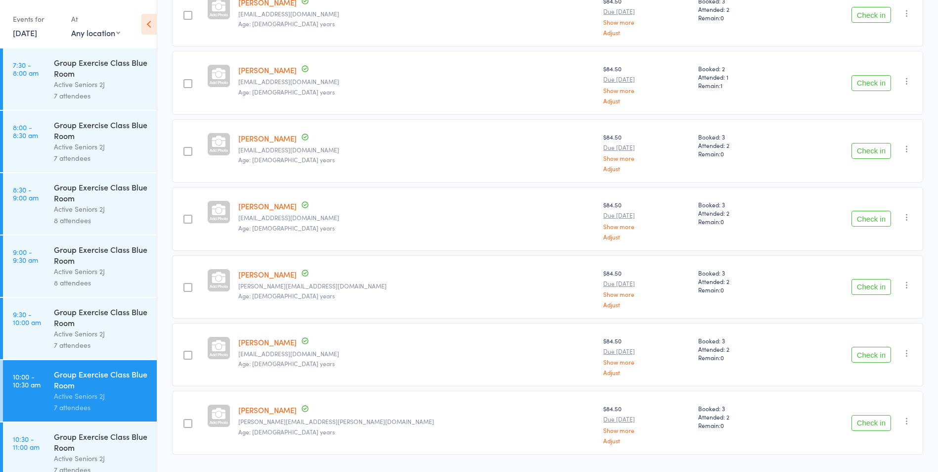
scroll to position [198, 0]
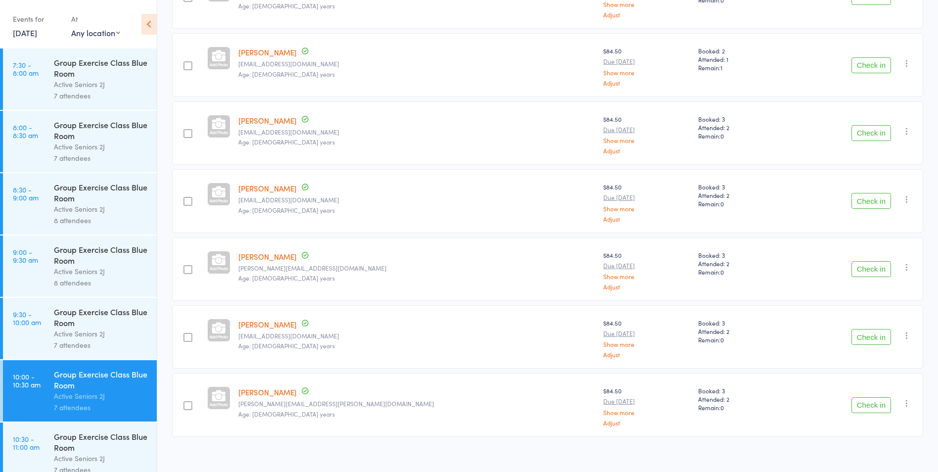
click at [879, 404] on button "Check in" at bounding box center [872, 405] width 40 height 16
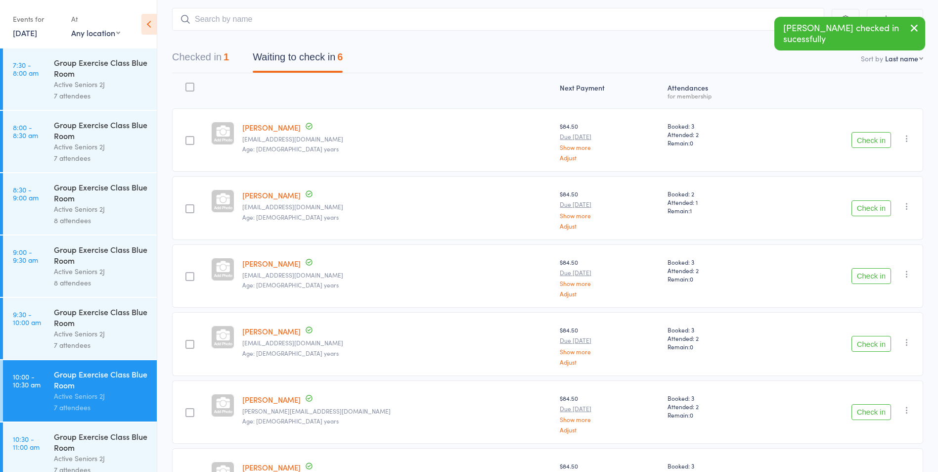
scroll to position [40, 0]
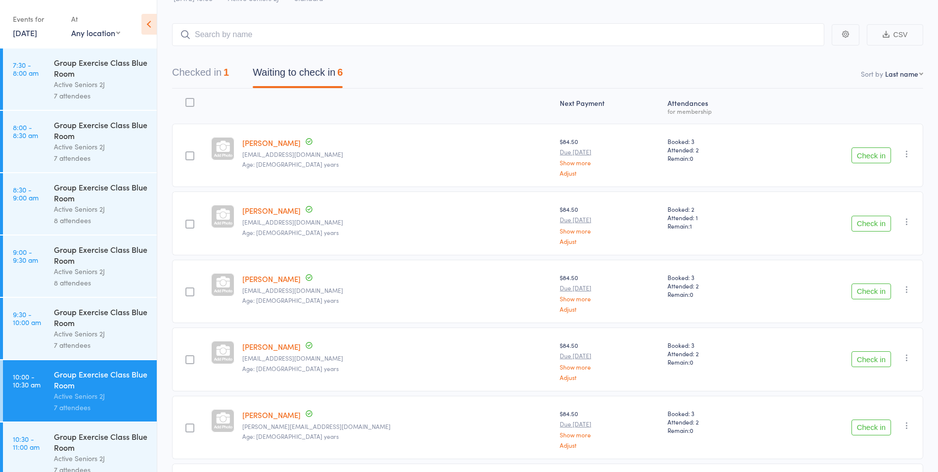
click at [102, 331] on div "Active Seniors 2J" at bounding box center [101, 333] width 94 height 11
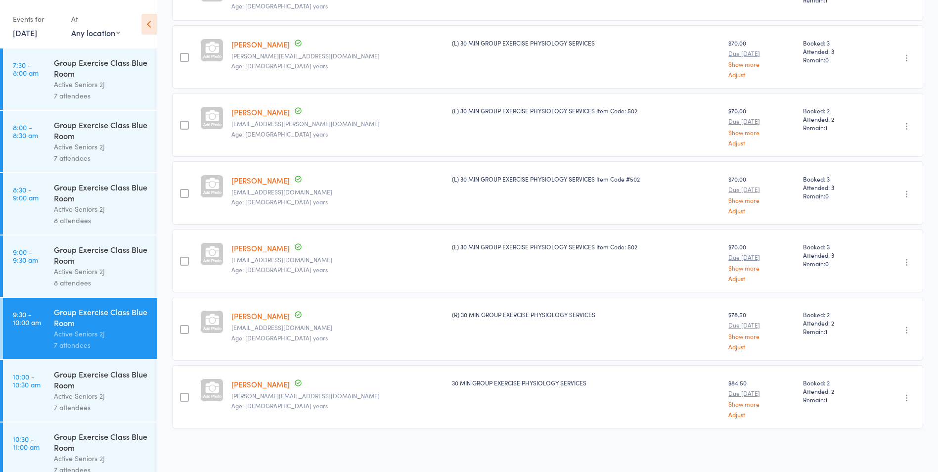
scroll to position [149, 0]
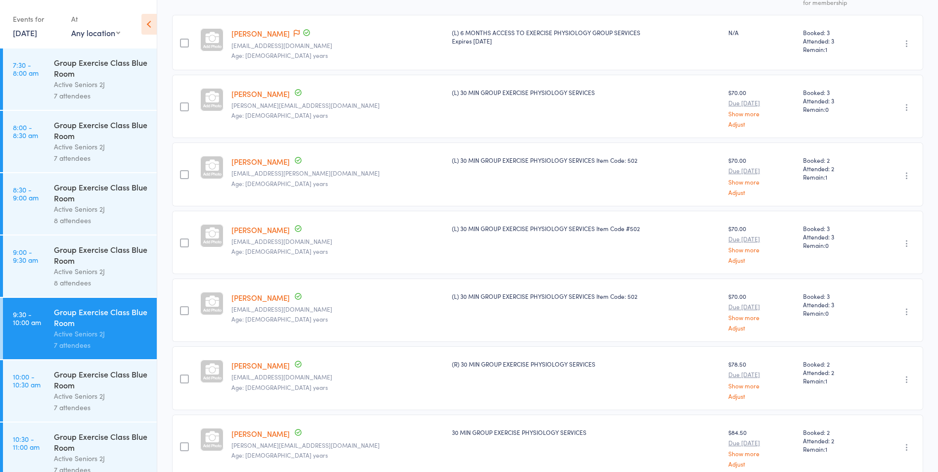
click at [98, 398] on div "Active Seniors 2J" at bounding box center [101, 395] width 94 height 11
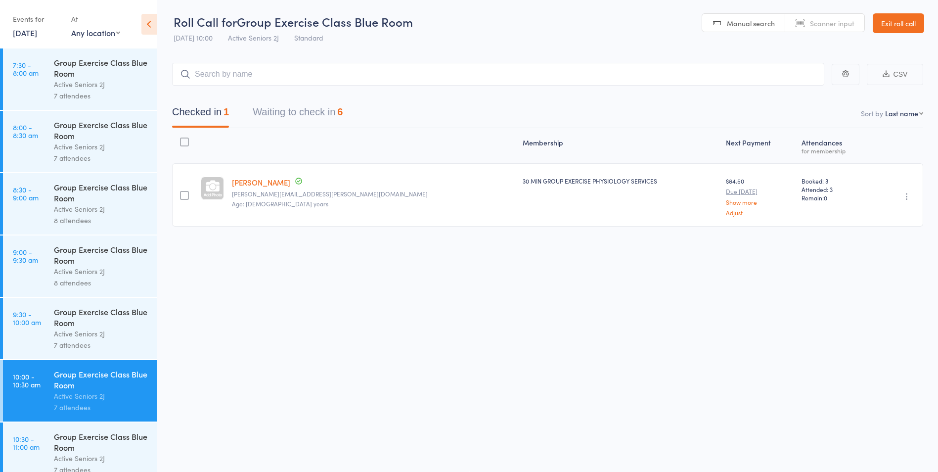
click at [70, 336] on div "Active Seniors 2J" at bounding box center [101, 333] width 94 height 11
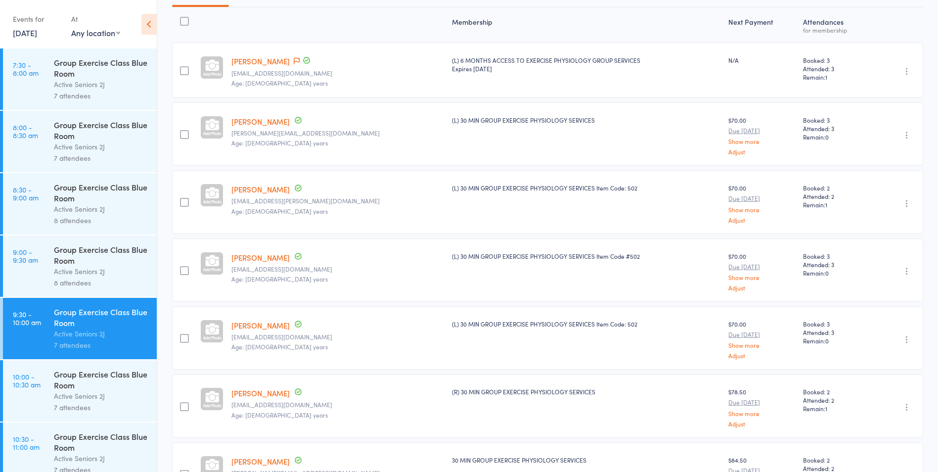
scroll to position [99, 0]
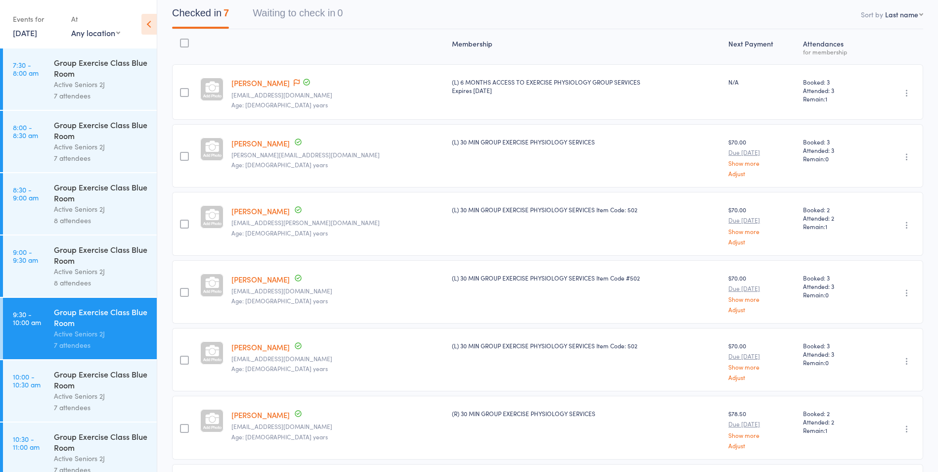
click at [131, 396] on div "Active Seniors 2J" at bounding box center [101, 395] width 94 height 11
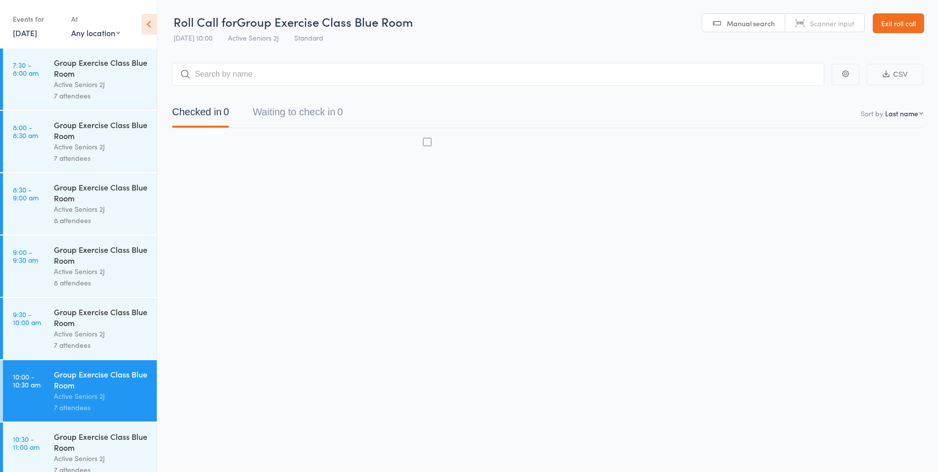
scroll to position [0, 0]
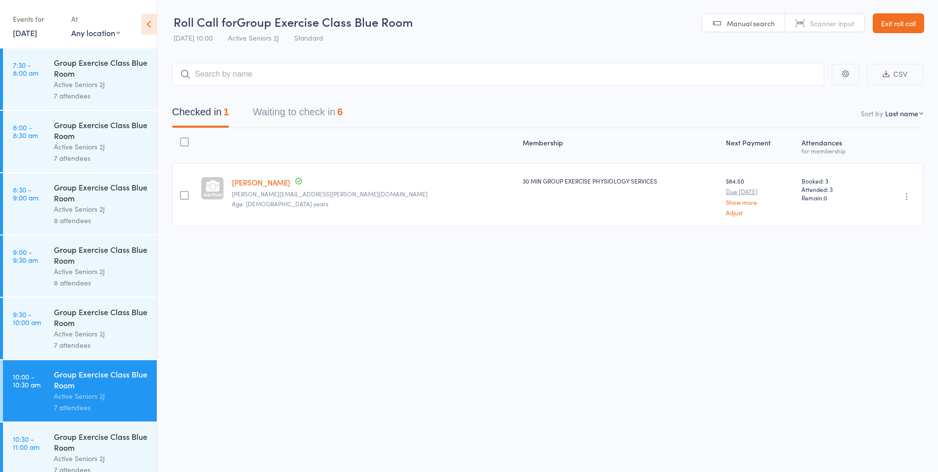
click at [277, 110] on button "Waiting to check in 6" at bounding box center [298, 114] width 90 height 26
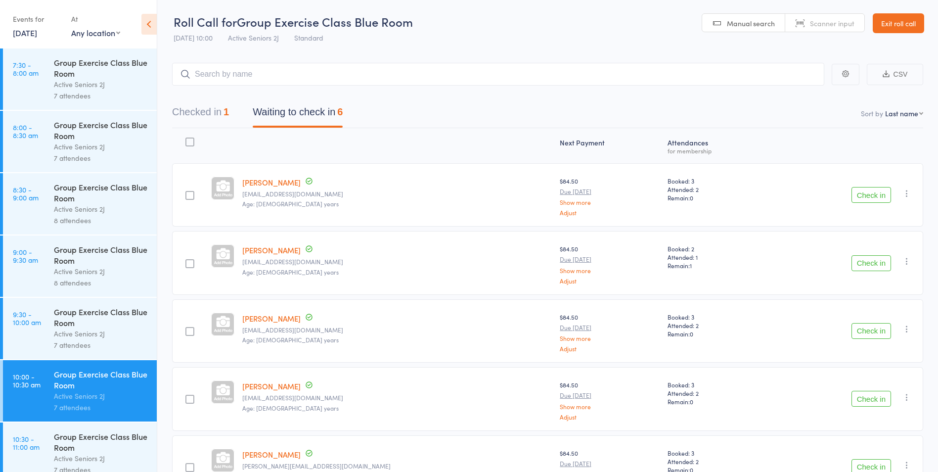
click at [871, 264] on button "Check in" at bounding box center [872, 263] width 40 height 16
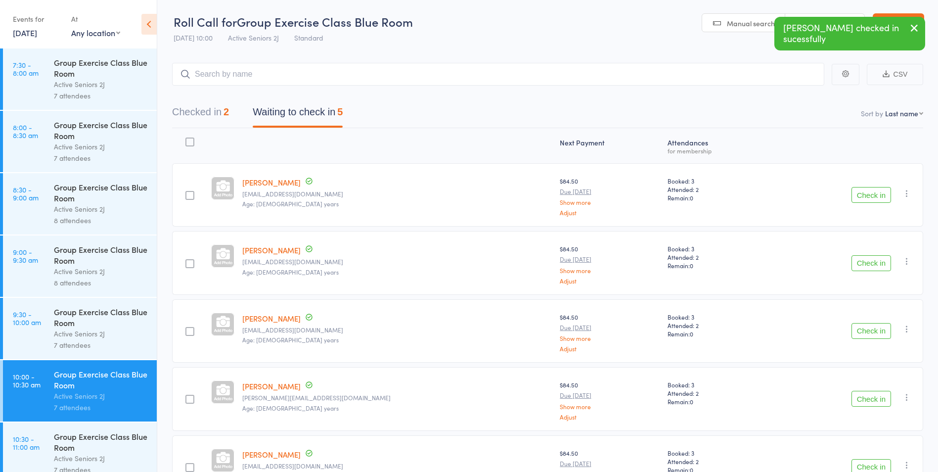
click at [867, 270] on button "Check in" at bounding box center [872, 263] width 40 height 16
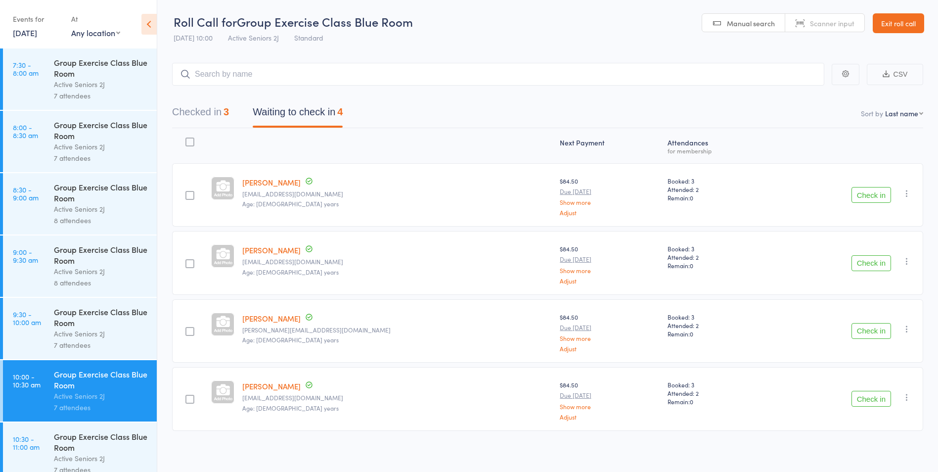
click at [856, 196] on button "Check in" at bounding box center [872, 195] width 40 height 16
click at [877, 201] on button "Check in" at bounding box center [872, 195] width 40 height 16
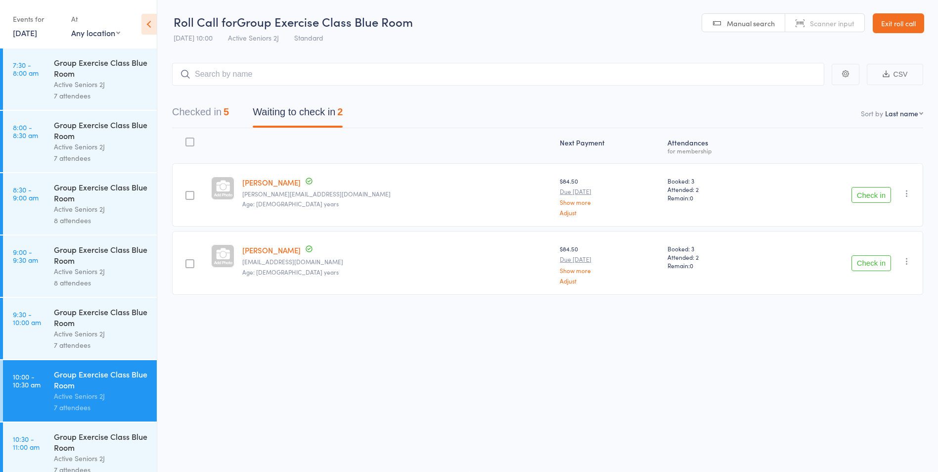
click at [865, 271] on button "Check in" at bounding box center [872, 263] width 40 height 16
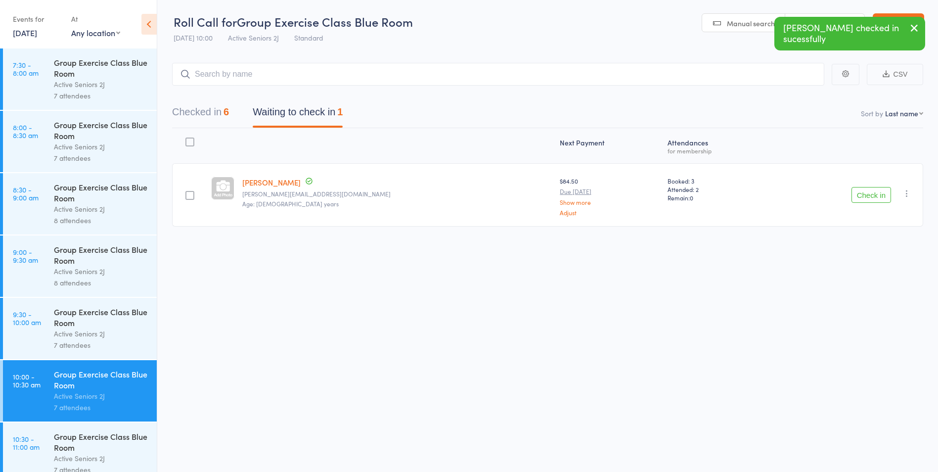
click at [201, 116] on button "Checked in 6" at bounding box center [200, 114] width 57 height 26
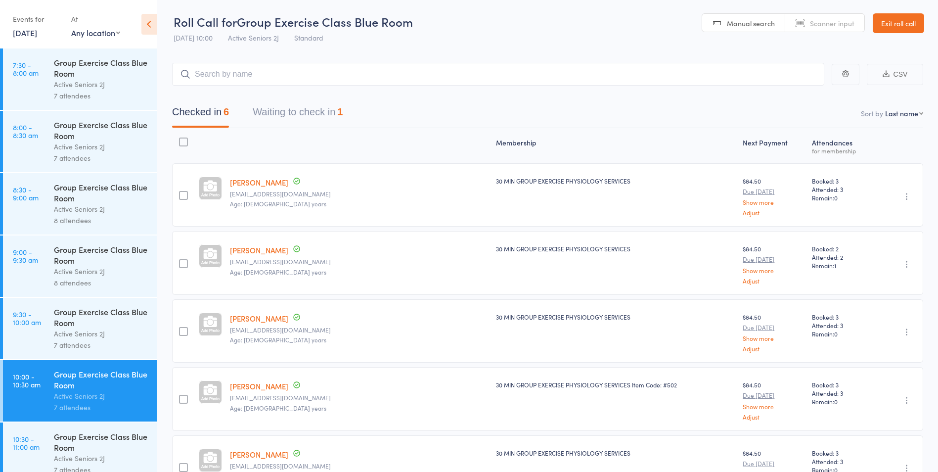
click at [271, 113] on button "Waiting to check in 1" at bounding box center [298, 114] width 90 height 26
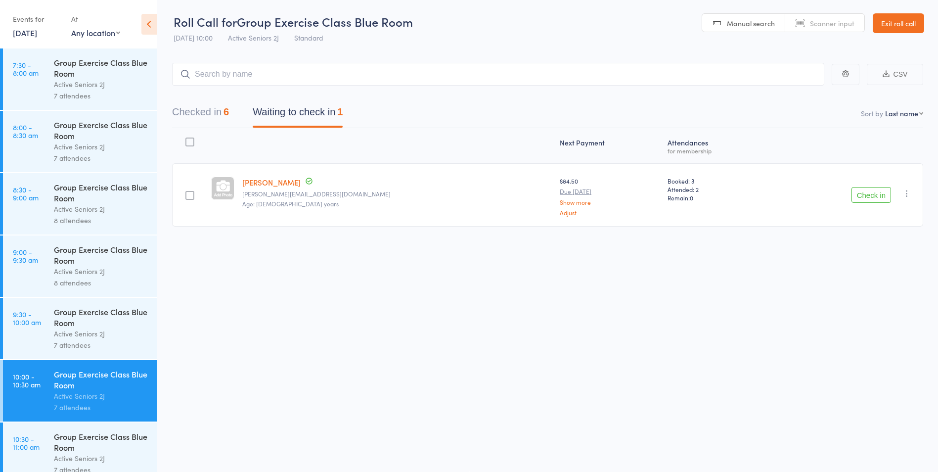
click at [108, 338] on div "Active Seniors 2J" at bounding box center [101, 333] width 94 height 11
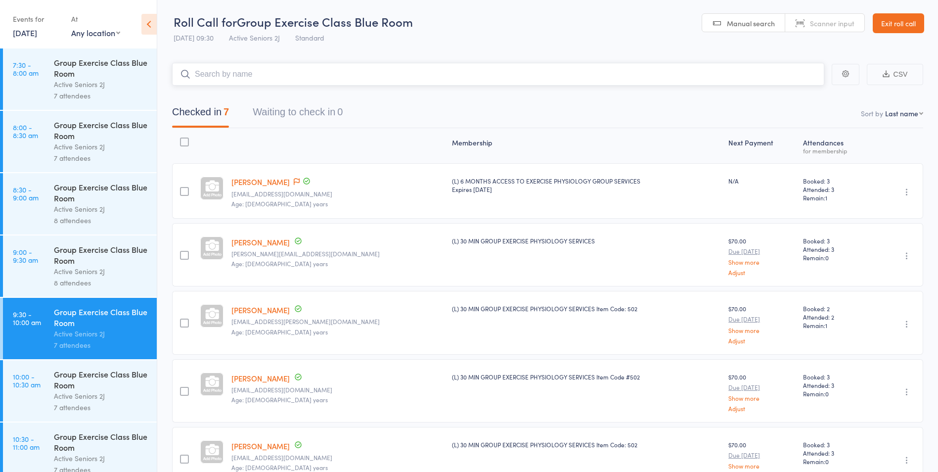
scroll to position [49, 0]
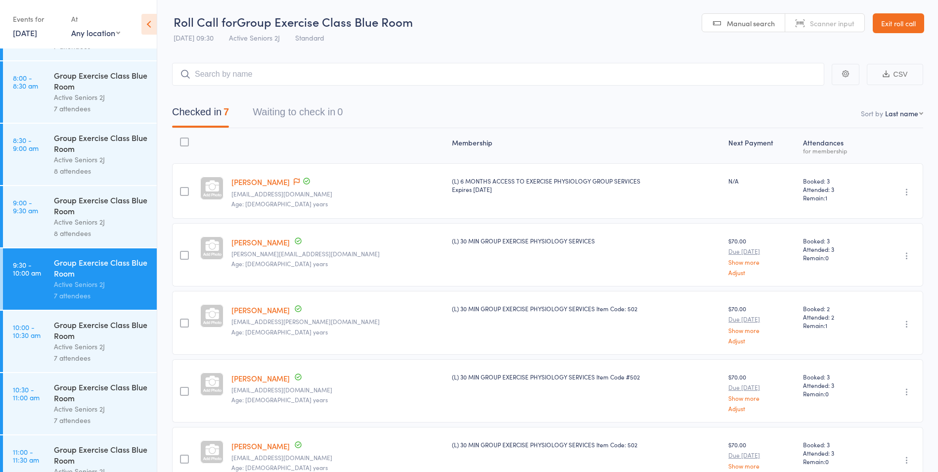
click at [123, 371] on div "Group Exercise Class Blue Room Active Seniors 2J 7 attendees" at bounding box center [105, 341] width 103 height 61
click at [128, 353] on div "7 attendees" at bounding box center [101, 357] width 94 height 11
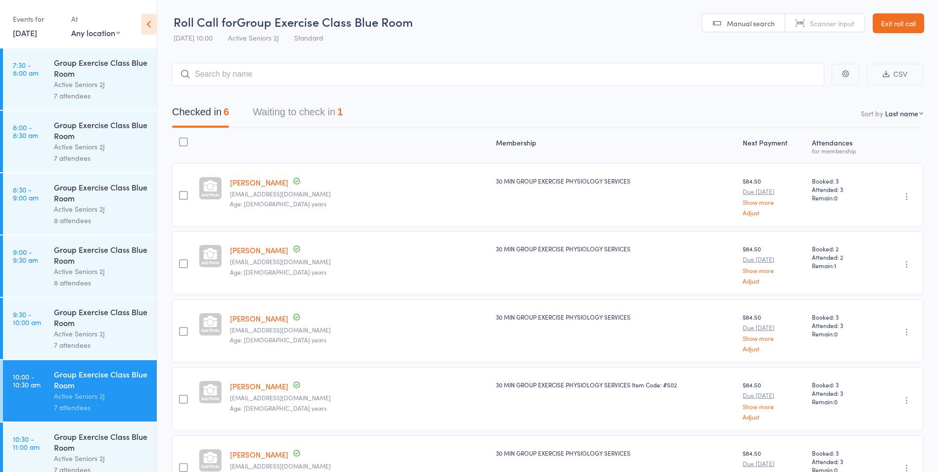
click at [324, 105] on button "Waiting to check in 1" at bounding box center [298, 114] width 90 height 26
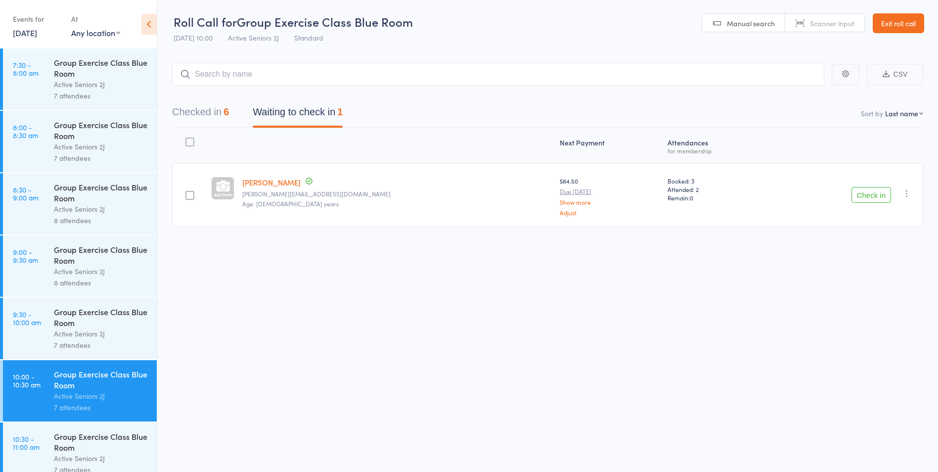
click at [886, 197] on button "Check in" at bounding box center [872, 195] width 40 height 16
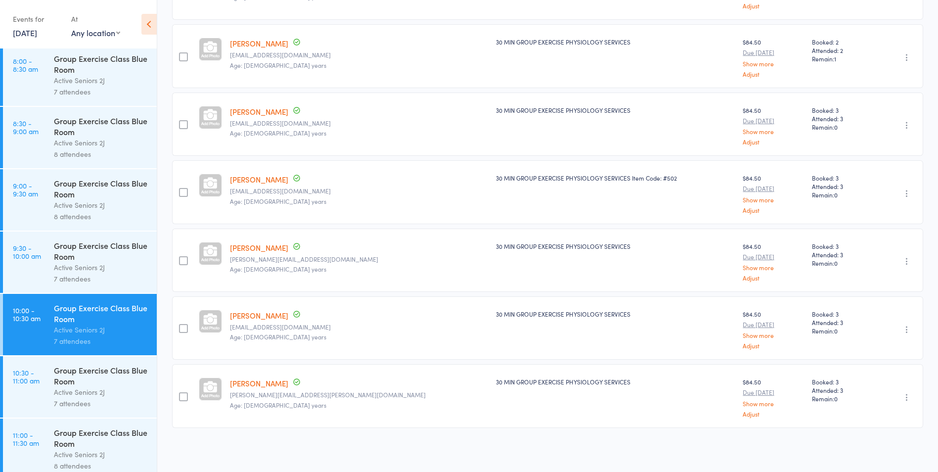
scroll to position [75, 0]
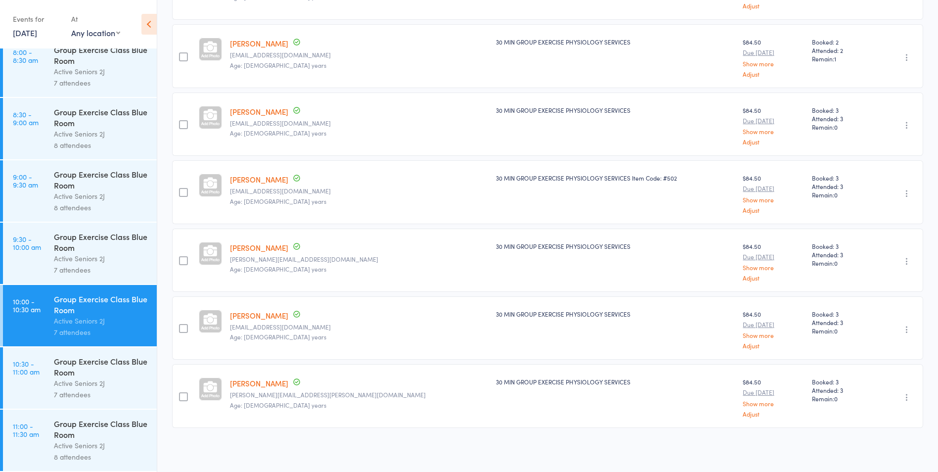
click at [79, 382] on div "Active Seniors 2J" at bounding box center [101, 382] width 94 height 11
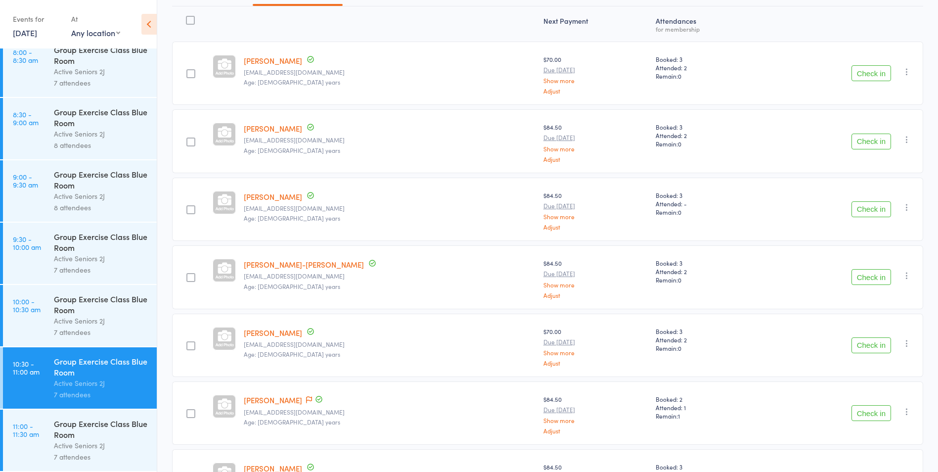
scroll to position [207, 0]
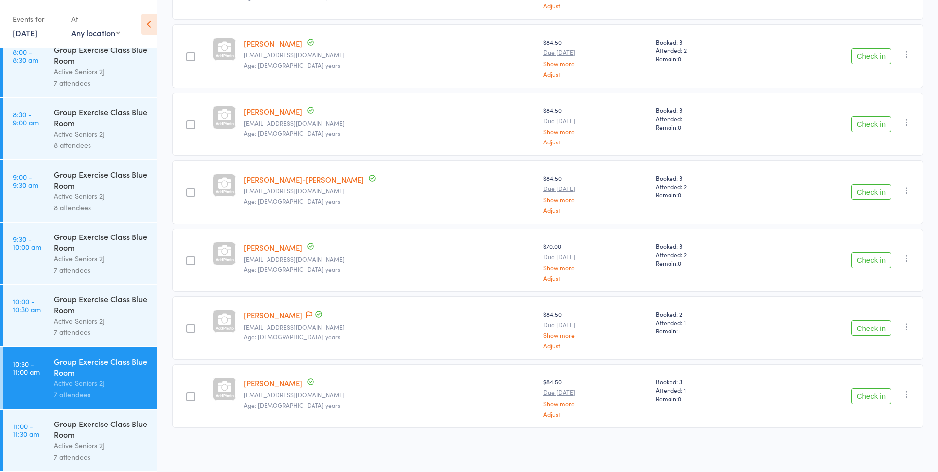
click at [97, 428] on div "Group Exercise Class Blue Room" at bounding box center [101, 429] width 94 height 22
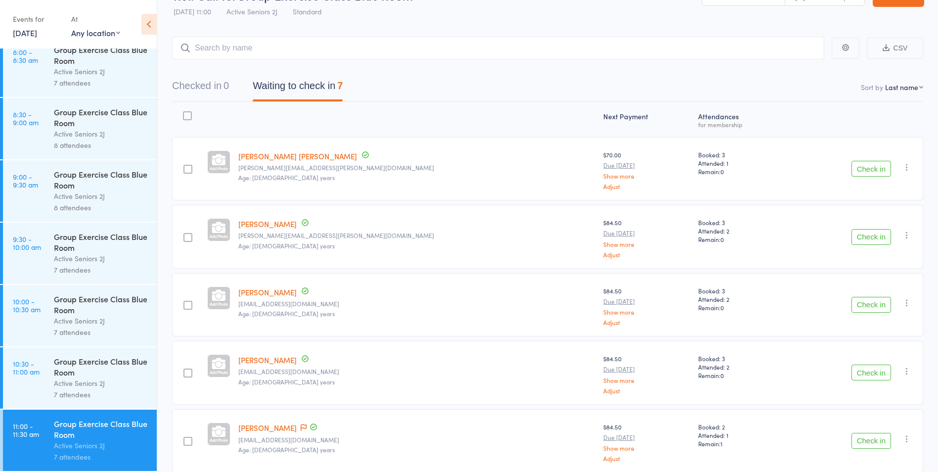
scroll to position [9, 0]
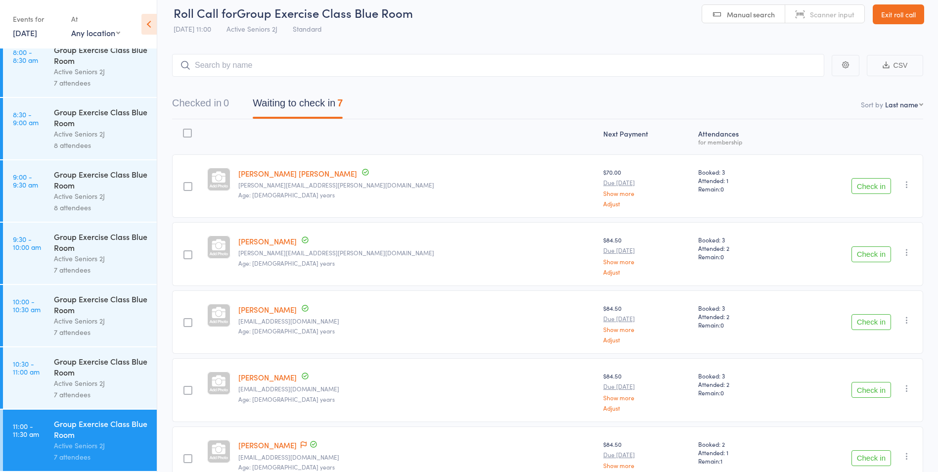
click at [85, 378] on div "Active Seniors 2J" at bounding box center [101, 382] width 94 height 11
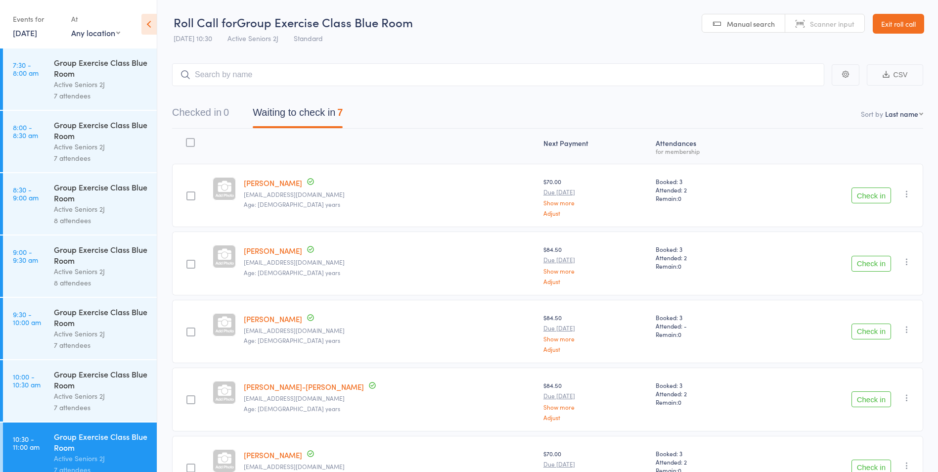
click at [351, 71] on input "search" at bounding box center [498, 74] width 652 height 23
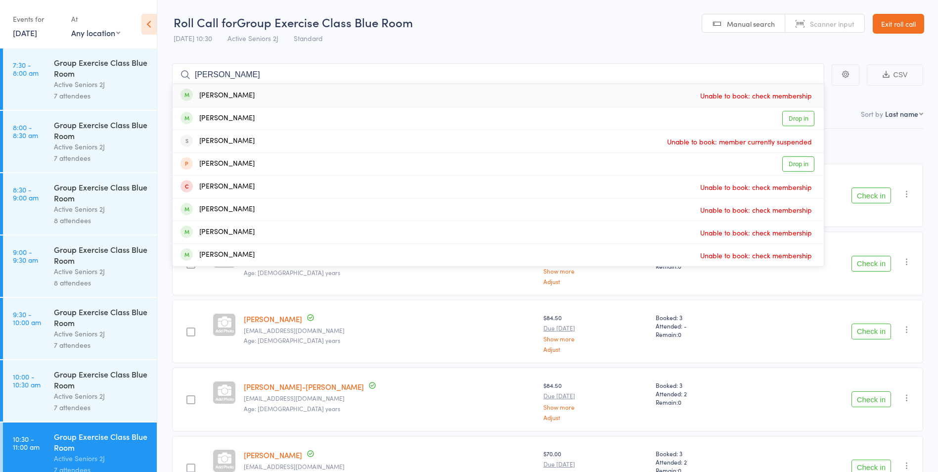
type input "woodburn"
click at [211, 95] on div "Denise Woodburn" at bounding box center [218, 95] width 74 height 11
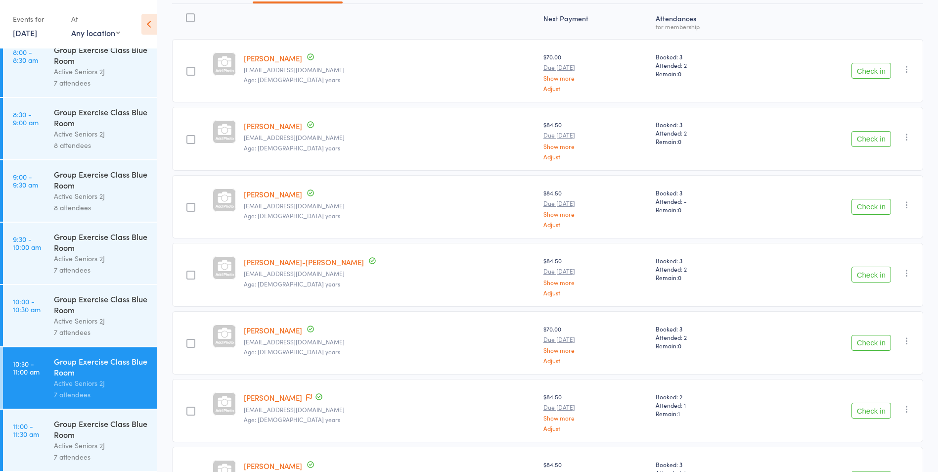
scroll to position [198, 0]
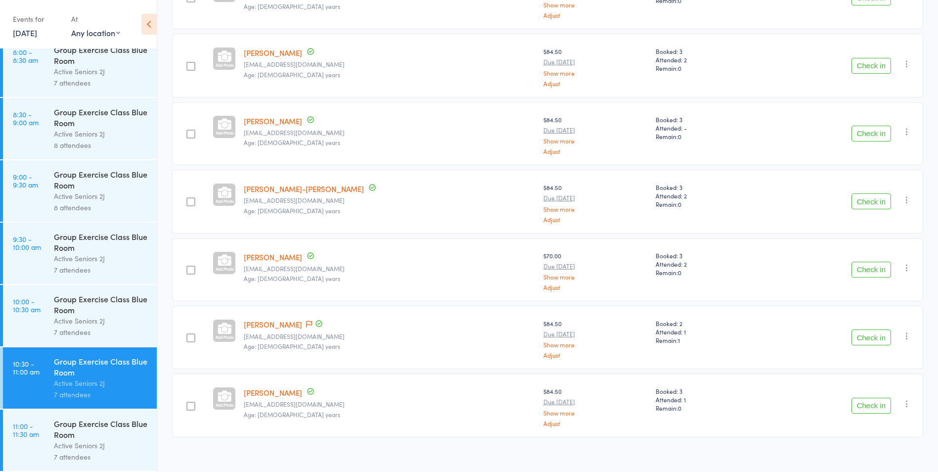
click at [70, 428] on div "Group Exercise Class Blue Room" at bounding box center [101, 429] width 94 height 22
click at [79, 382] on div "Active Seniors 2J" at bounding box center [101, 382] width 94 height 11
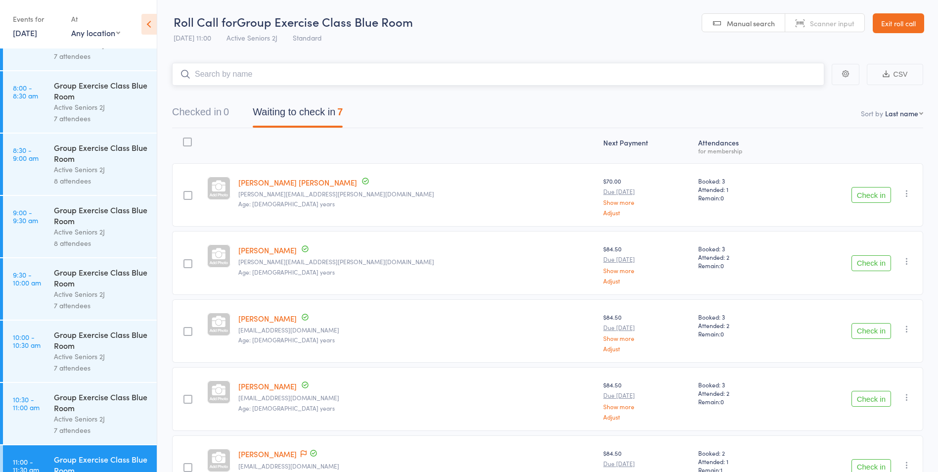
scroll to position [75, 0]
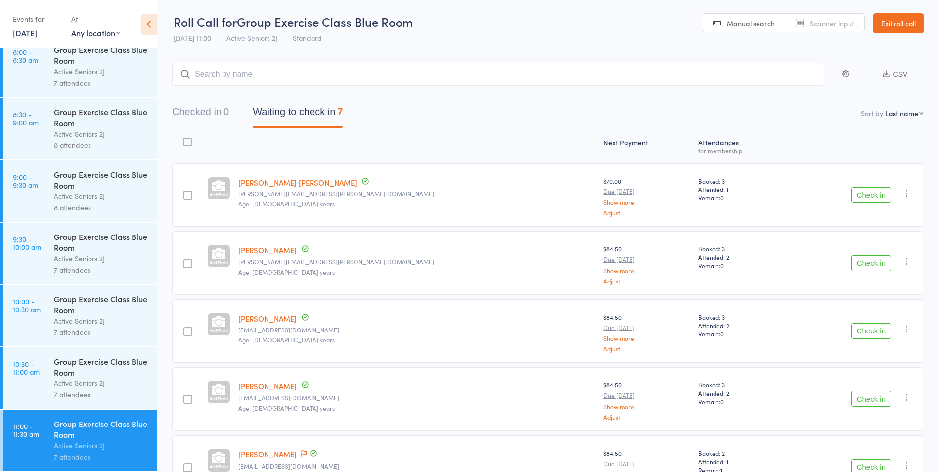
click at [80, 381] on div "Active Seniors 2J" at bounding box center [101, 382] width 94 height 11
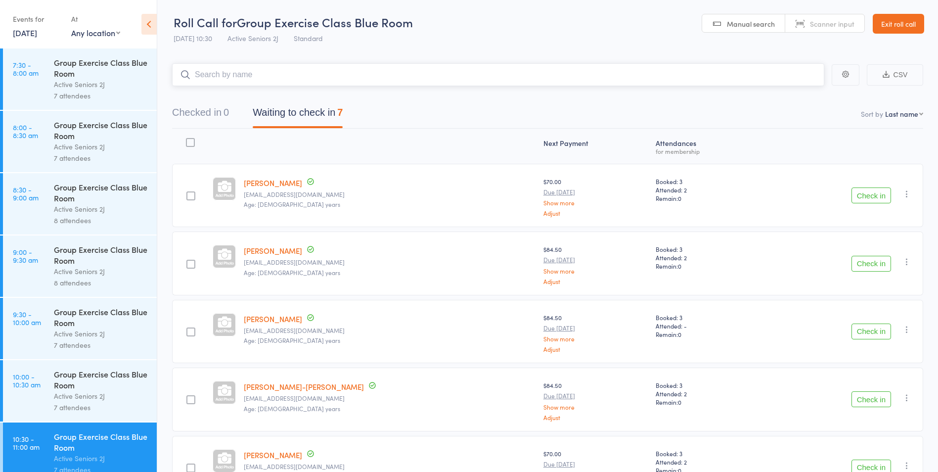
click at [269, 77] on input "search" at bounding box center [498, 74] width 652 height 23
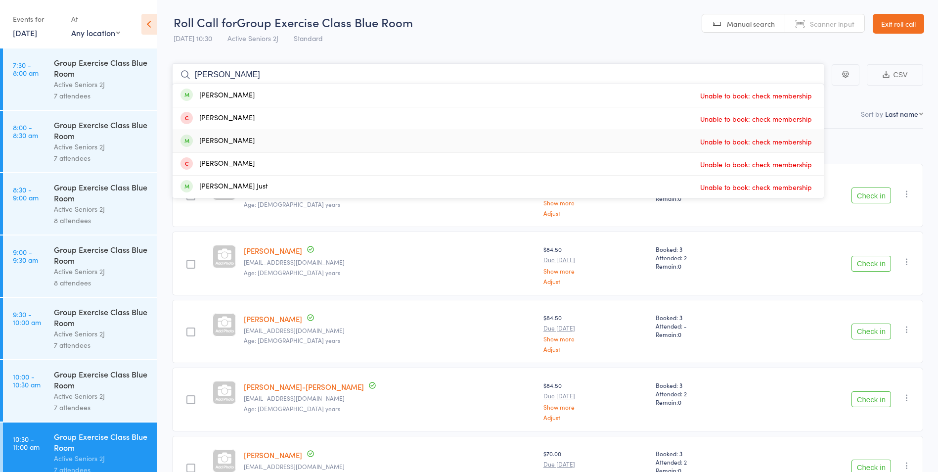
type input "denise"
click at [679, 140] on div "Denise Woodburn Unable to book: check membership" at bounding box center [498, 141] width 651 height 22
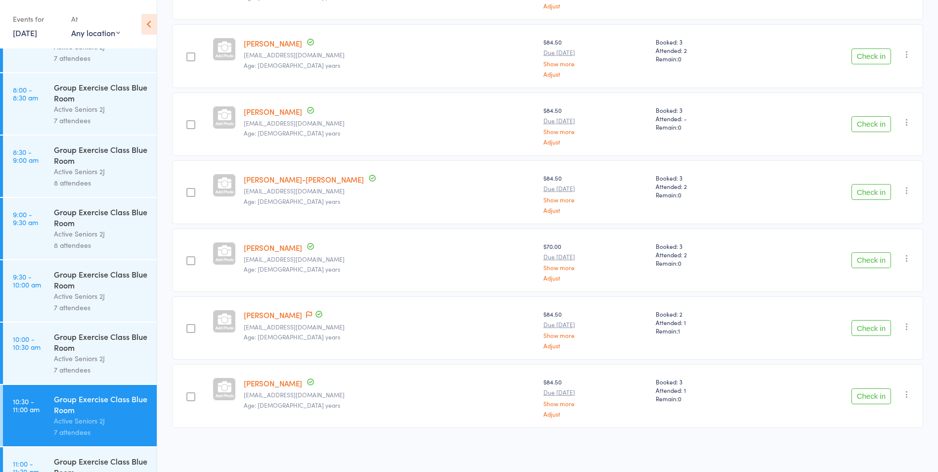
scroll to position [75, 0]
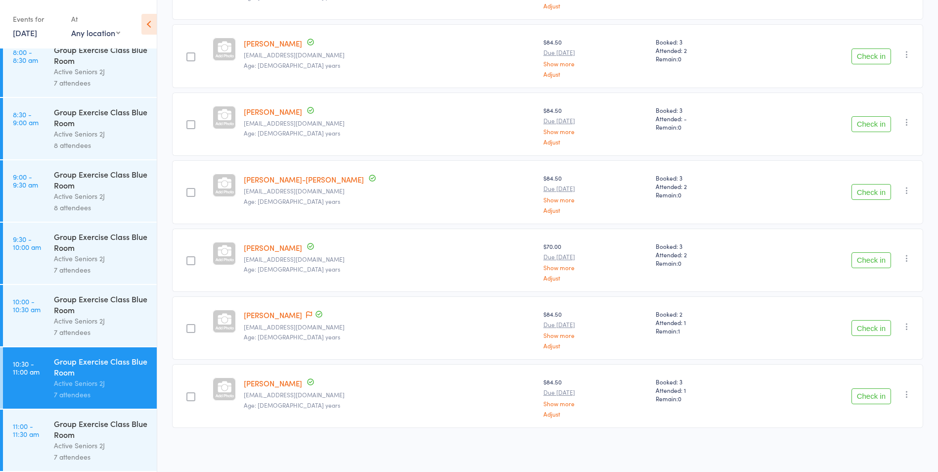
click at [73, 442] on div "Active Seniors 2J" at bounding box center [101, 445] width 94 height 11
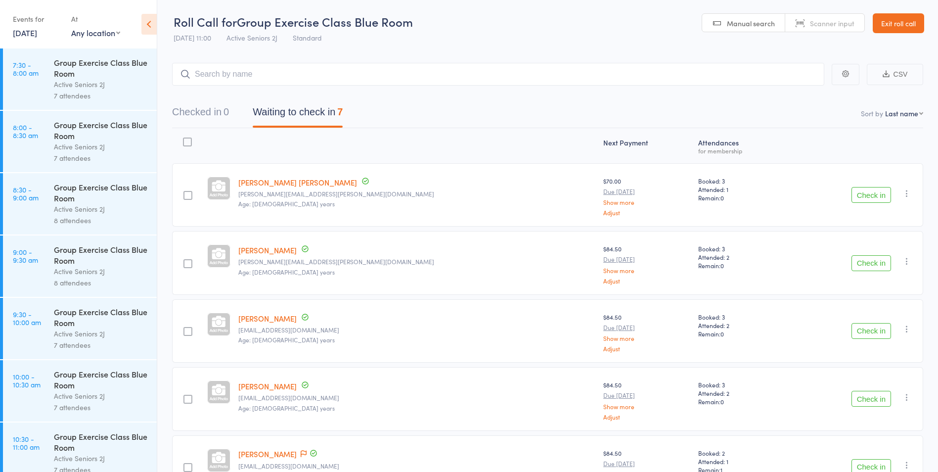
click at [372, 79] on input "search" at bounding box center [498, 74] width 652 height 23
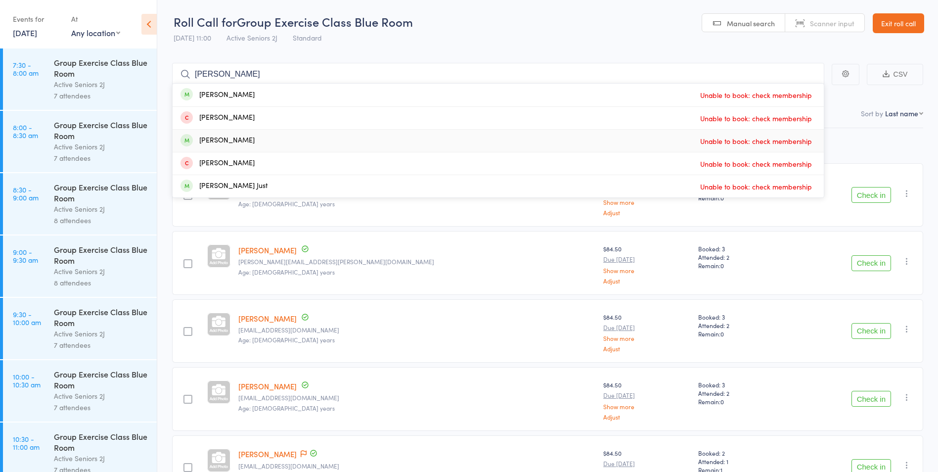
type input "denise"
click at [362, 138] on div "Denise Woodburn Unable to book: check membership" at bounding box center [498, 141] width 651 height 22
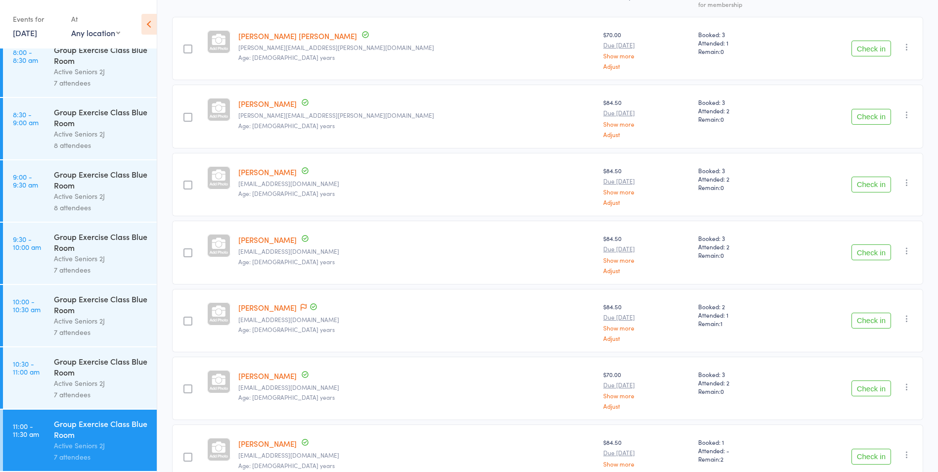
scroll to position [207, 0]
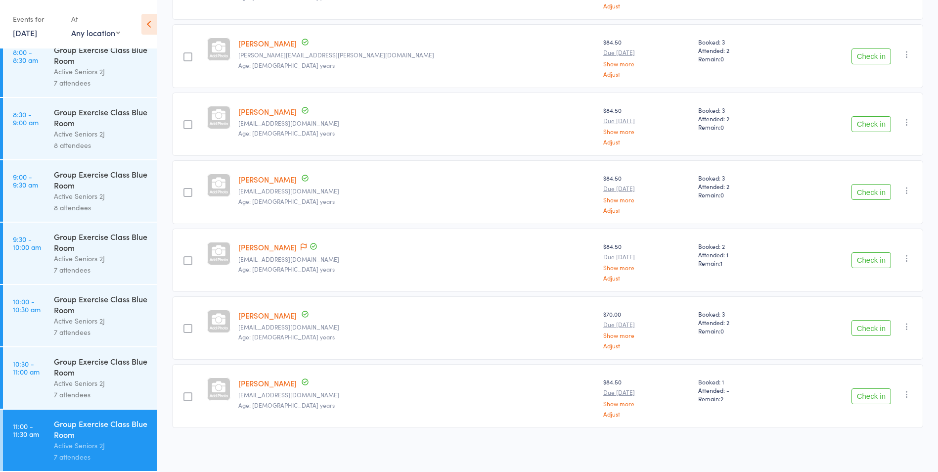
click at [100, 365] on div "Group Exercise Class Blue Room" at bounding box center [101, 367] width 94 height 22
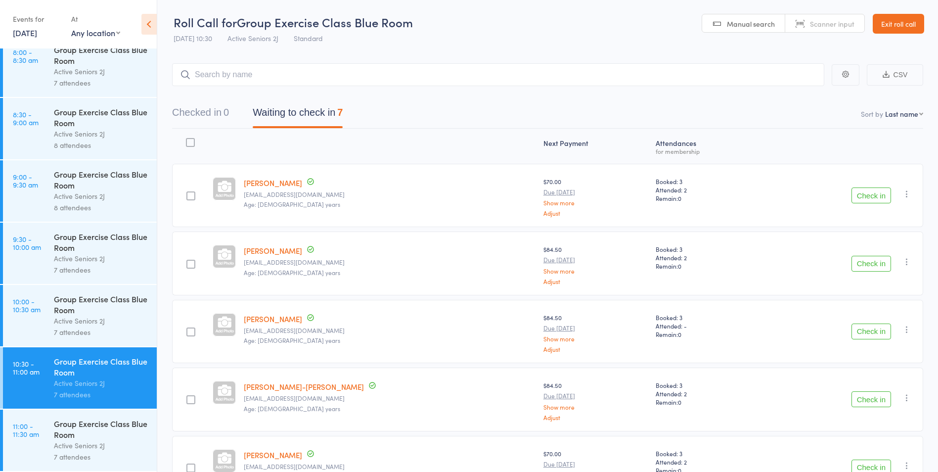
click at [290, 75] on input "search" at bounding box center [498, 74] width 652 height 23
click at [907, 20] on link "Exit roll call" at bounding box center [898, 24] width 51 height 20
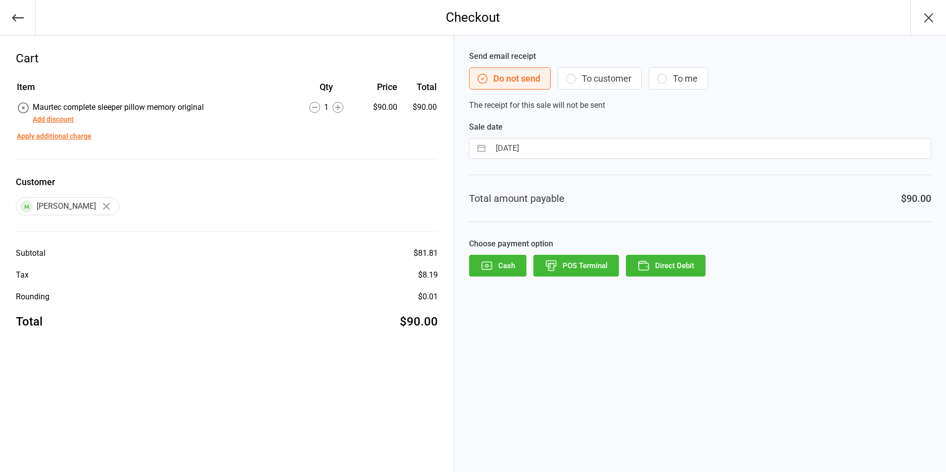
click at [611, 77] on button "To customer" at bounding box center [599, 78] width 84 height 22
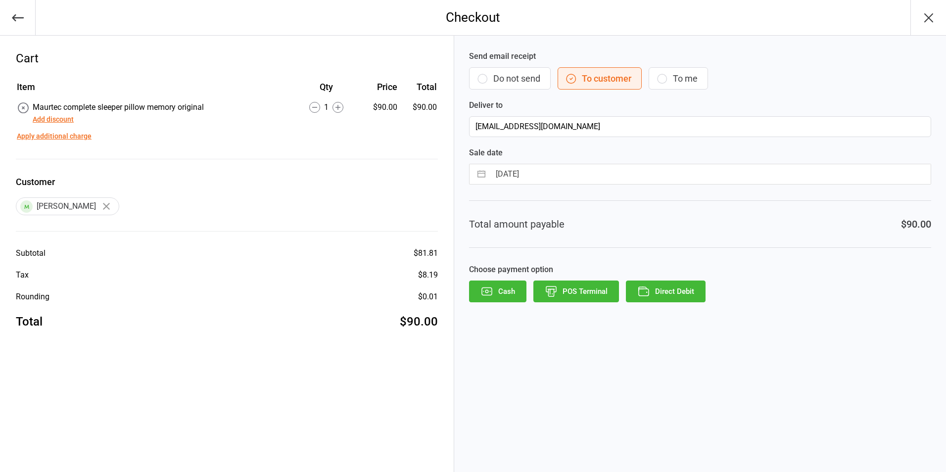
click at [577, 286] on button "POS Terminal" at bounding box center [576, 291] width 86 height 22
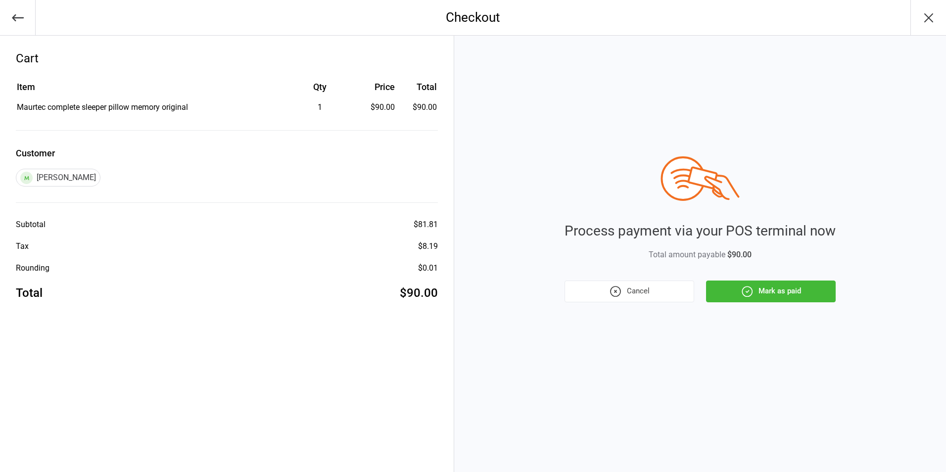
click at [769, 285] on button "Mark as paid" at bounding box center [771, 291] width 130 height 22
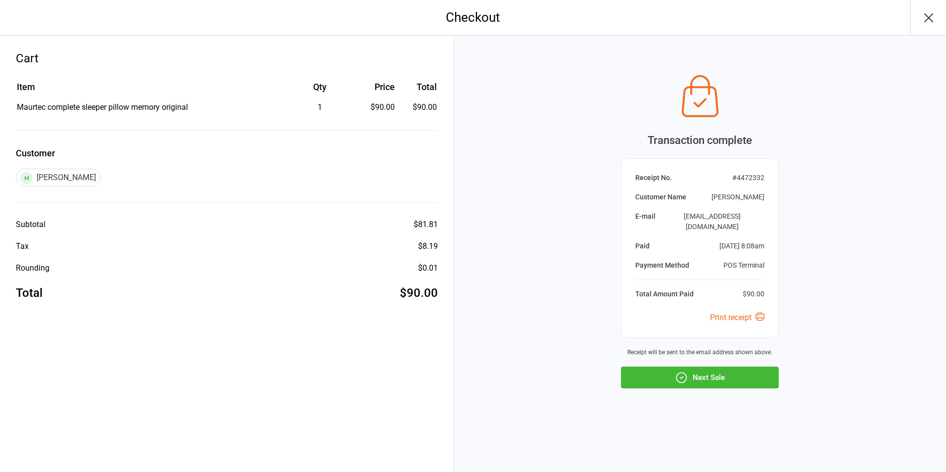
click at [706, 369] on button "Next Sale" at bounding box center [700, 377] width 158 height 22
